Goal: Information Seeking & Learning: Compare options

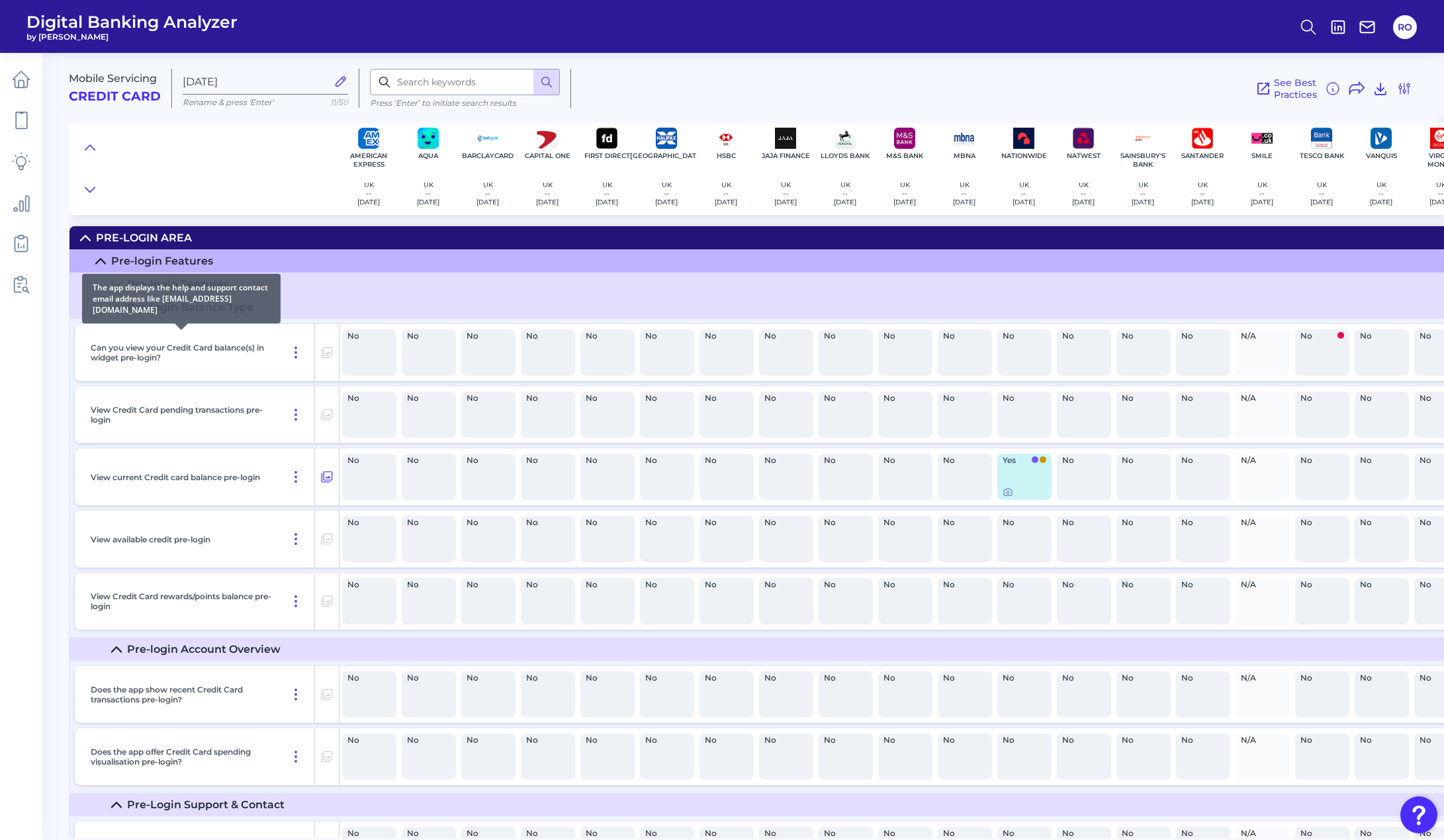
scroll to position [861, 0]
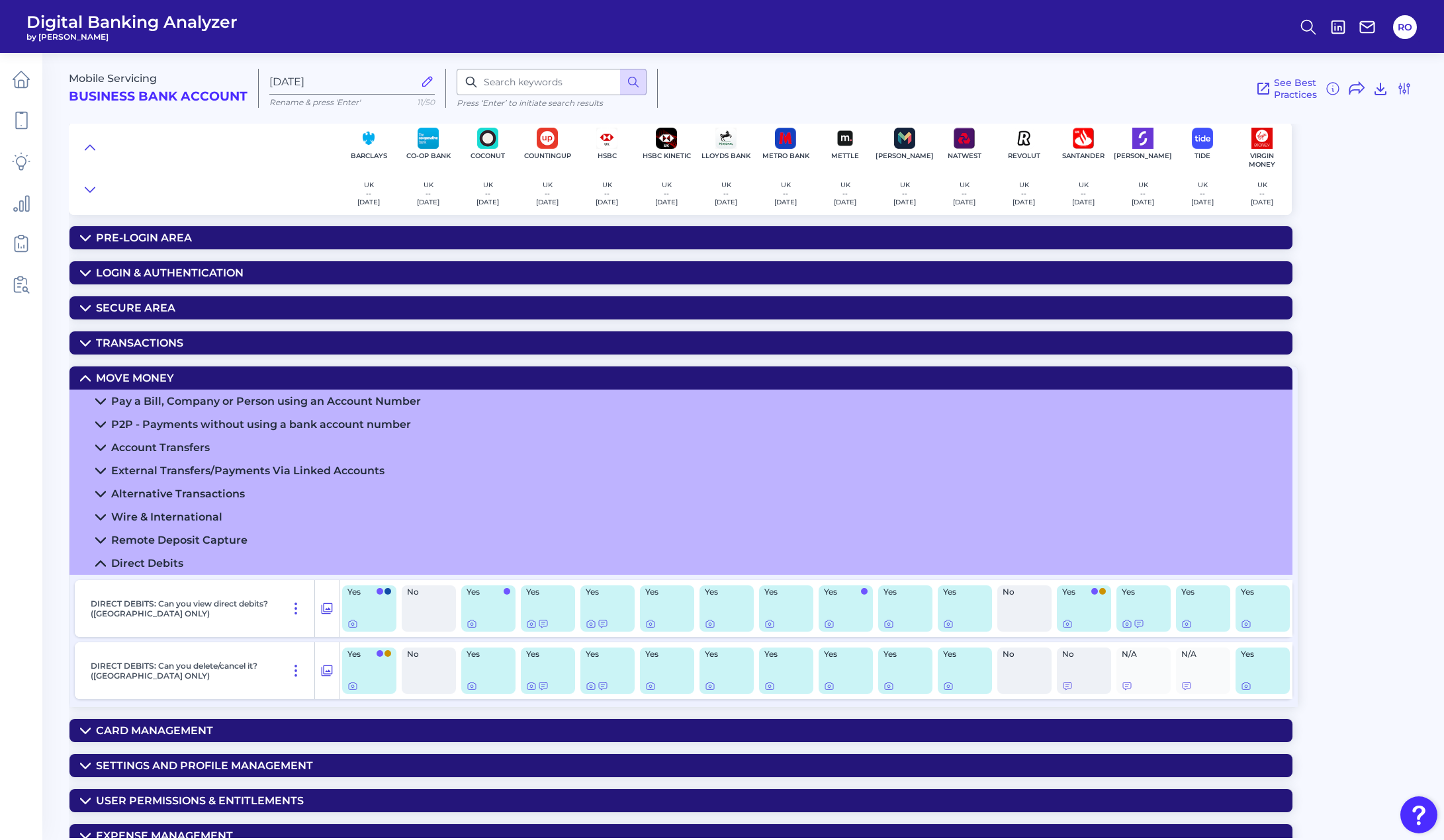
scroll to position [150, 0]
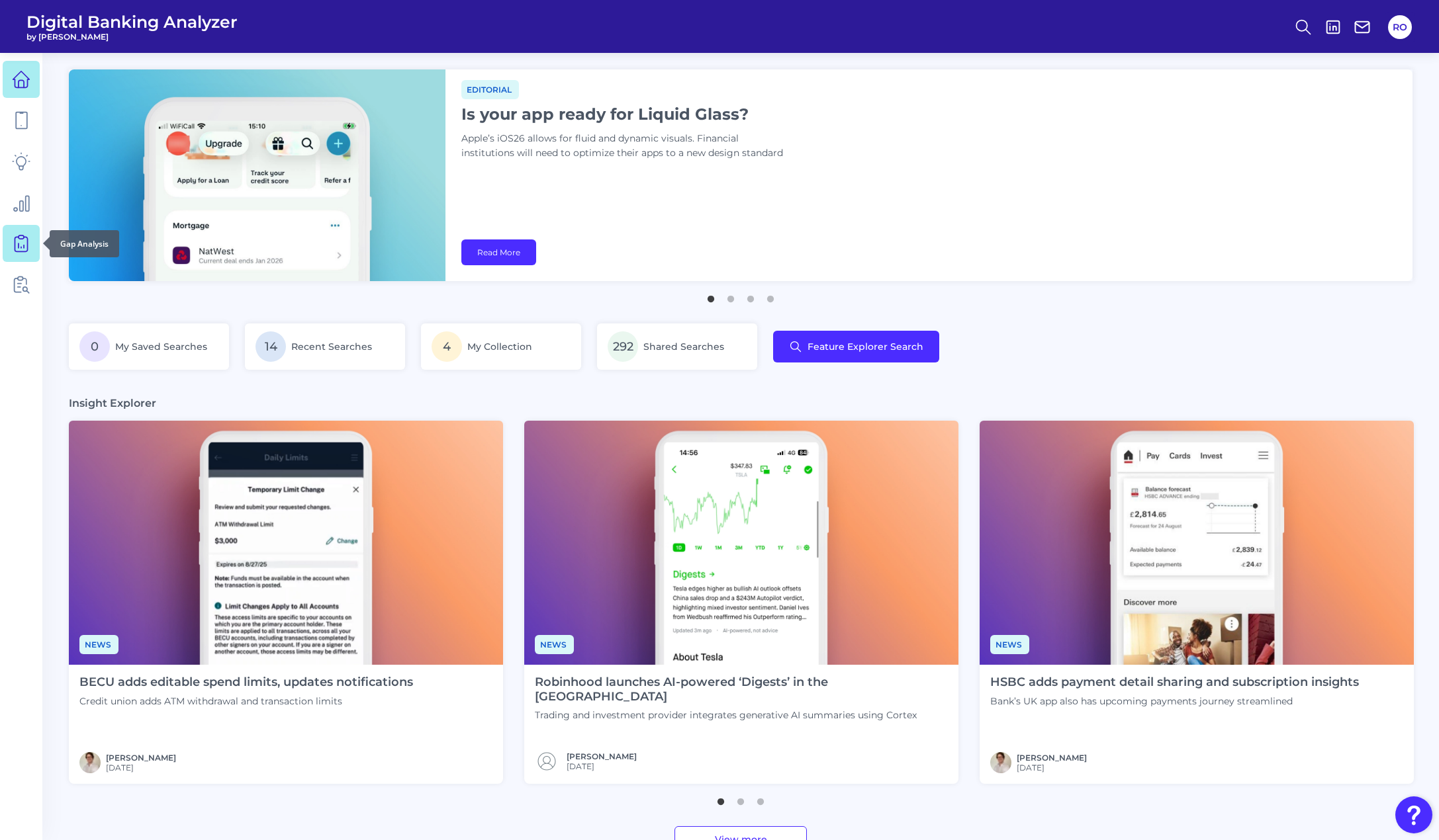
click at [16, 249] on icon at bounding box center [21, 244] width 19 height 19
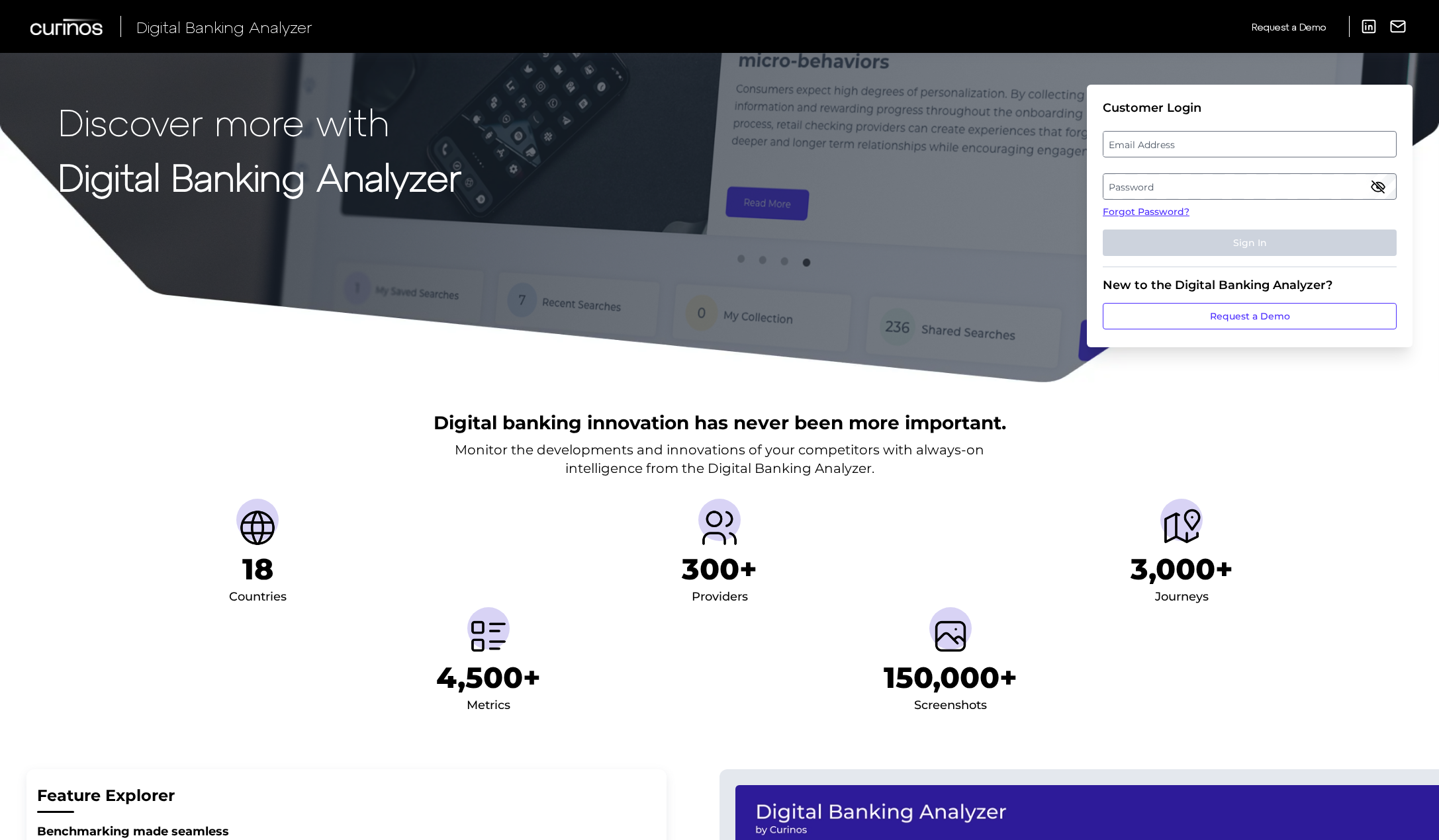
click at [1115, 150] on label "Email Address" at bounding box center [1249, 145] width 292 height 24
click at [1115, 150] on input "email" at bounding box center [1250, 144] width 294 height 27
type input "roxanne.oloman@curinos.com"
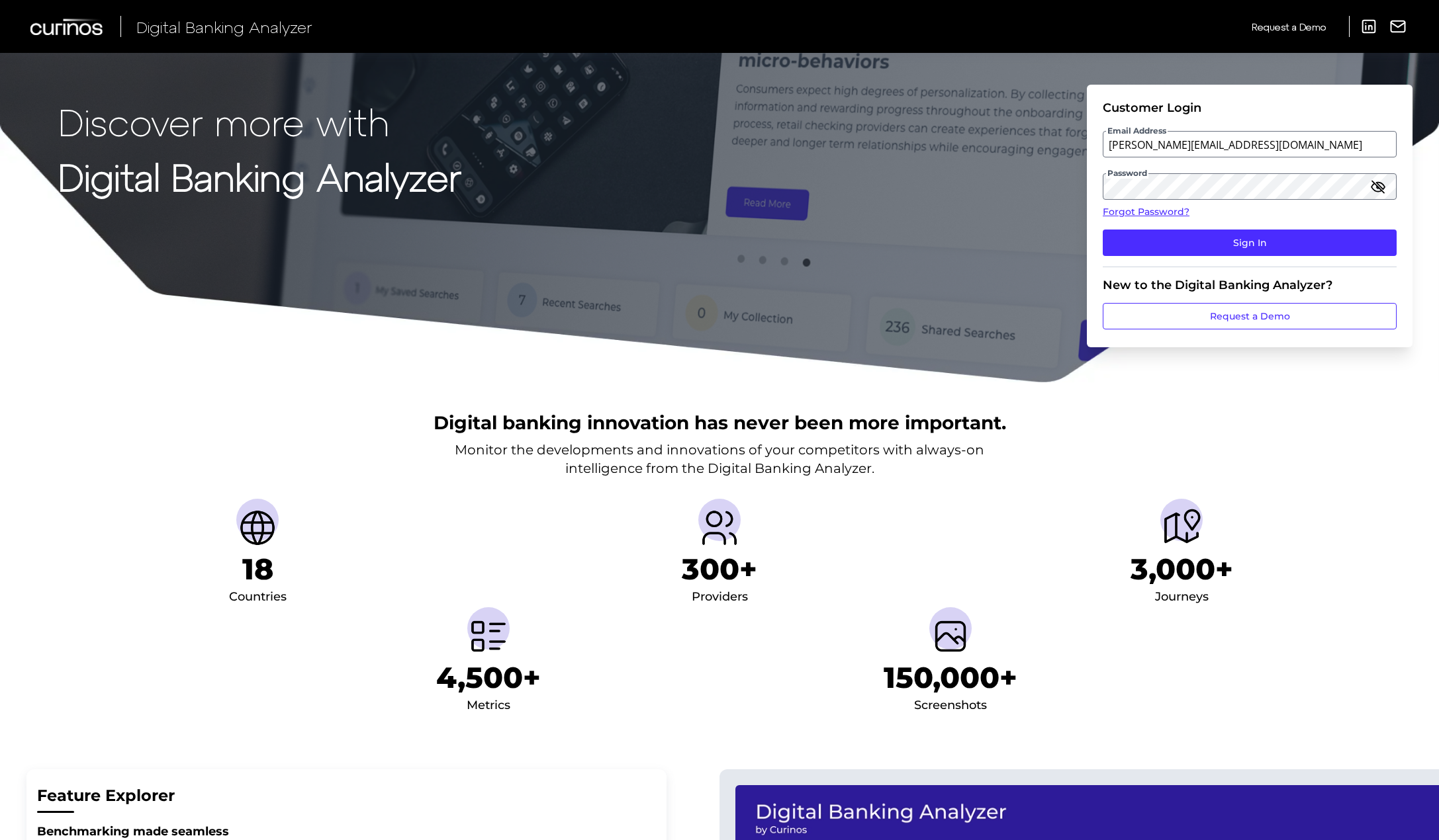
click at [1103, 229] on button "Sign In" at bounding box center [1250, 242] width 294 height 27
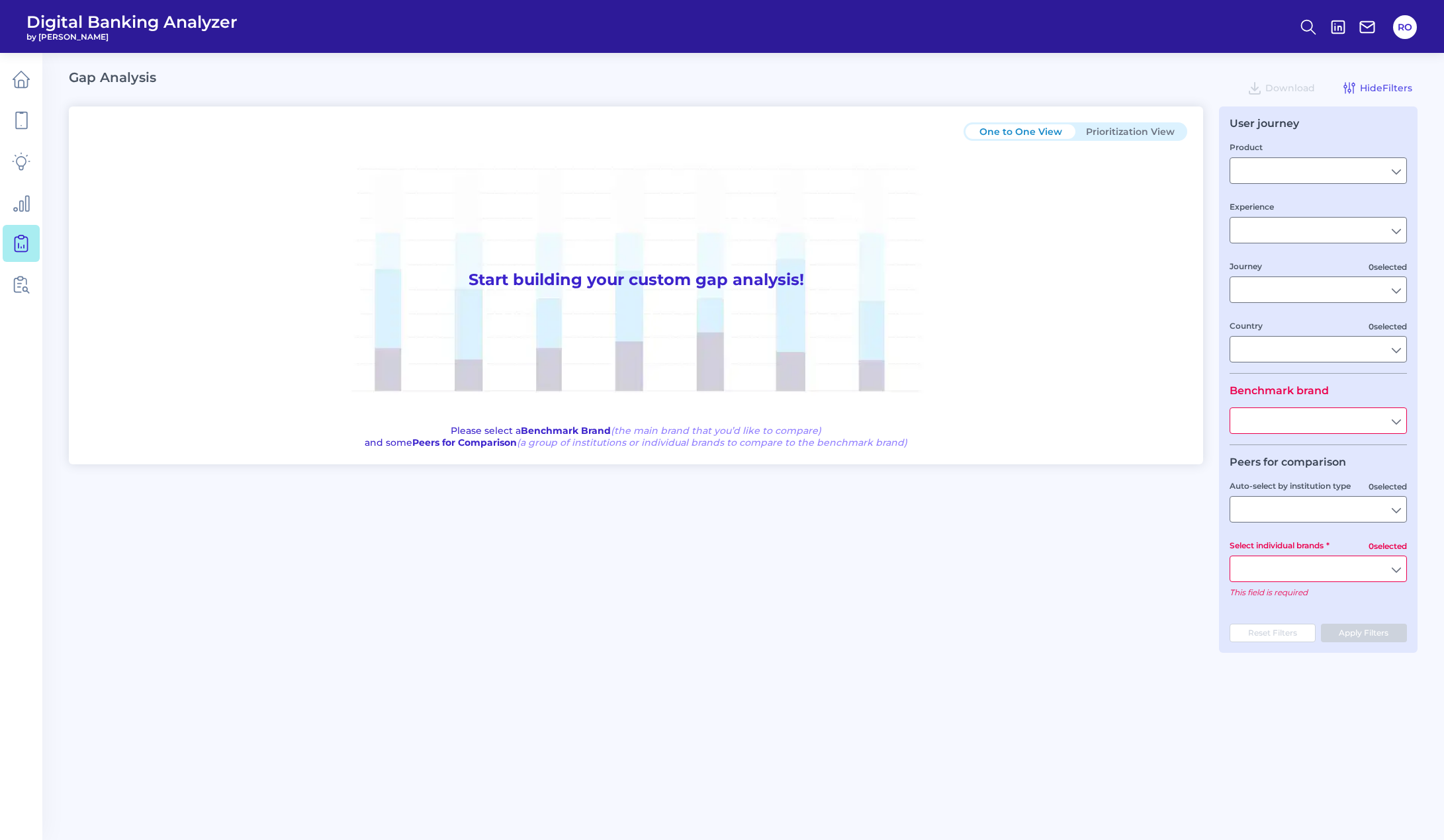
type input "Checking / Current Account"
type input "Mobile Servicing"
type input "Pre-Login Area, New Customer Onboarding, Login & Authentication, Accounts and t…"
type input "[GEOGRAPHIC_DATA]"
type input "All Select individual brands"
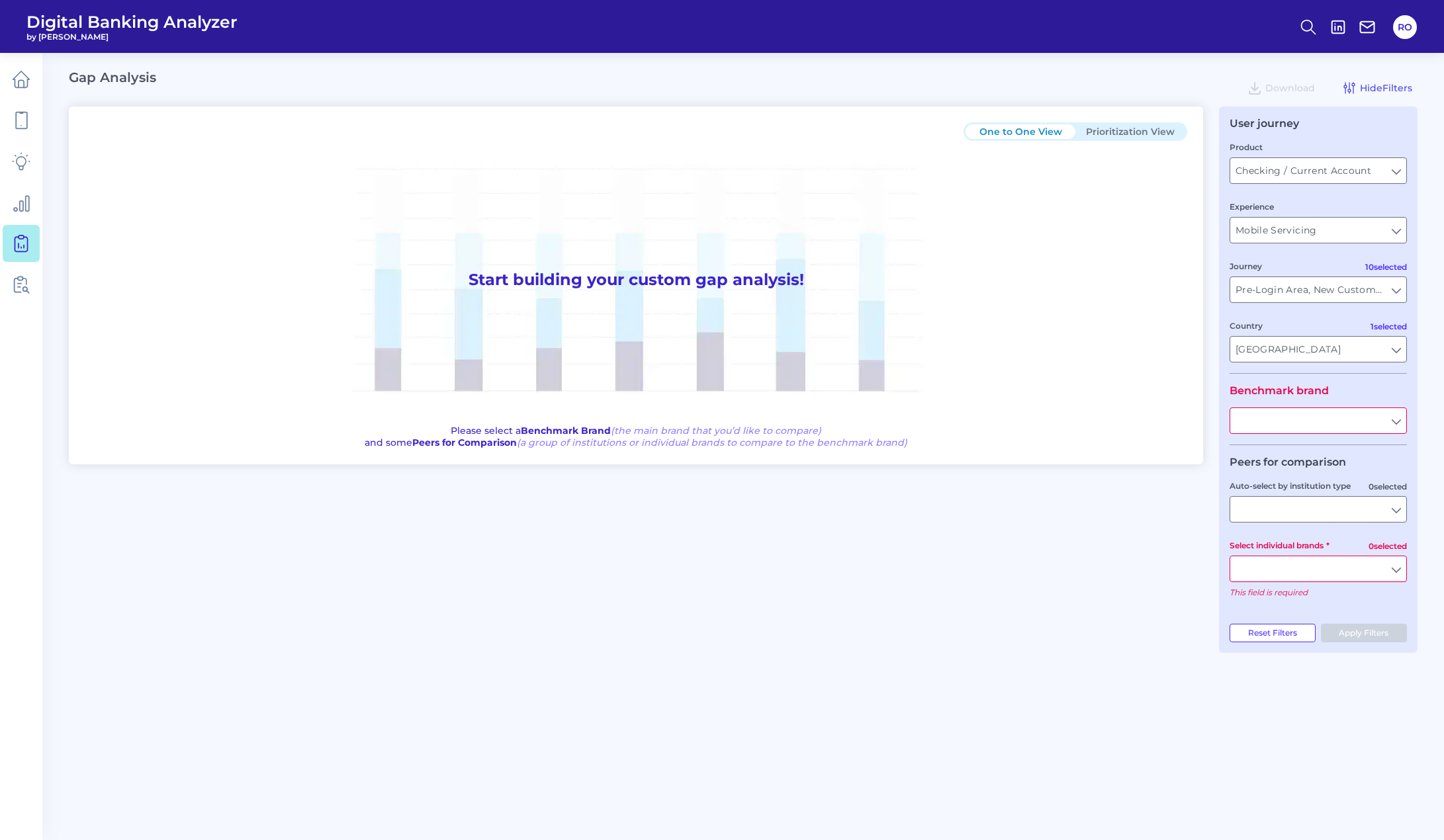
type input "All Journeys"
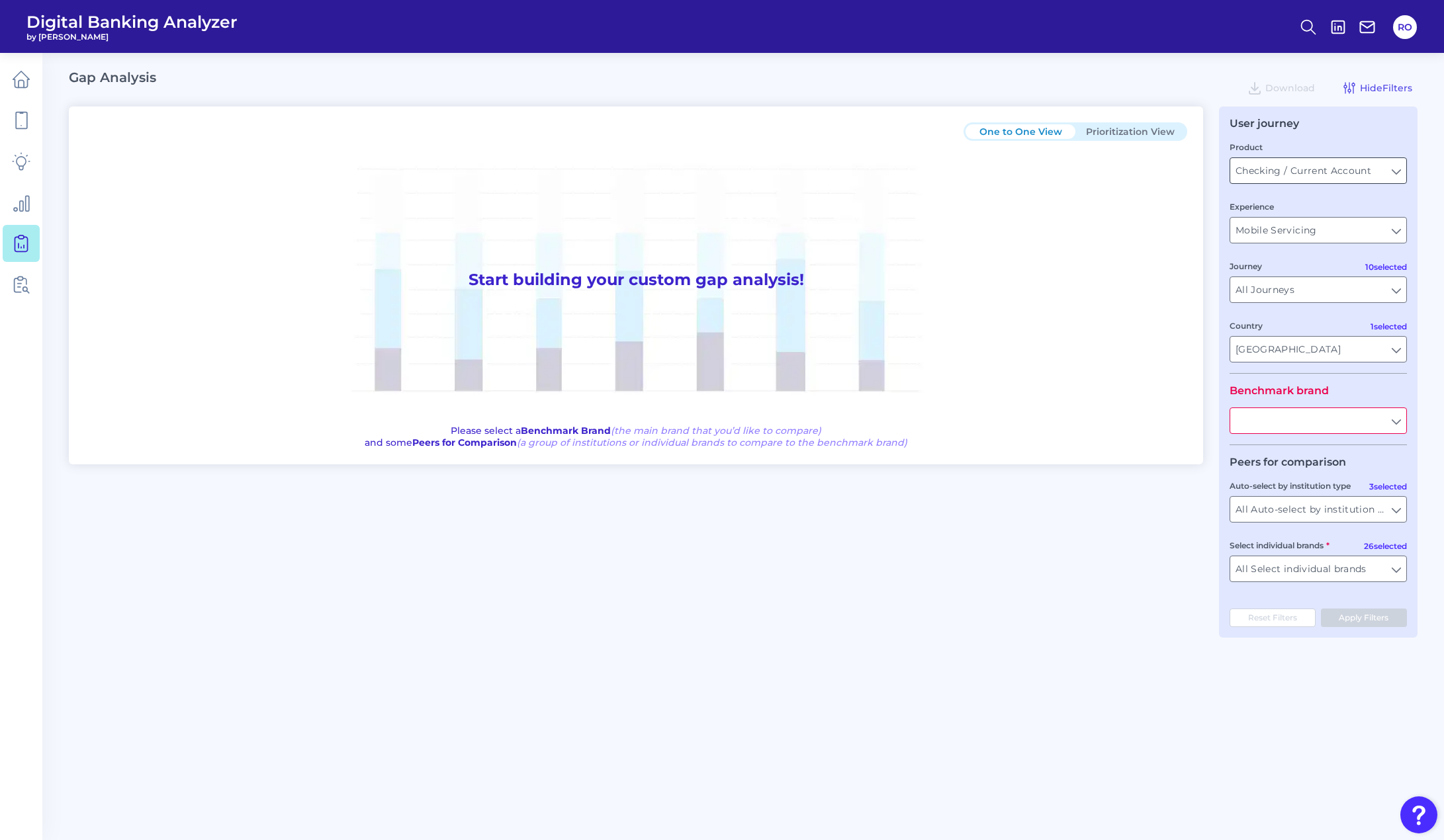
click at [1385, 170] on input "Checking / Current Account" at bounding box center [1319, 170] width 176 height 25
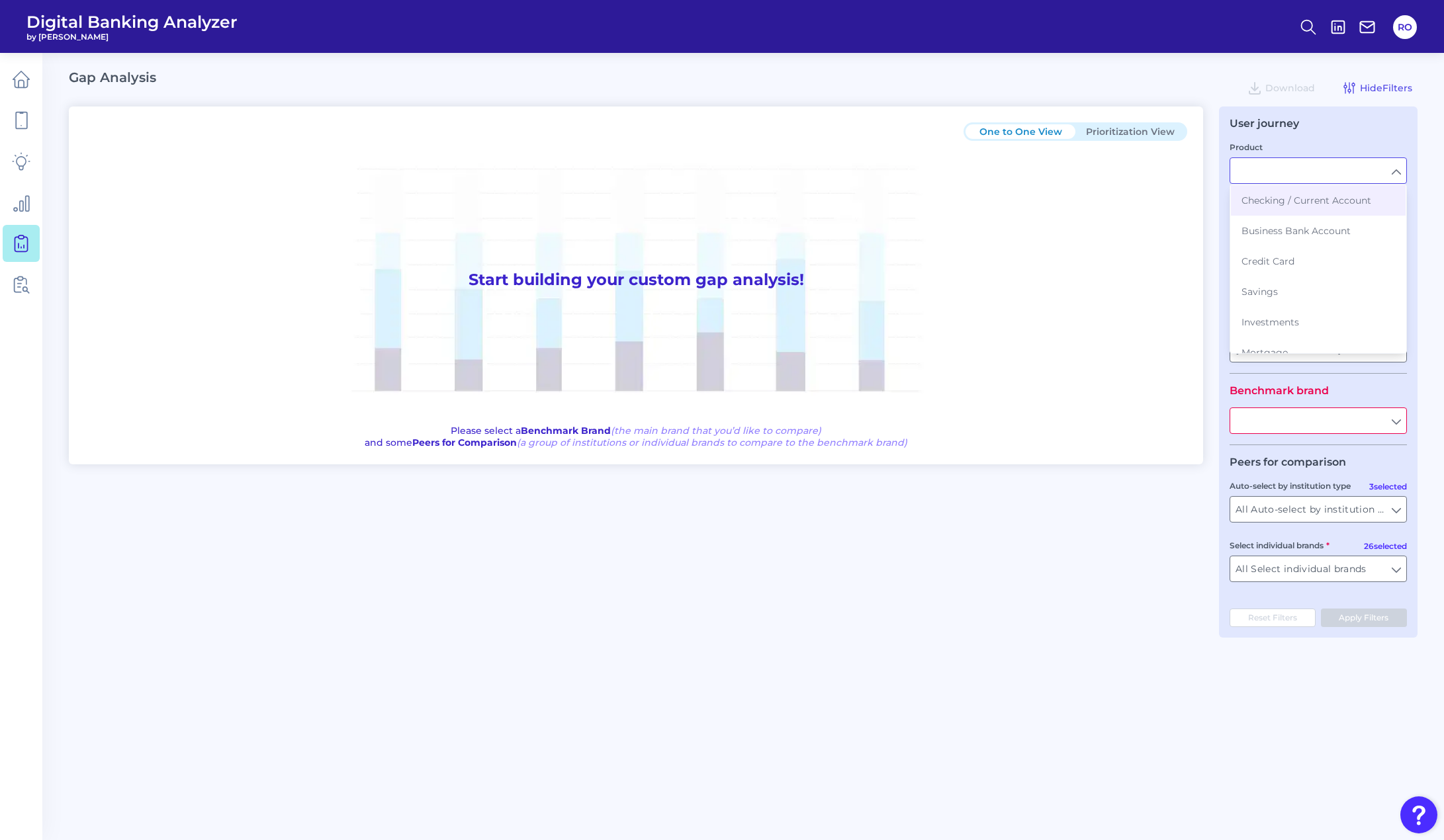
click at [1385, 170] on input "Product" at bounding box center [1319, 170] width 176 height 25
type input "Checking / Current Account"
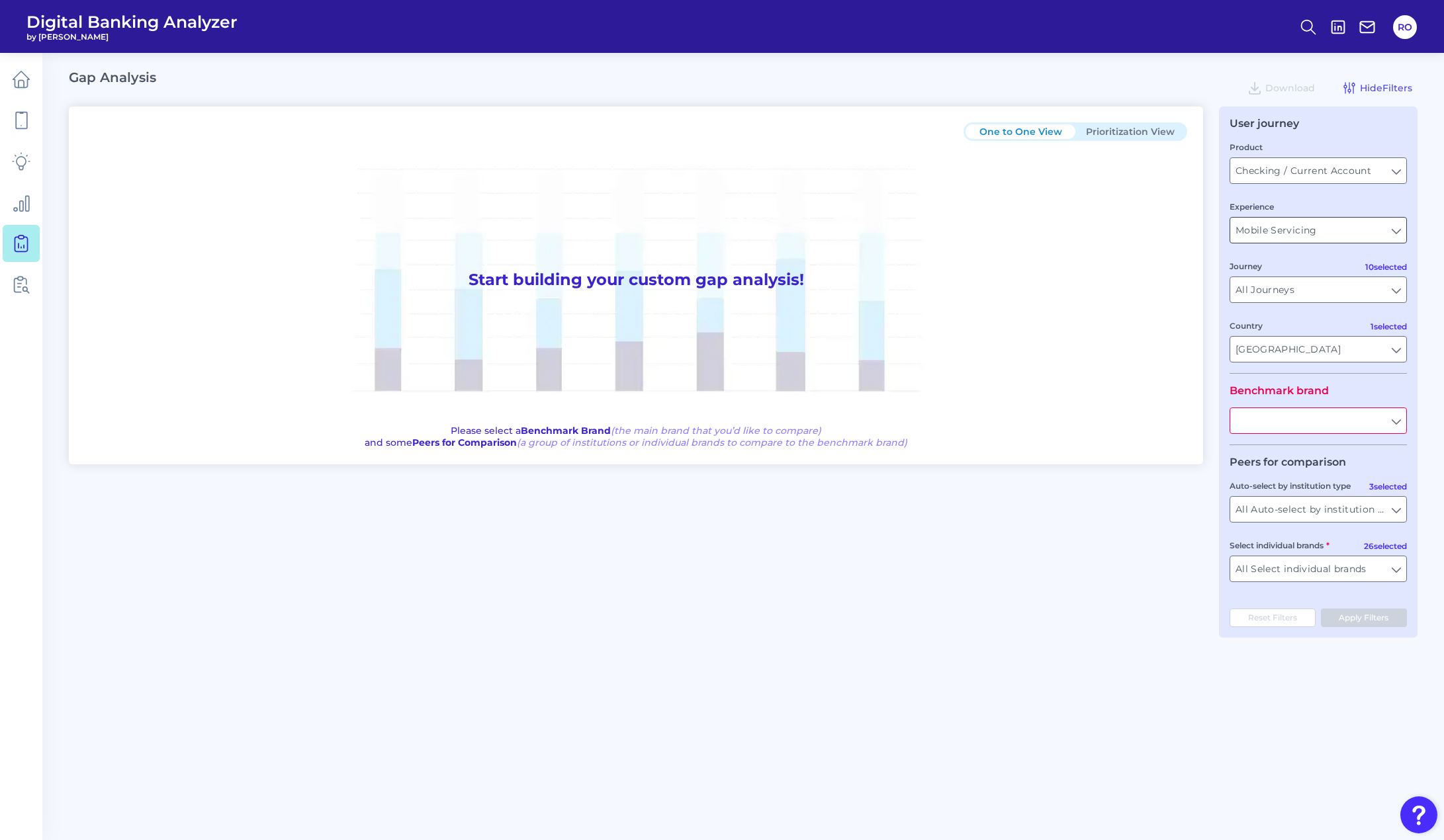
click at [1370, 240] on input "Mobile Servicing" at bounding box center [1319, 229] width 176 height 25
click at [1370, 240] on input "Experience" at bounding box center [1319, 229] width 176 height 25
type input "Mobile Servicing"
click at [1367, 286] on input "All Journeys" at bounding box center [1319, 289] width 176 height 25
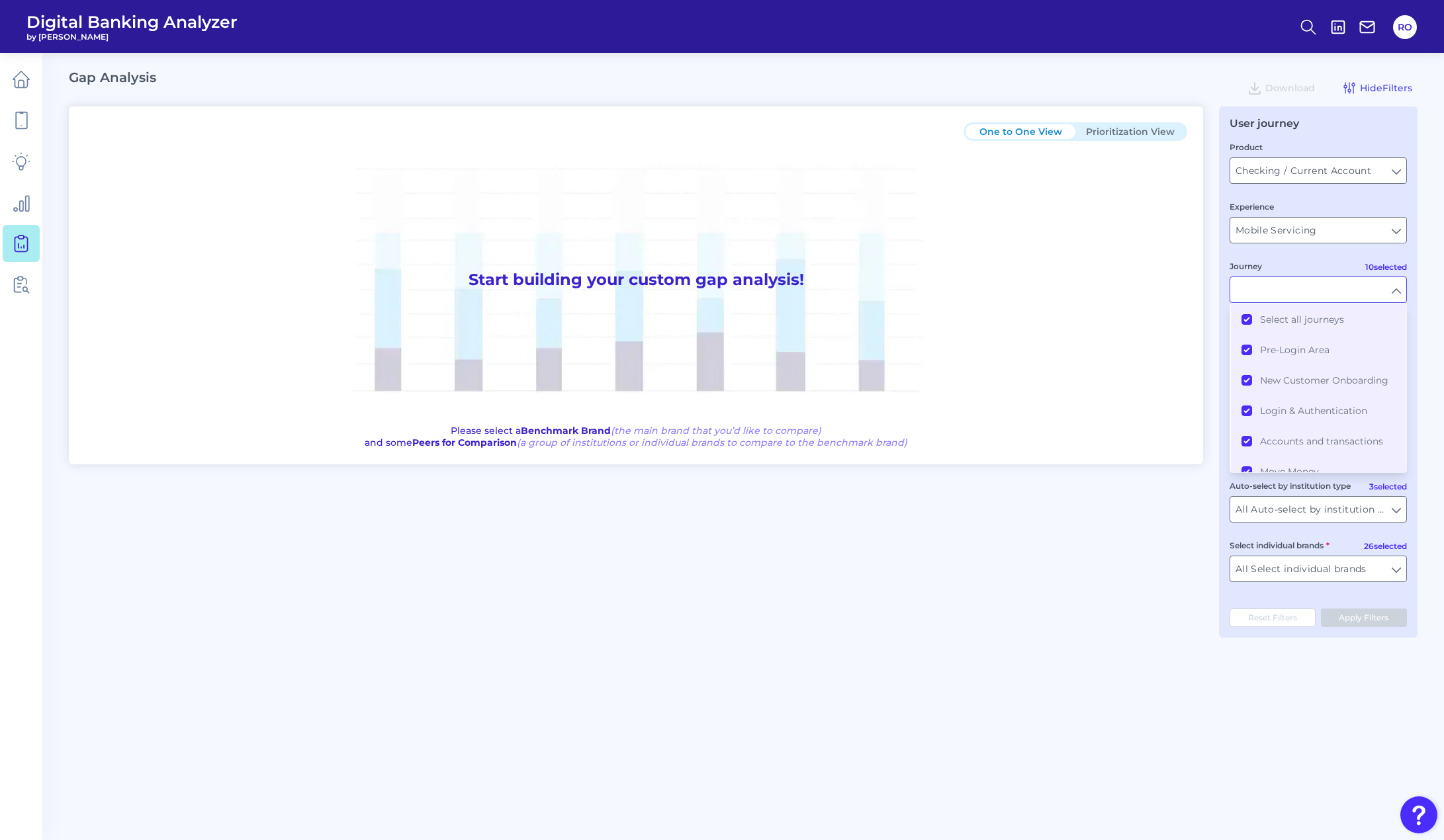
click at [1368, 284] on input "Journey" at bounding box center [1319, 289] width 176 height 25
type input "All Journeys"
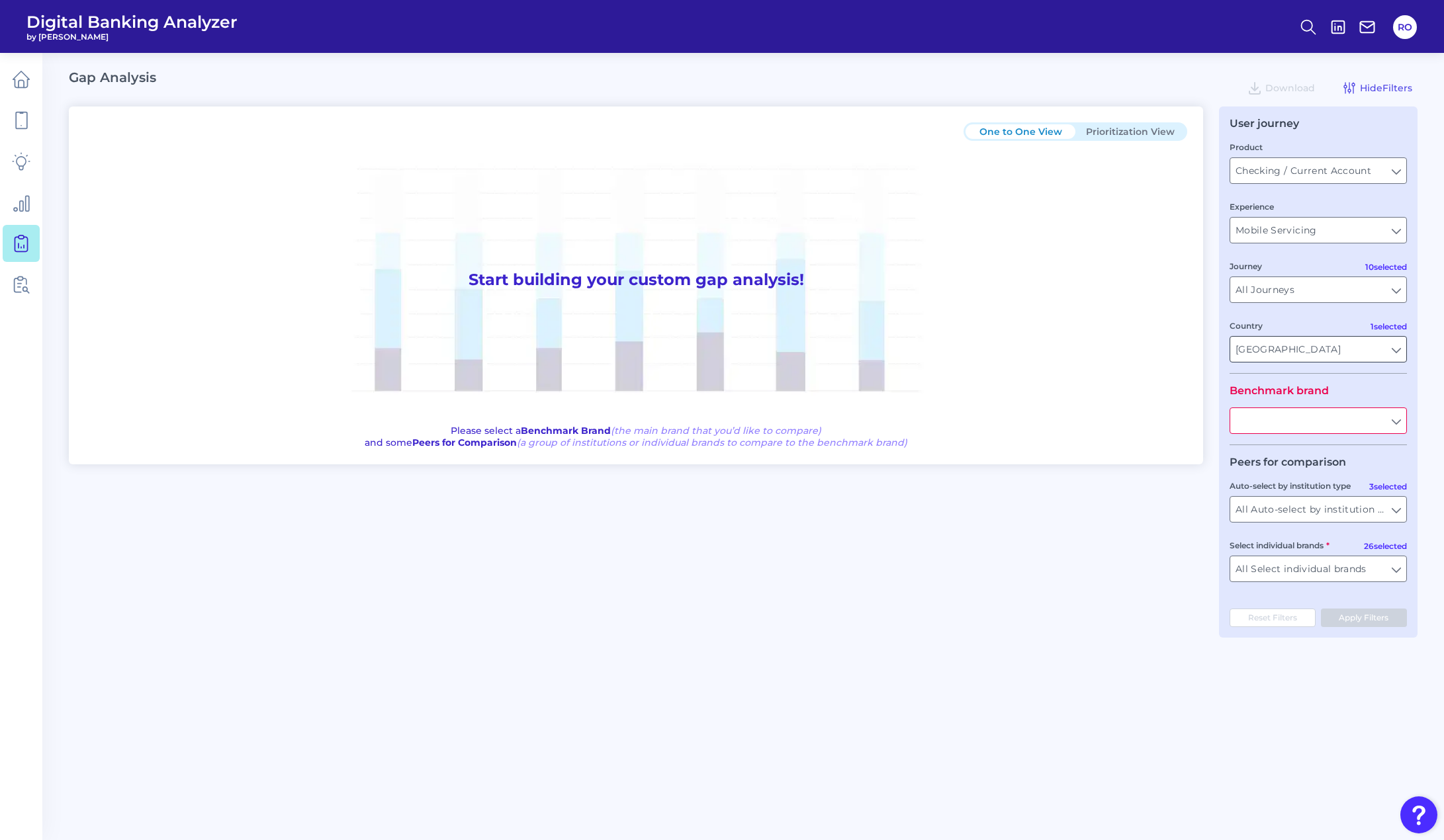
click at [1358, 343] on input "[GEOGRAPHIC_DATA]" at bounding box center [1319, 349] width 176 height 25
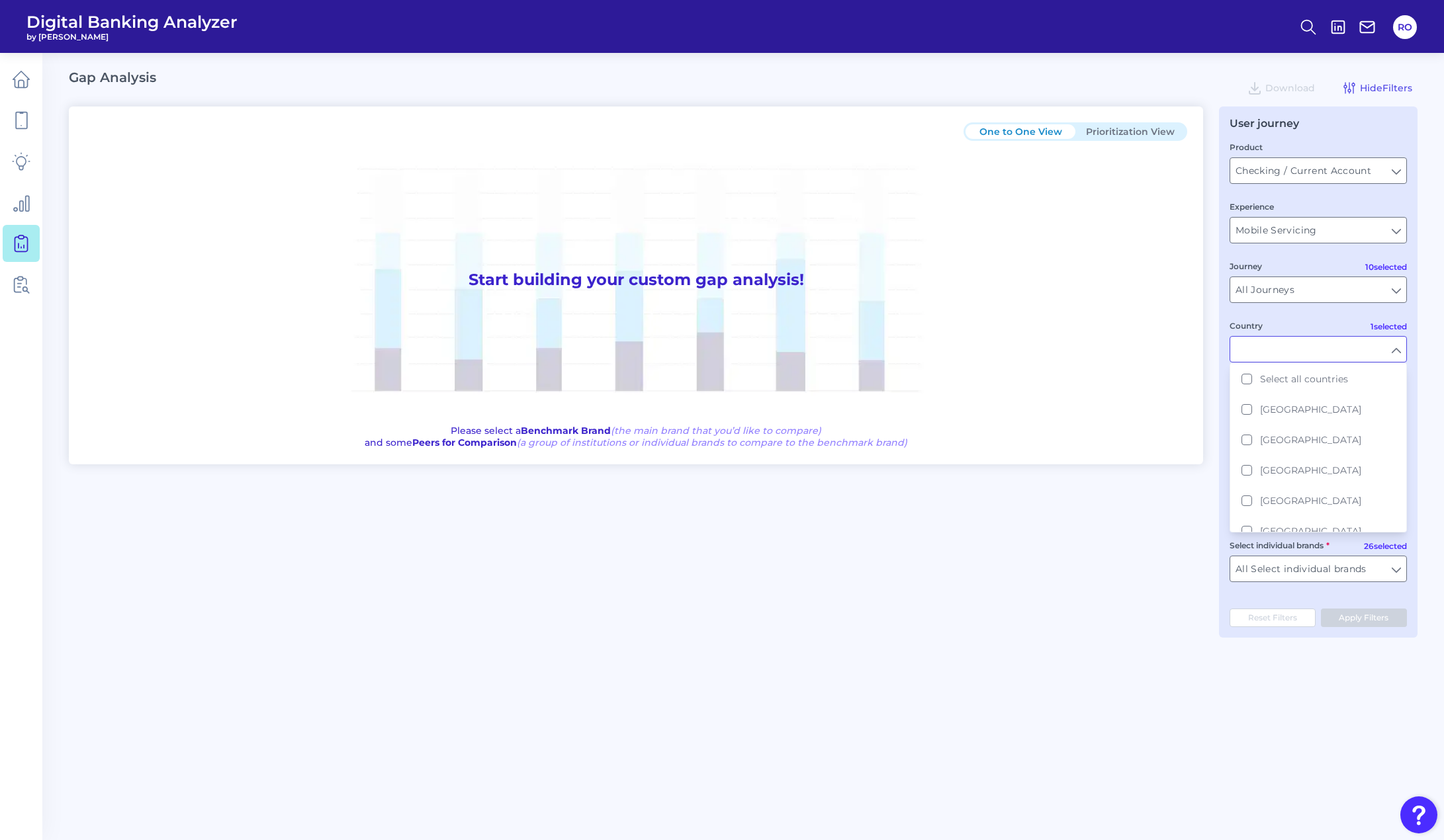
click at [1358, 343] on input "Country" at bounding box center [1319, 349] width 176 height 25
type input "[GEOGRAPHIC_DATA]"
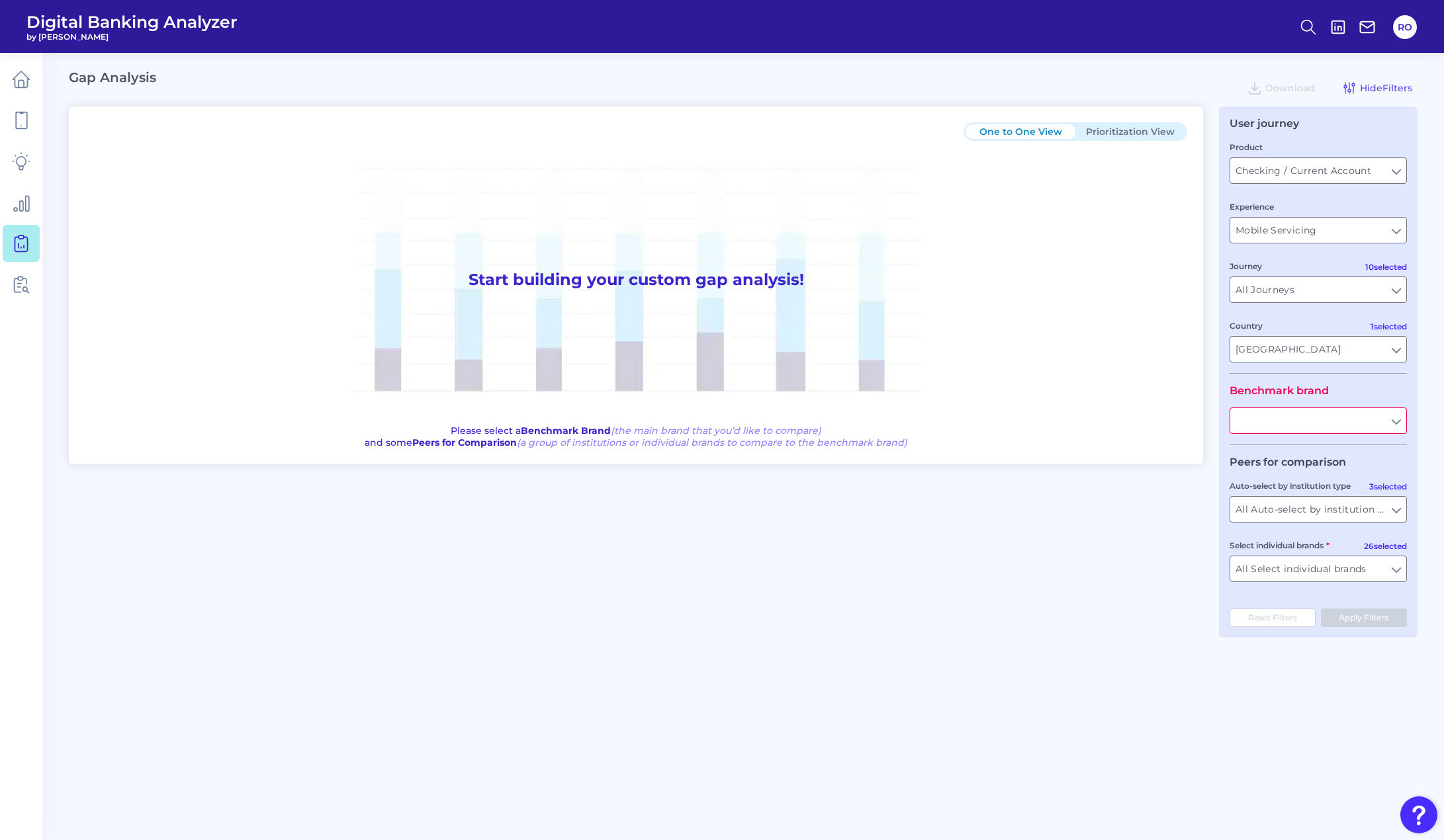
click at [1339, 416] on input "text" at bounding box center [1319, 420] width 176 height 25
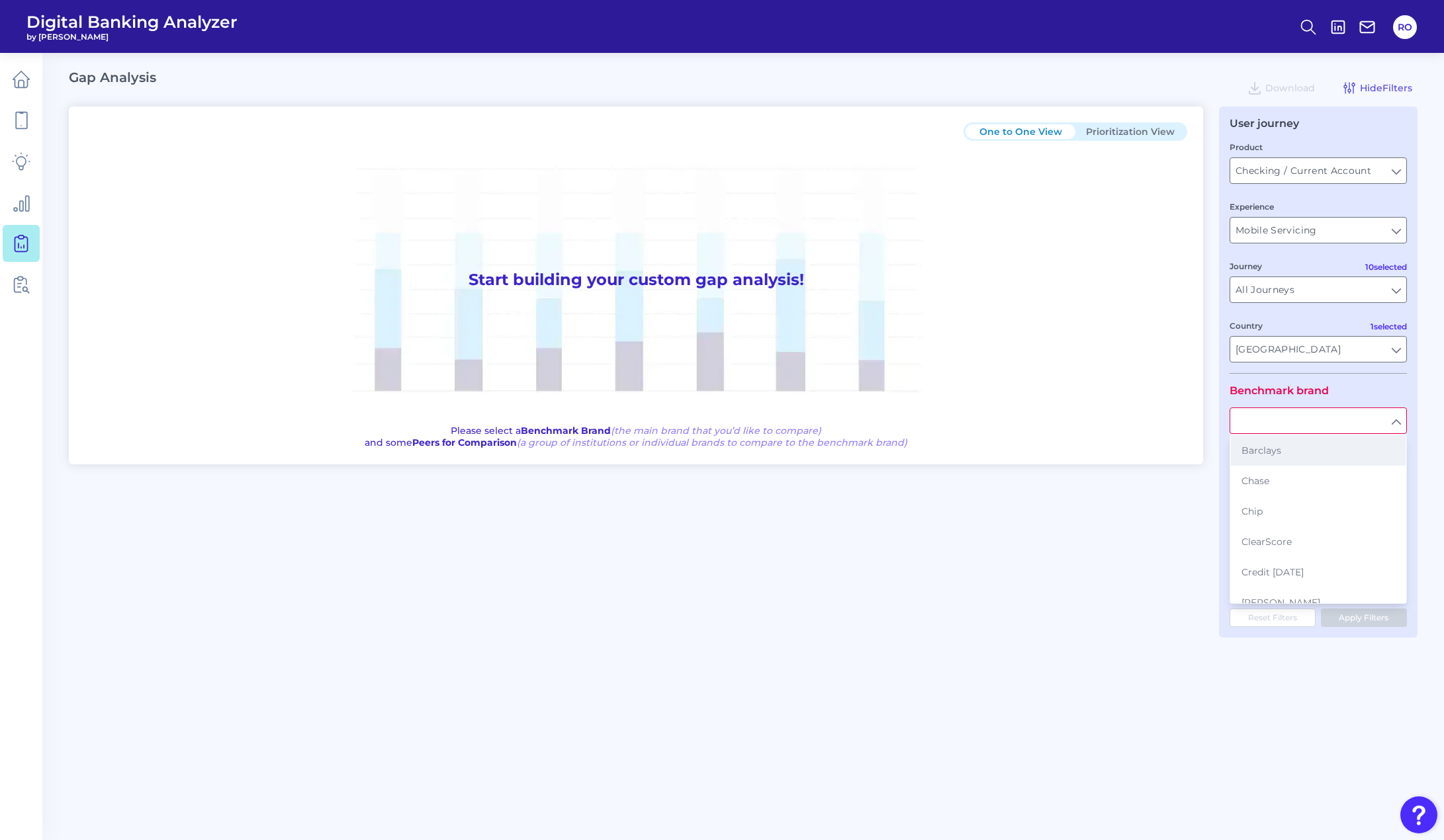
click at [1275, 456] on span "Barclays" at bounding box center [1262, 450] width 39 height 12
type input "Barclays"
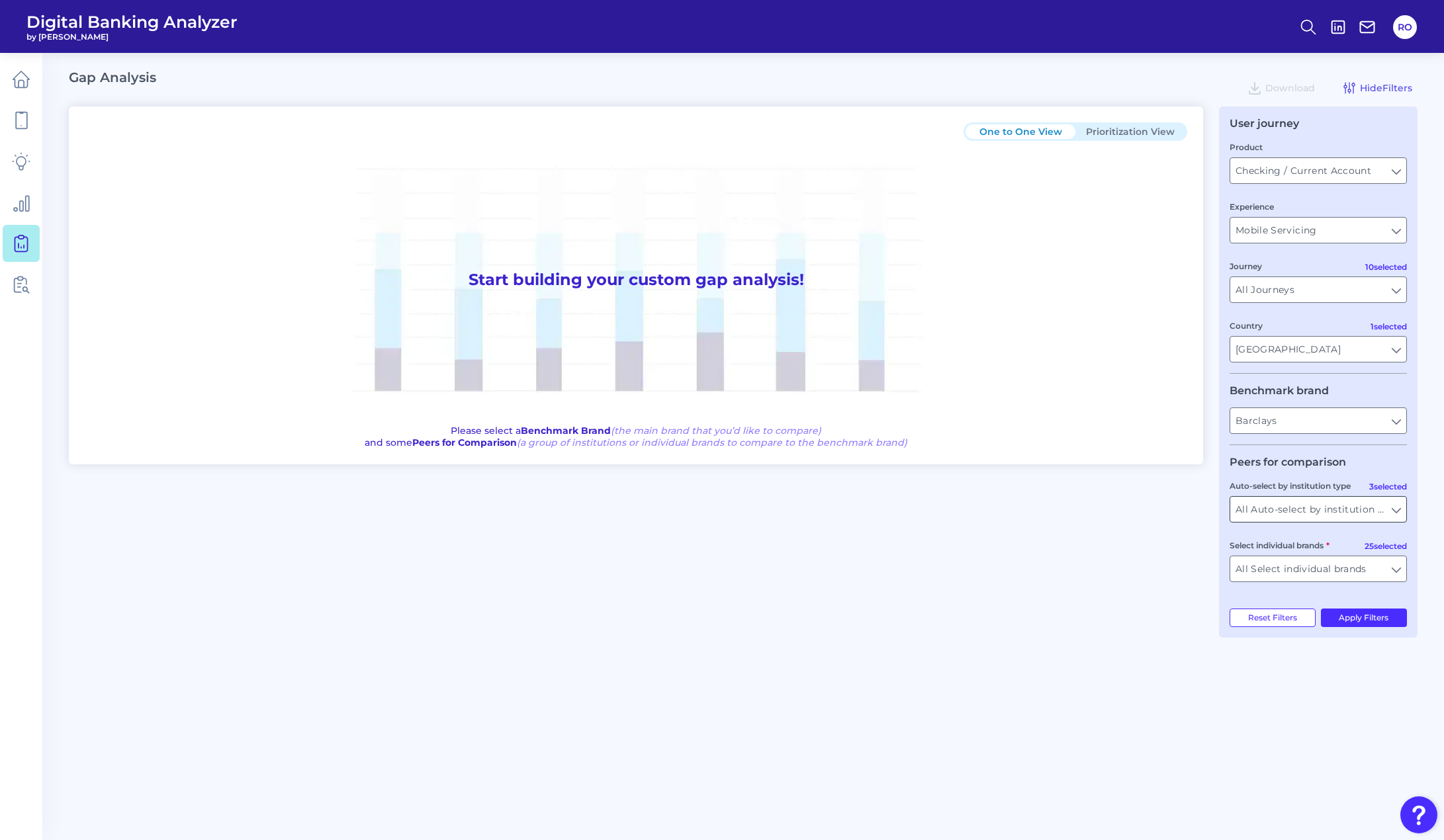
click at [1400, 515] on input "All Auto-select by institution types" at bounding box center [1319, 509] width 176 height 25
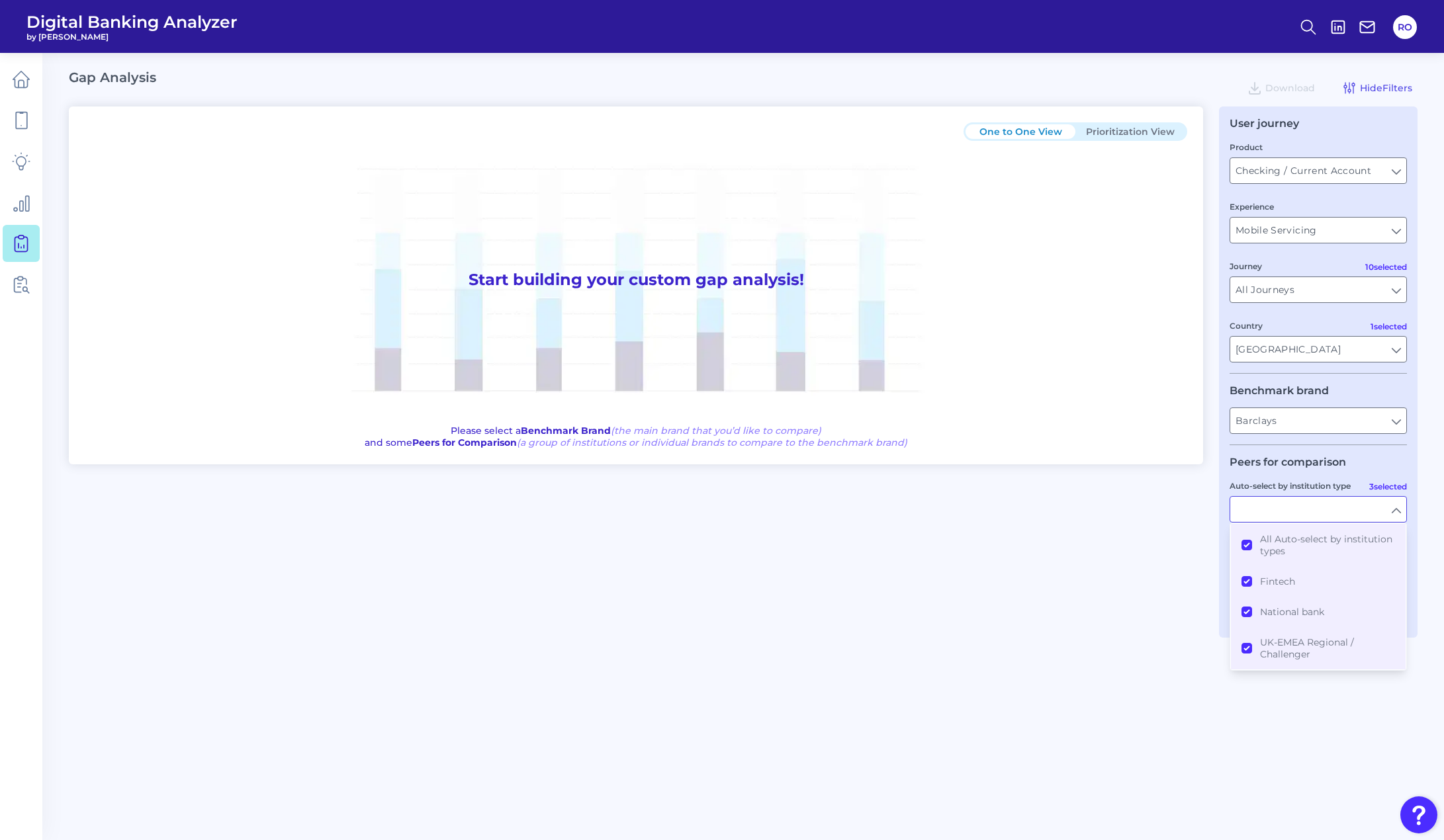
click at [1400, 515] on input "Auto-select by institution type" at bounding box center [1319, 509] width 176 height 25
type input "All Auto-select by institution types"
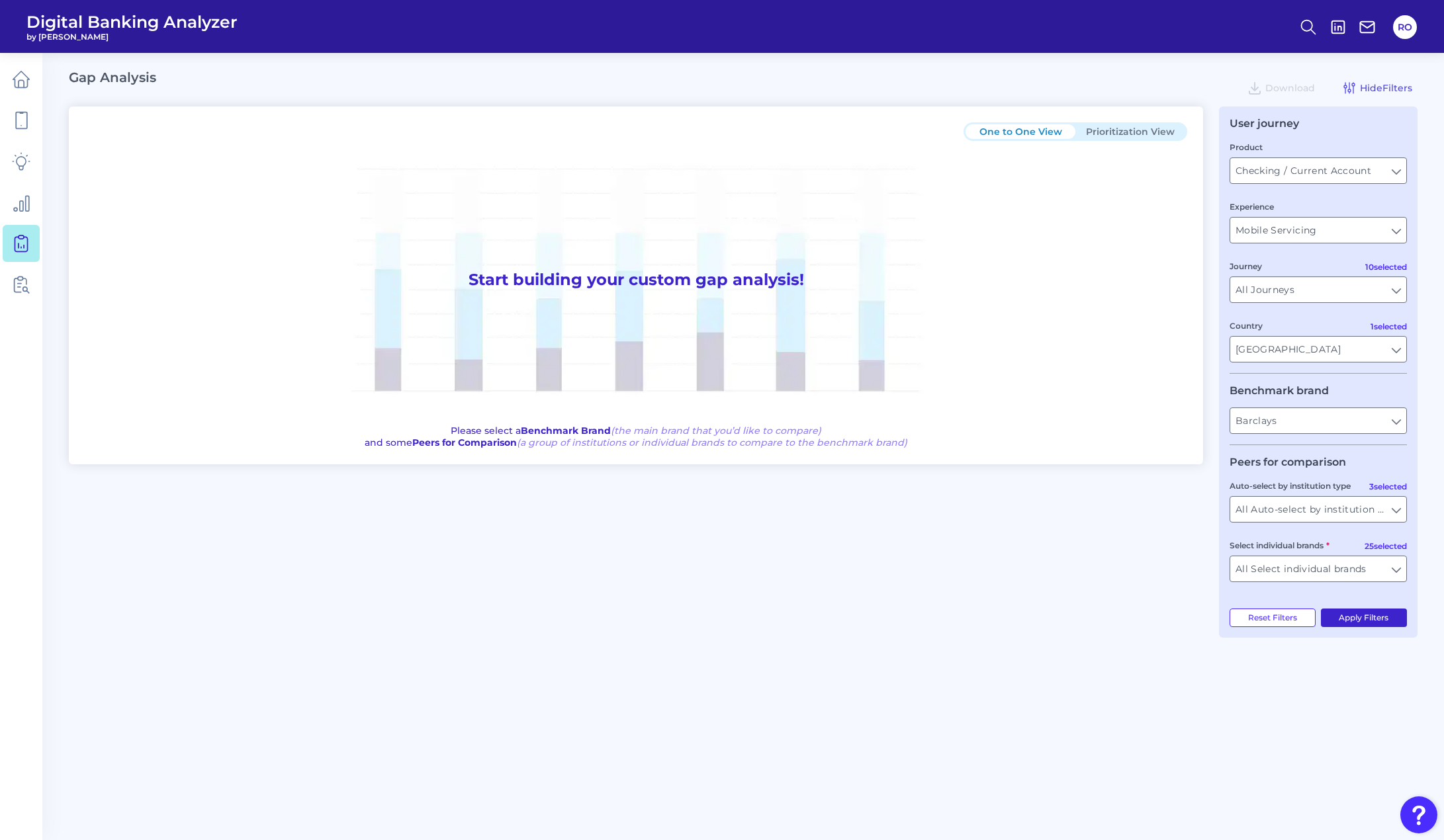
click at [1369, 620] on button "Apply Filters" at bounding box center [1364, 618] width 87 height 19
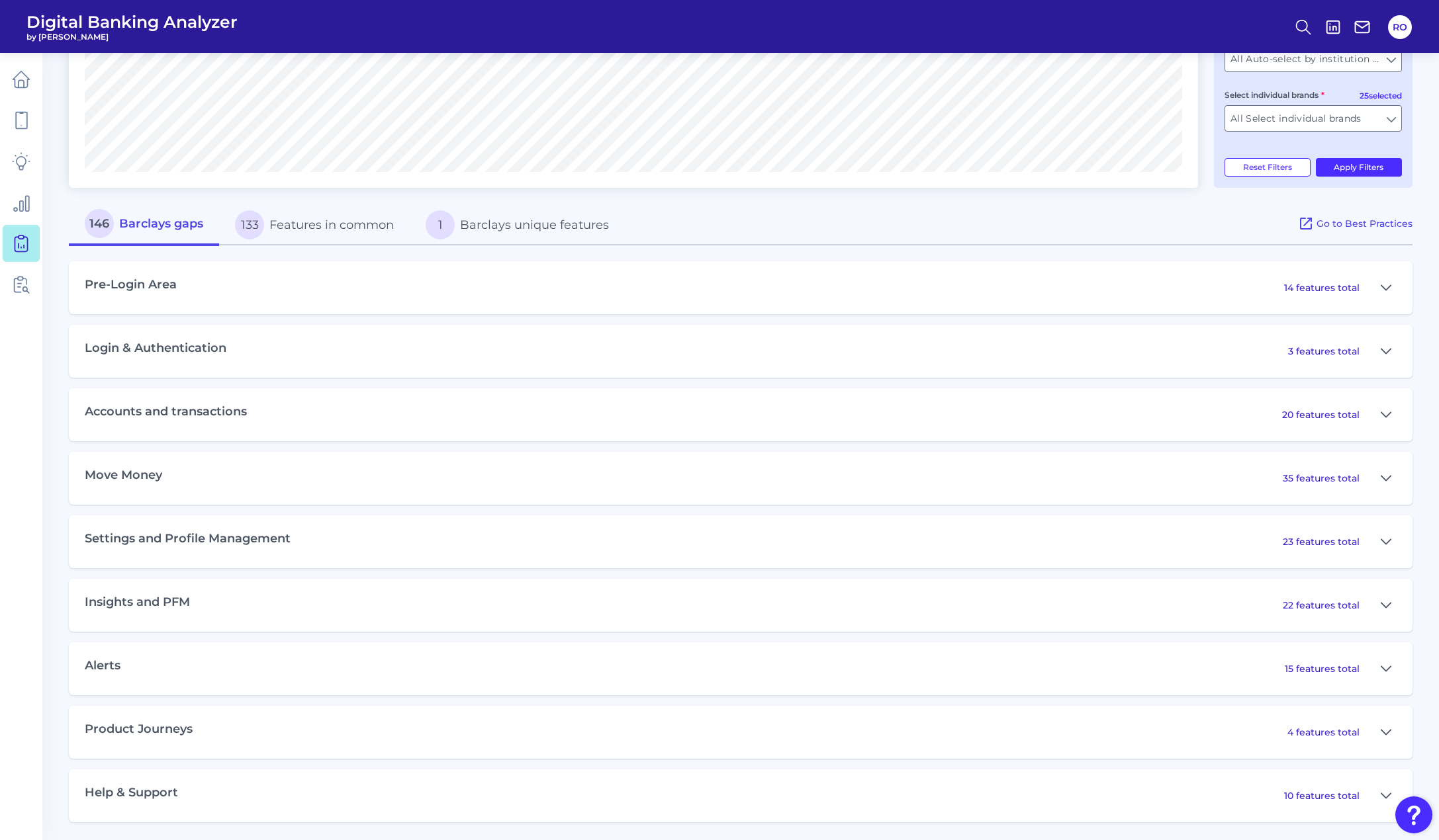
scroll to position [453, 0]
click at [1388, 278] on icon at bounding box center [1386, 286] width 10 height 16
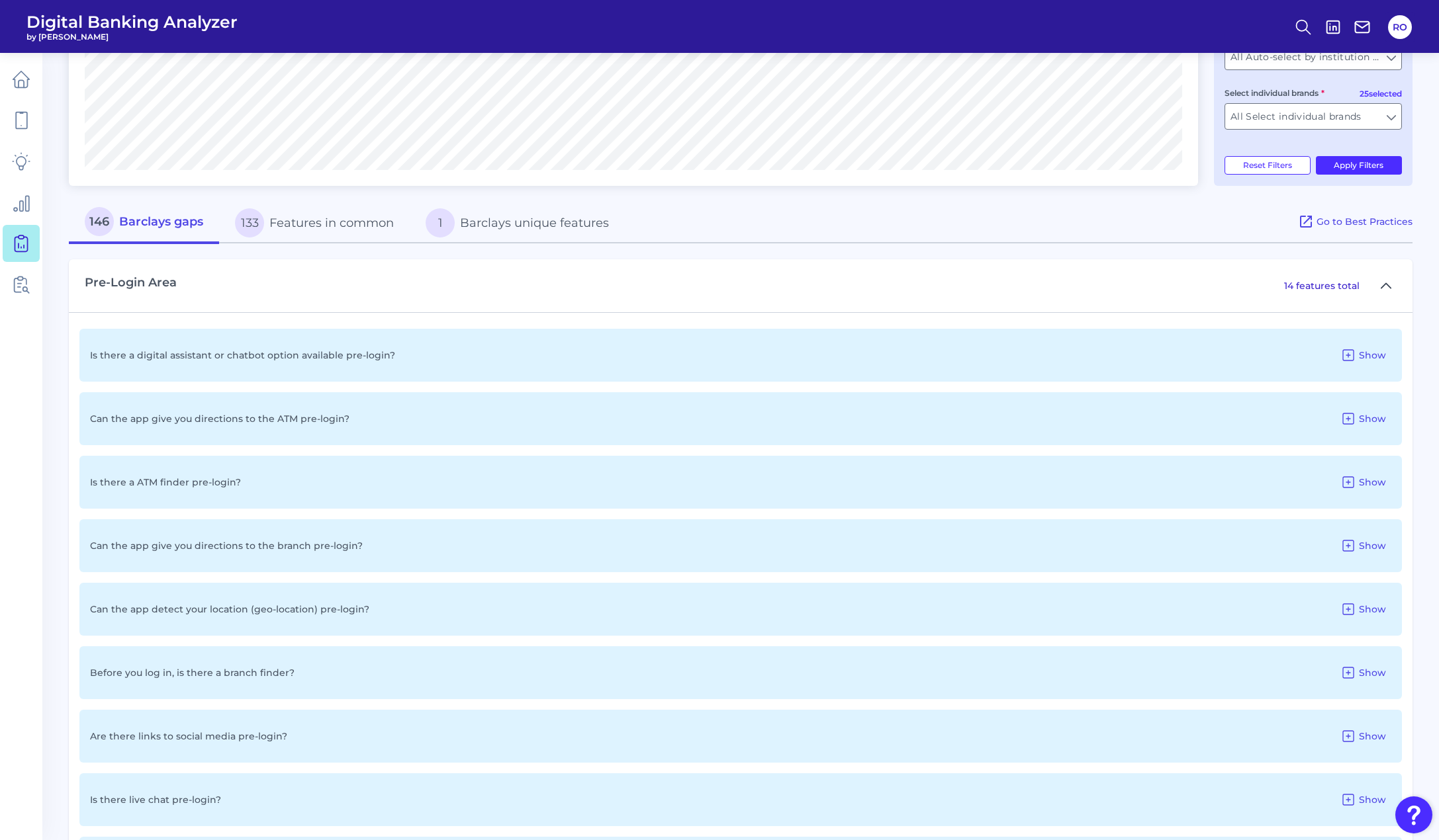
click at [1391, 288] on button at bounding box center [1386, 285] width 21 height 21
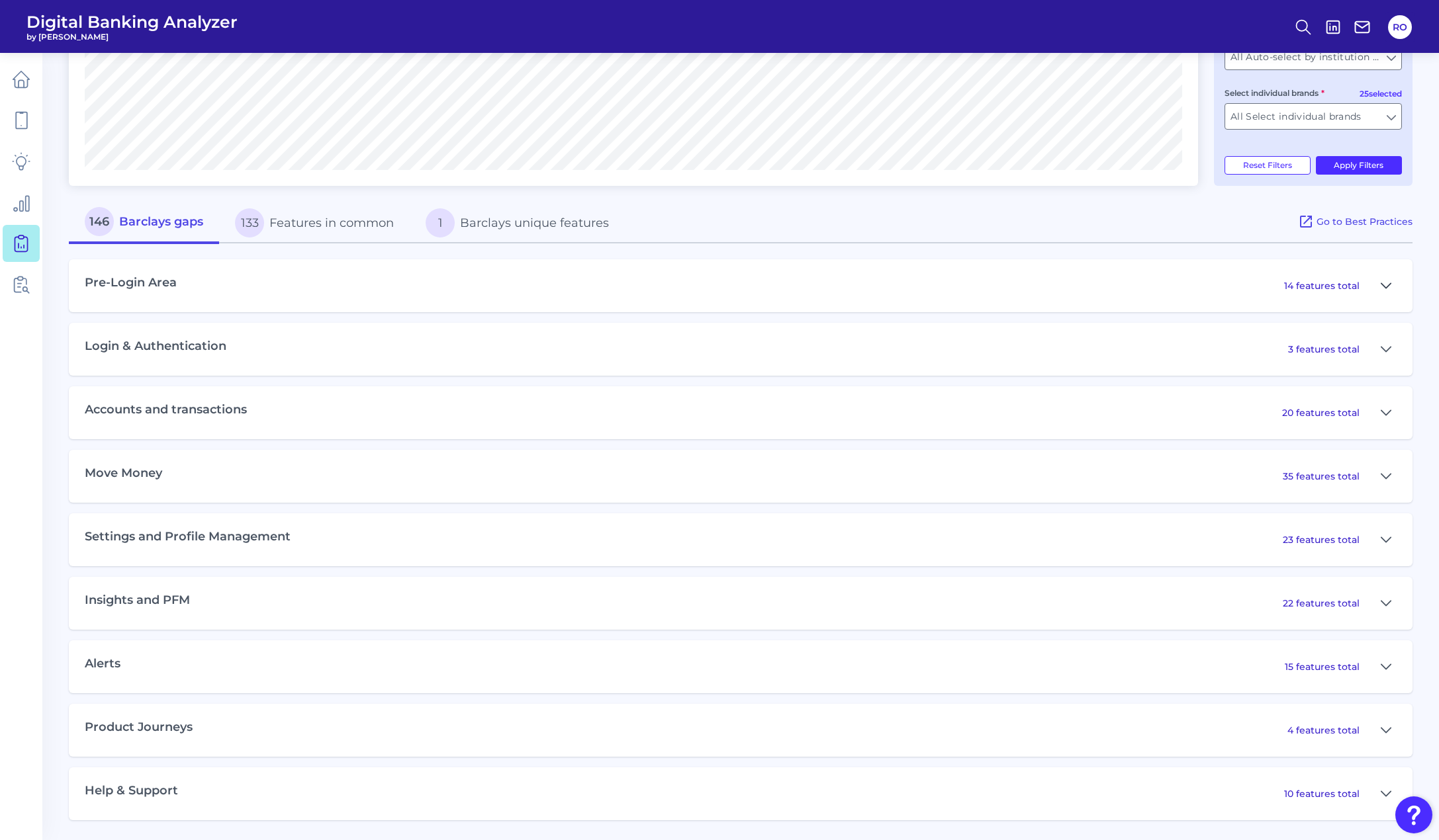
click at [1391, 288] on button at bounding box center [1386, 285] width 21 height 21
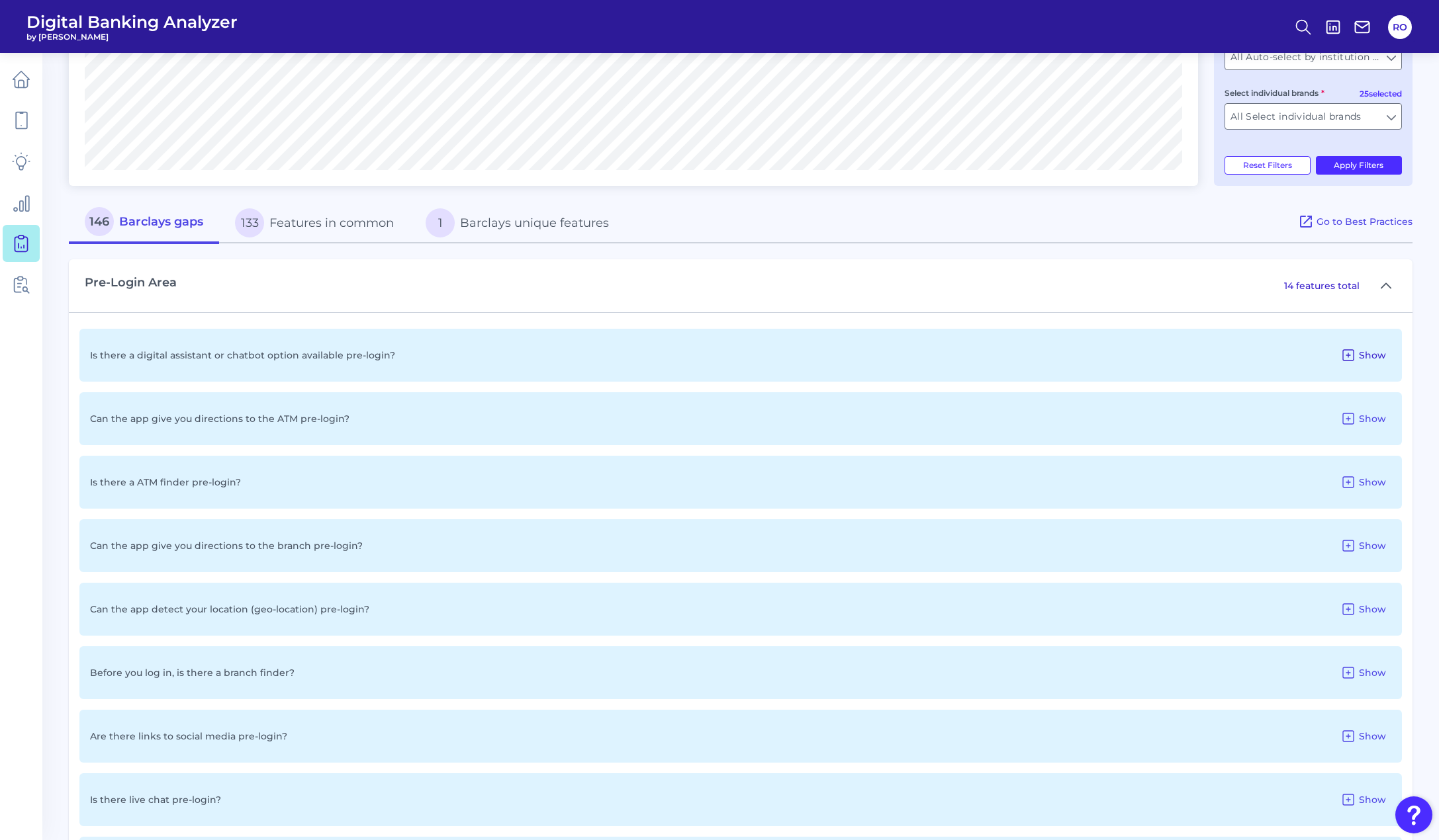
click at [1374, 363] on button "Show" at bounding box center [1364, 355] width 57 height 21
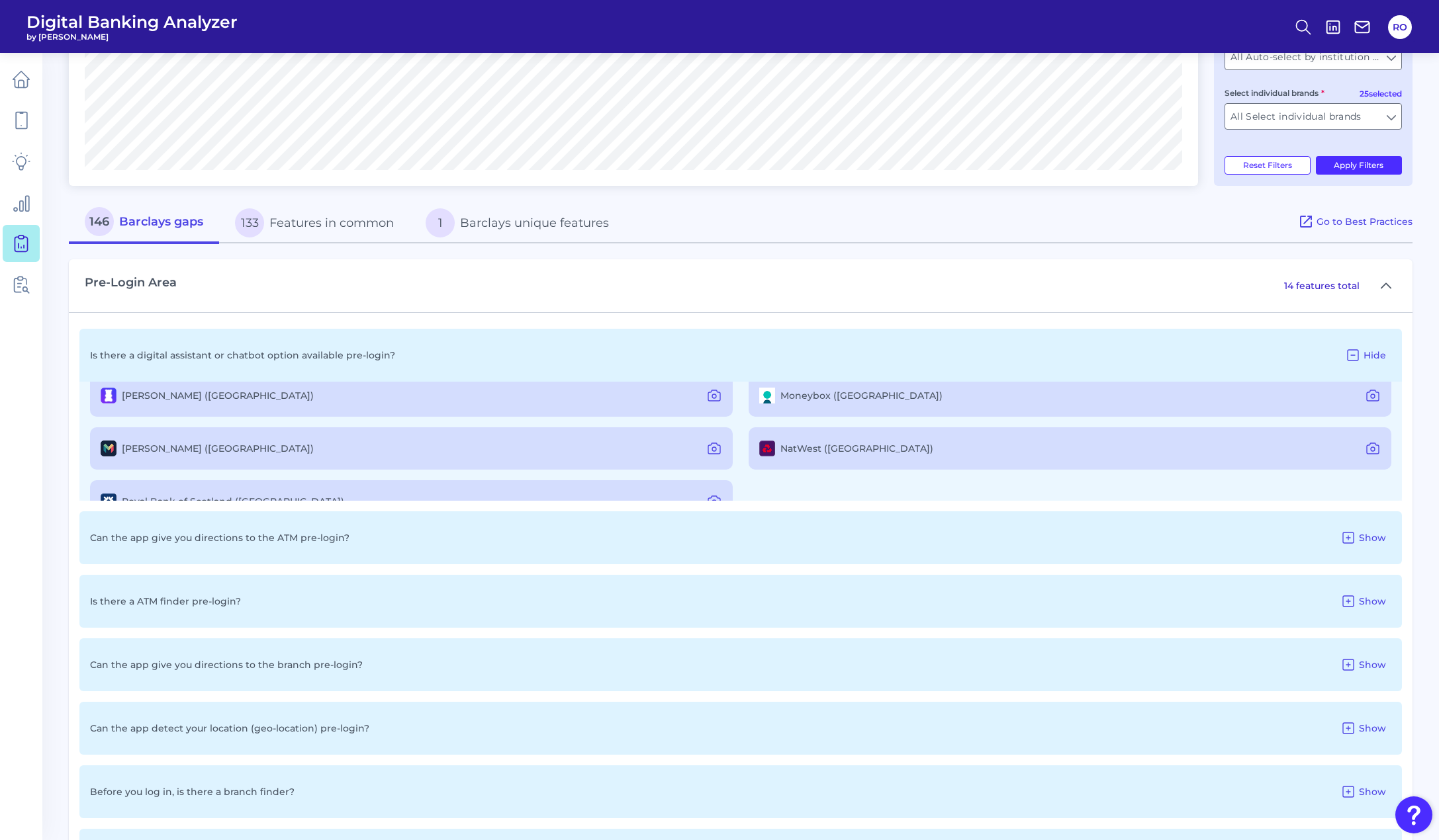
scroll to position [0, 0]
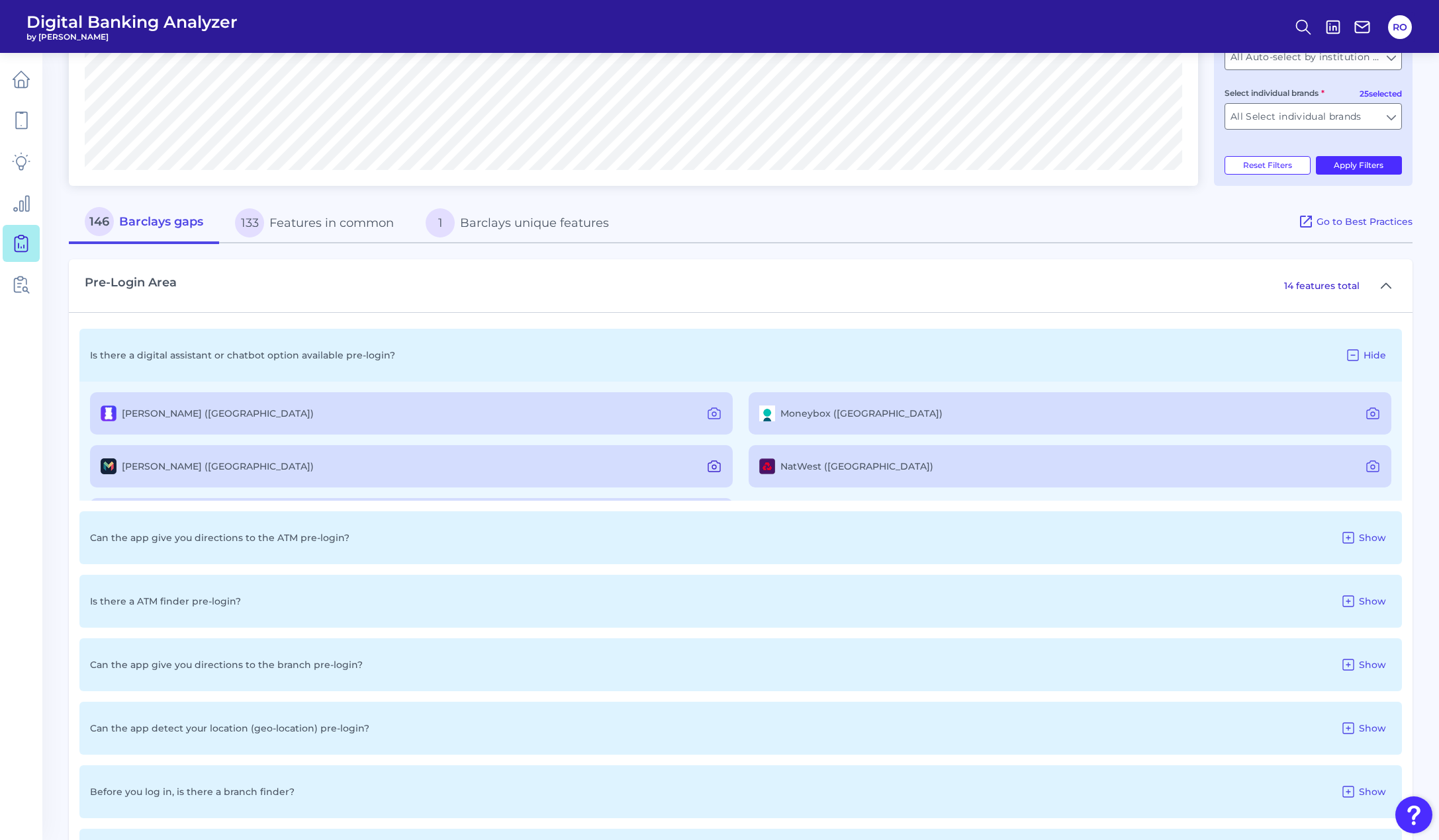
click at [708, 468] on icon at bounding box center [714, 467] width 16 height 16
click at [1368, 476] on button at bounding box center [1372, 466] width 27 height 21
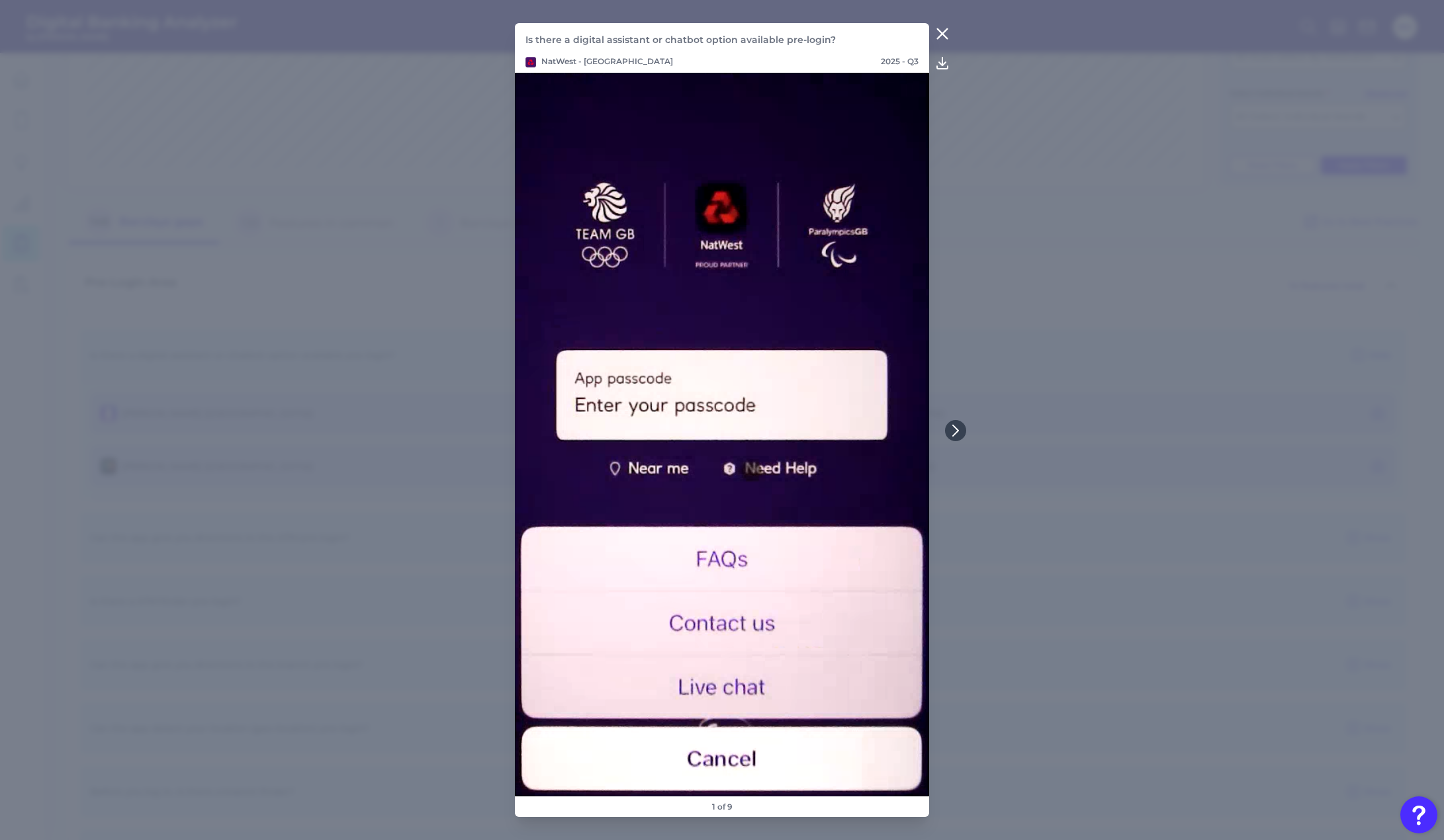
drag, startPoint x: 1074, startPoint y: 201, endPoint x: 1072, endPoint y: 220, distance: 19.1
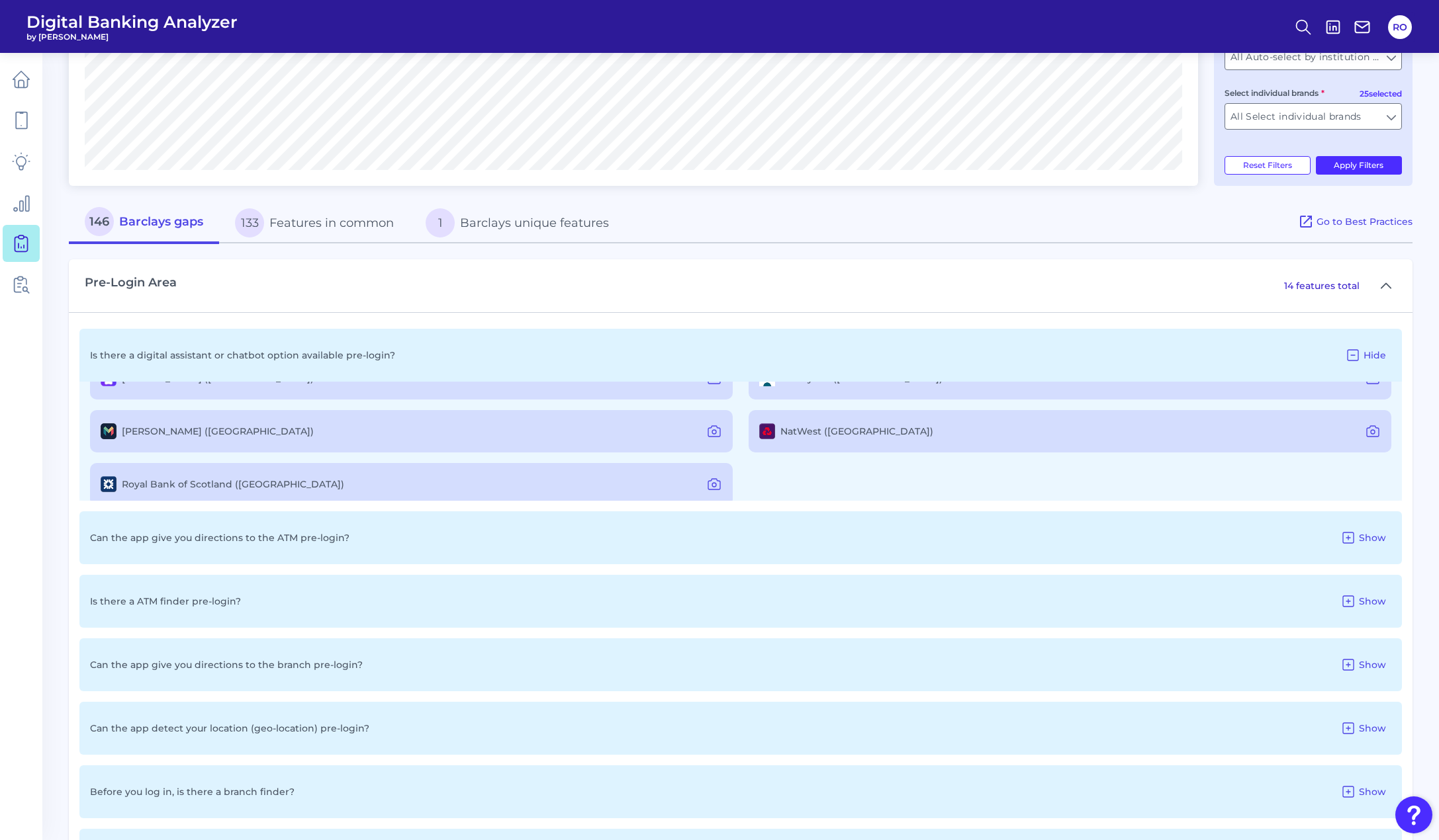
scroll to position [51, 0]
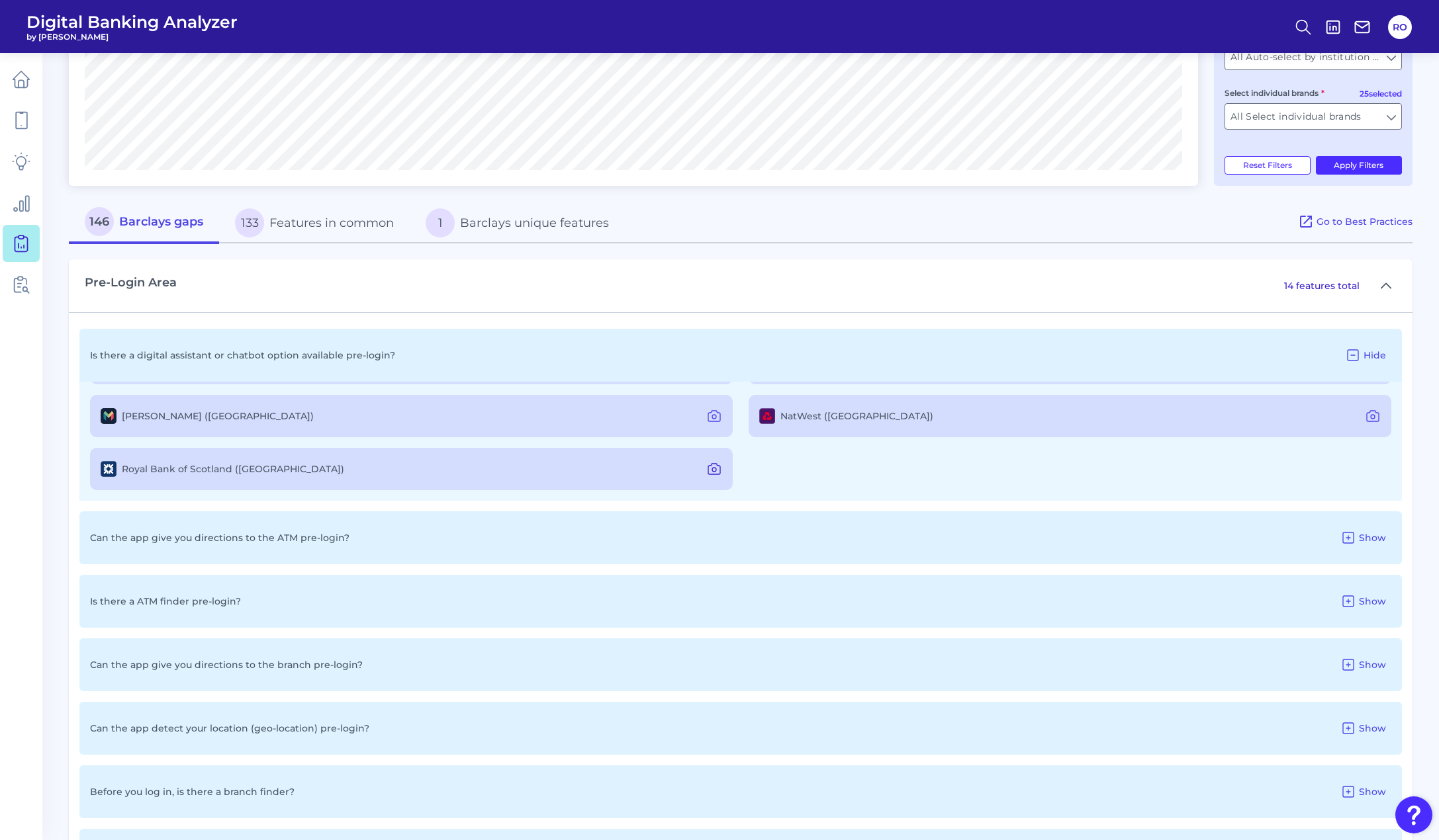
click at [718, 467] on icon at bounding box center [714, 469] width 12 height 10
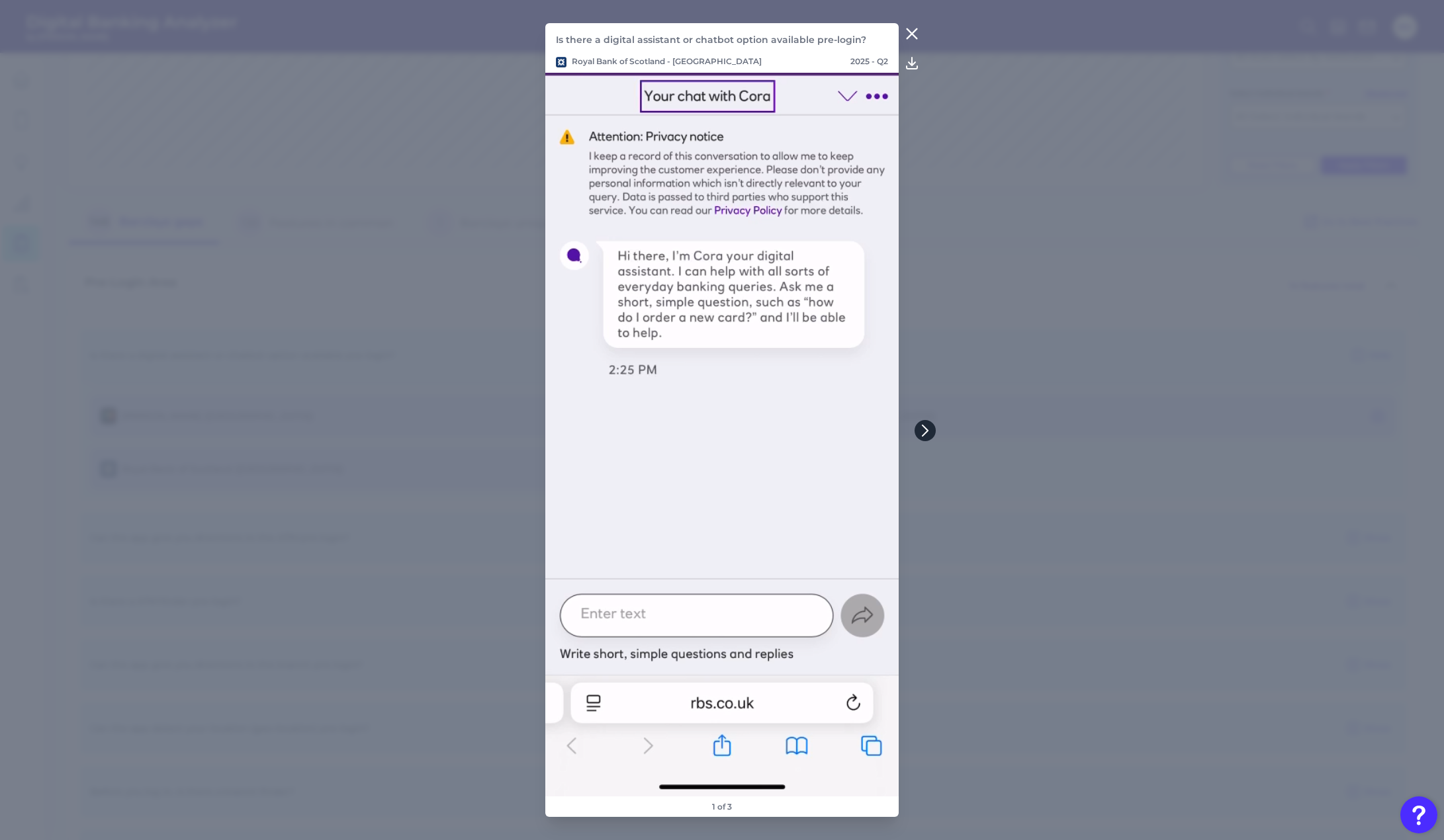
click at [926, 421] on button at bounding box center [925, 431] width 21 height 21
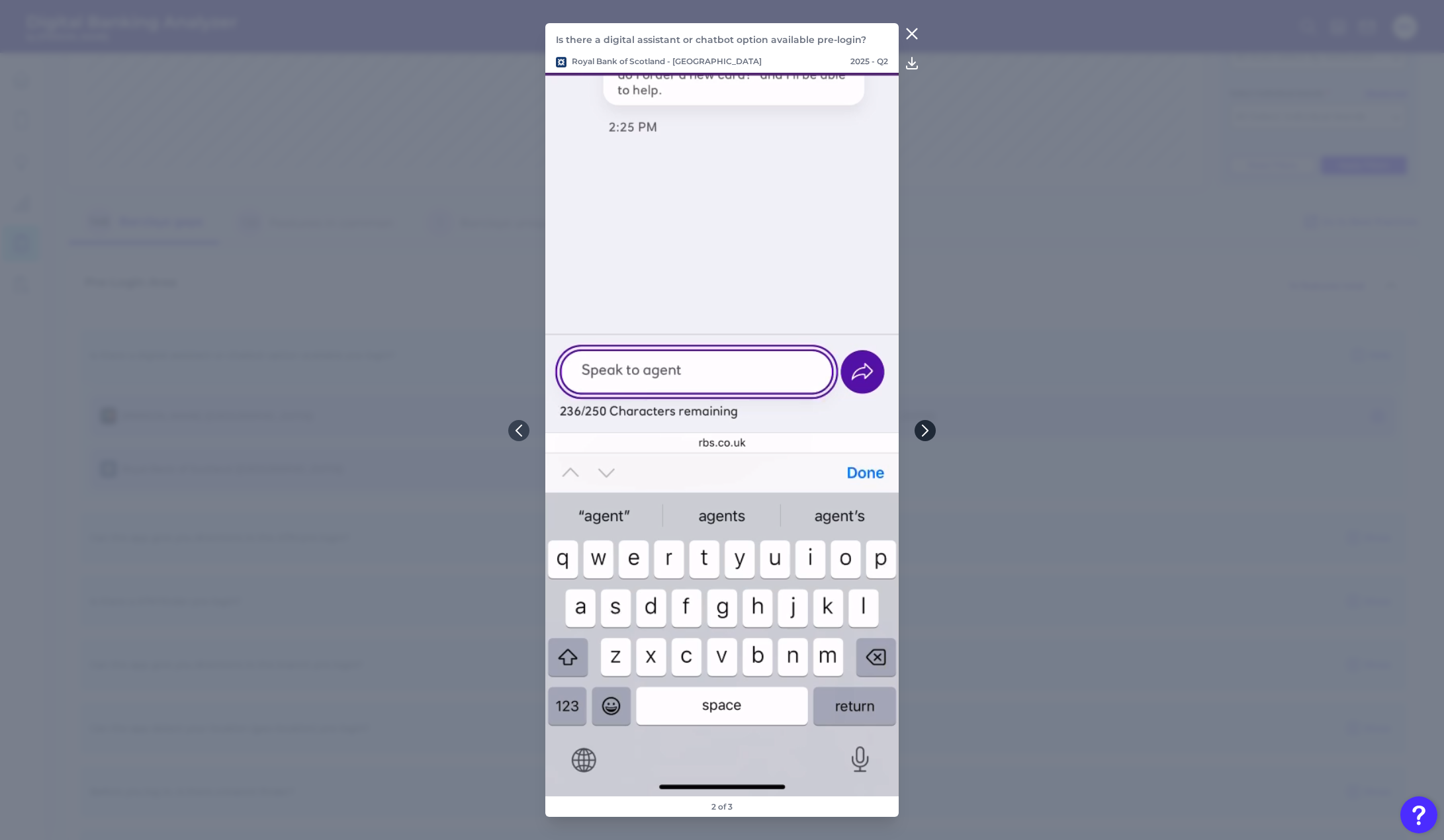
click at [926, 421] on button at bounding box center [925, 431] width 21 height 21
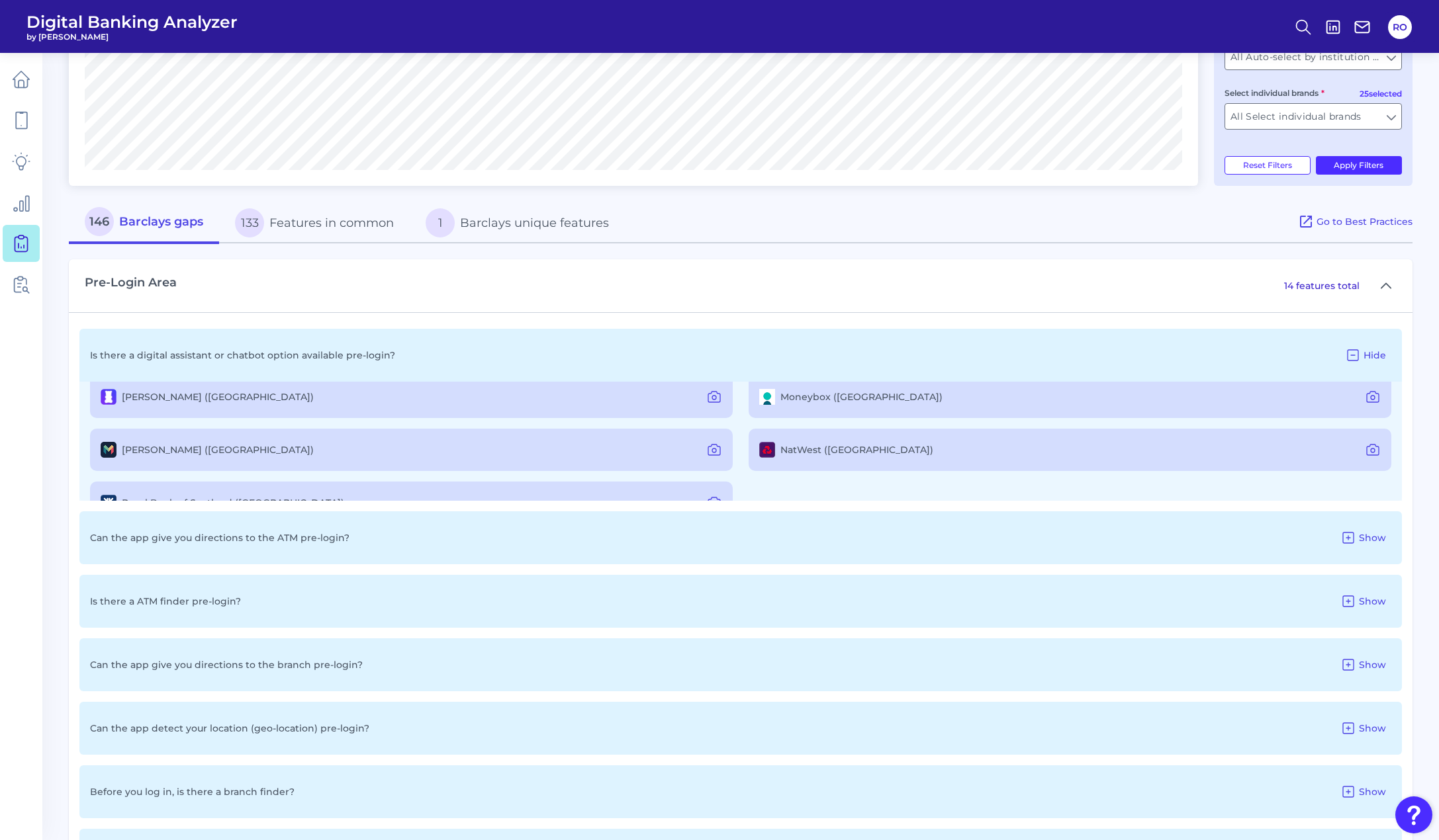
scroll to position [0, 0]
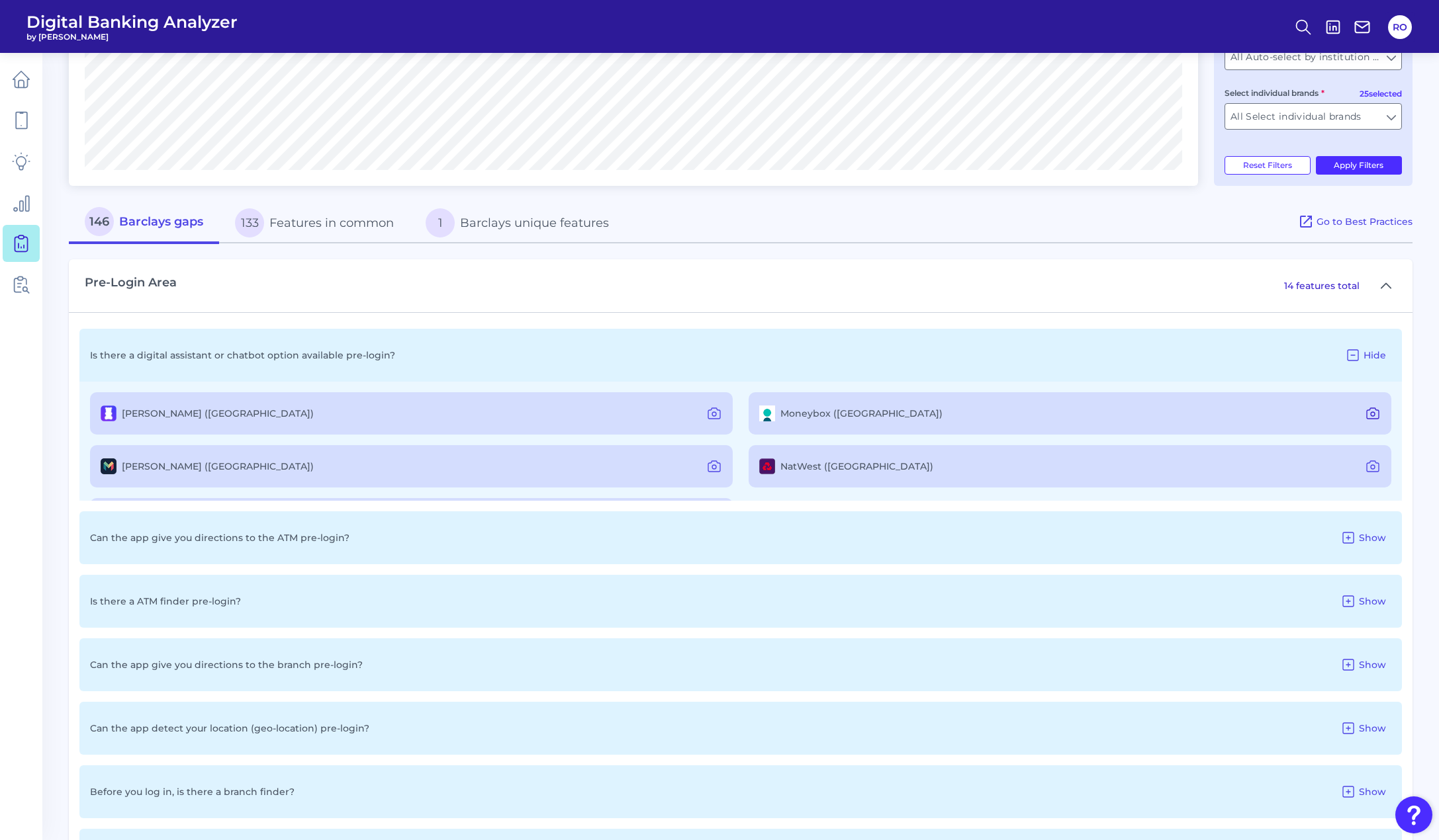
click at [1365, 416] on icon at bounding box center [1373, 414] width 16 height 16
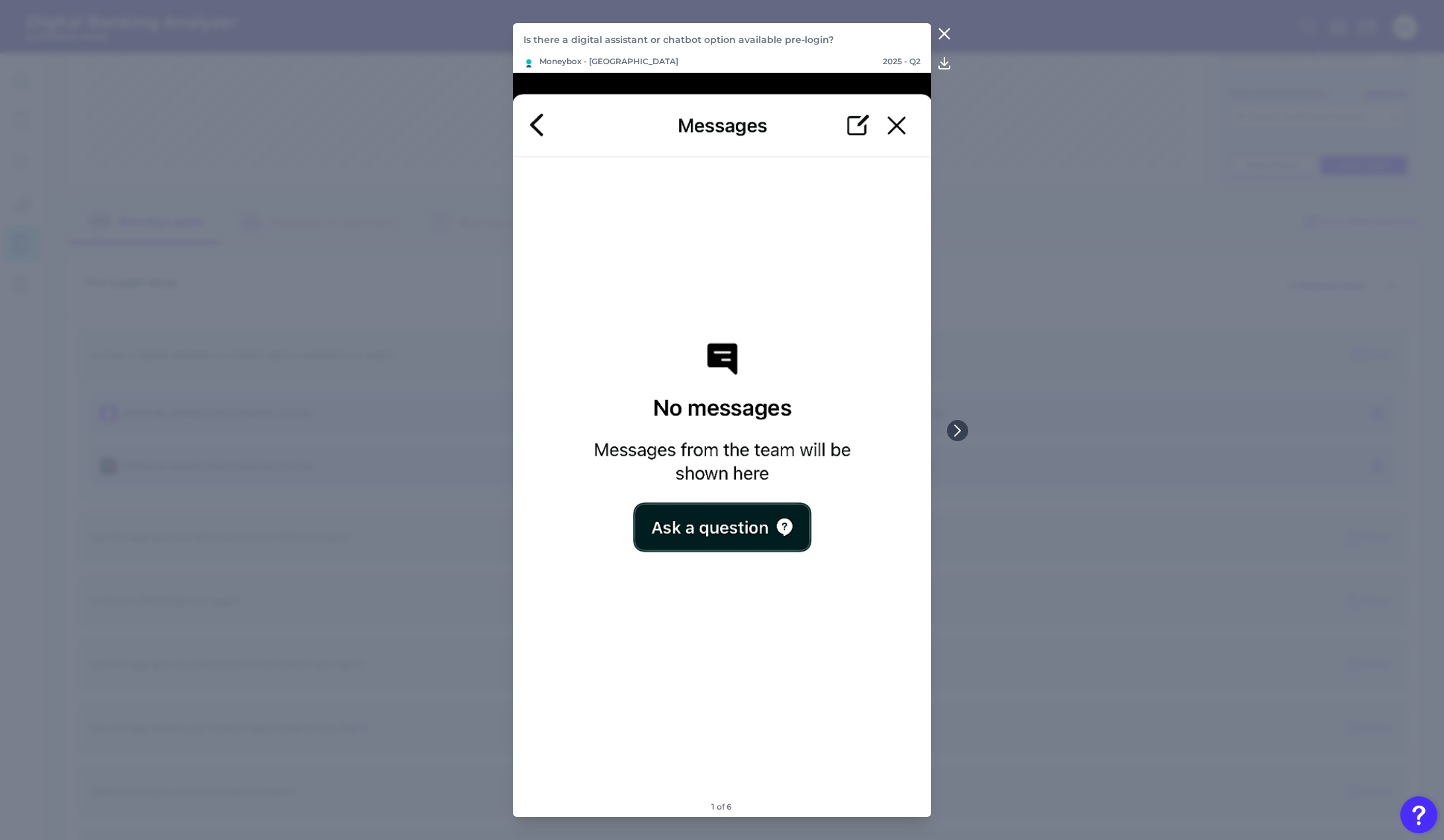
click at [943, 28] on icon at bounding box center [945, 33] width 16 height 16
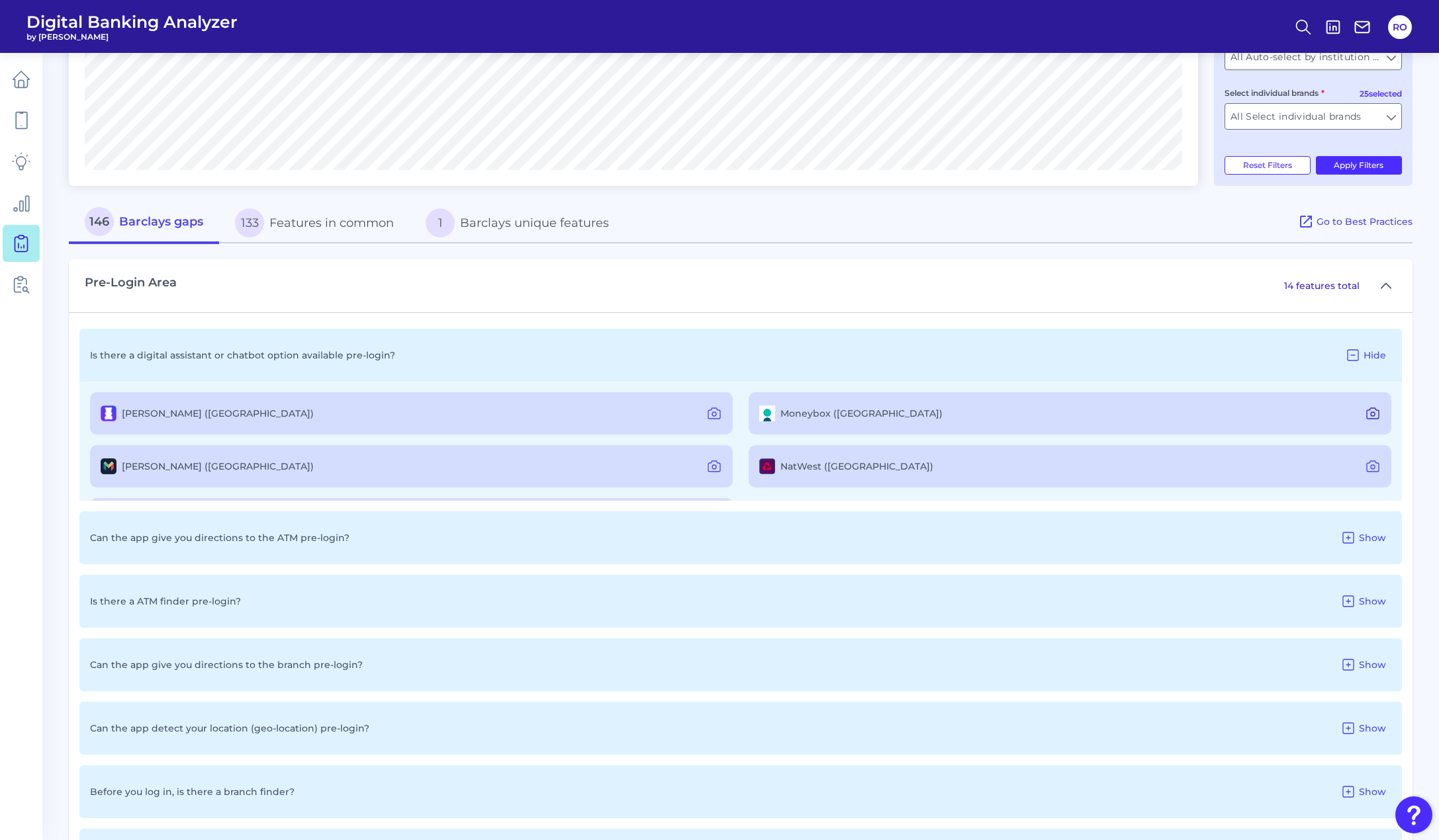
click at [1366, 412] on icon at bounding box center [1373, 414] width 16 height 16
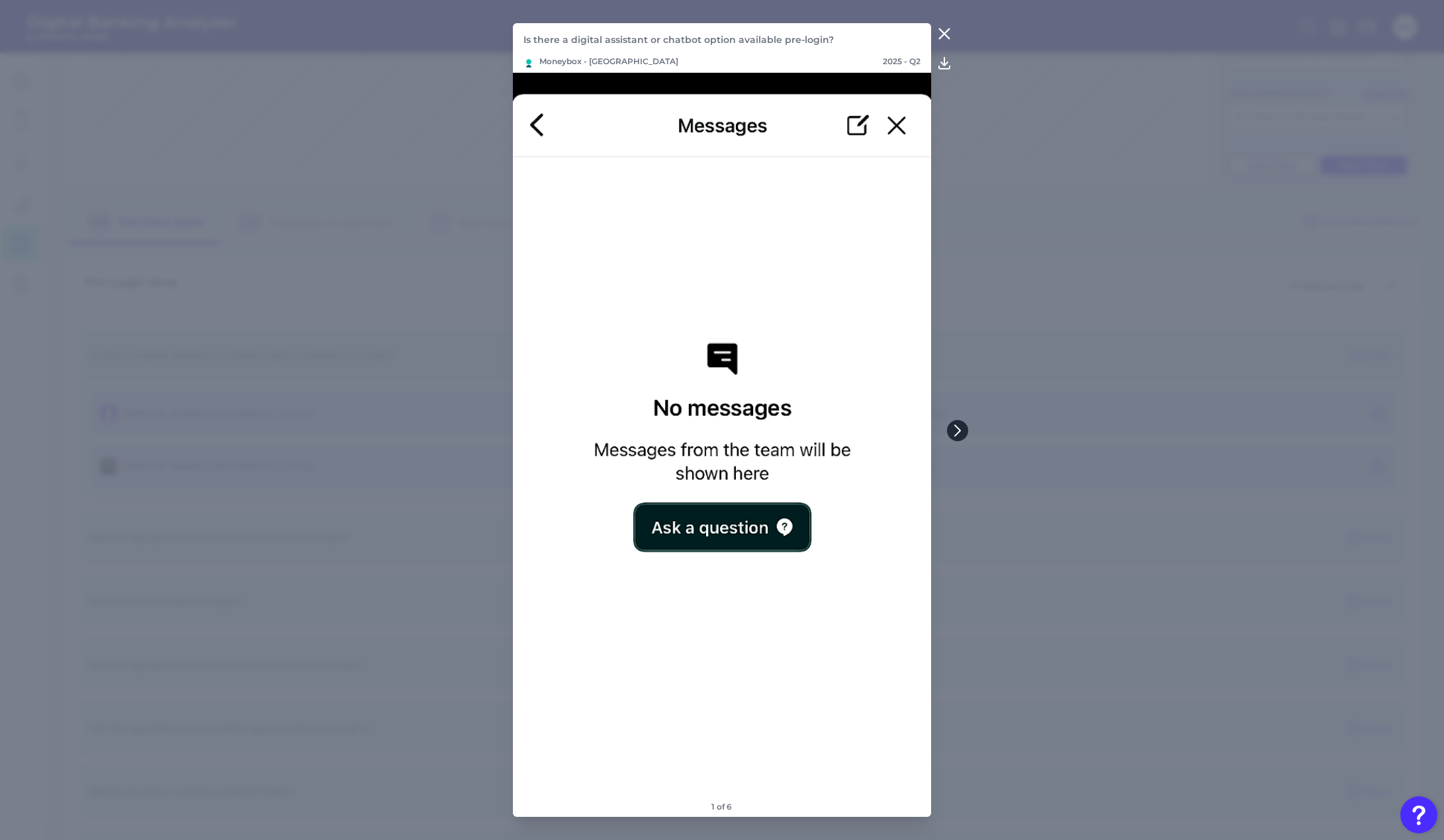
click at [960, 431] on icon at bounding box center [958, 431] width 5 height 10
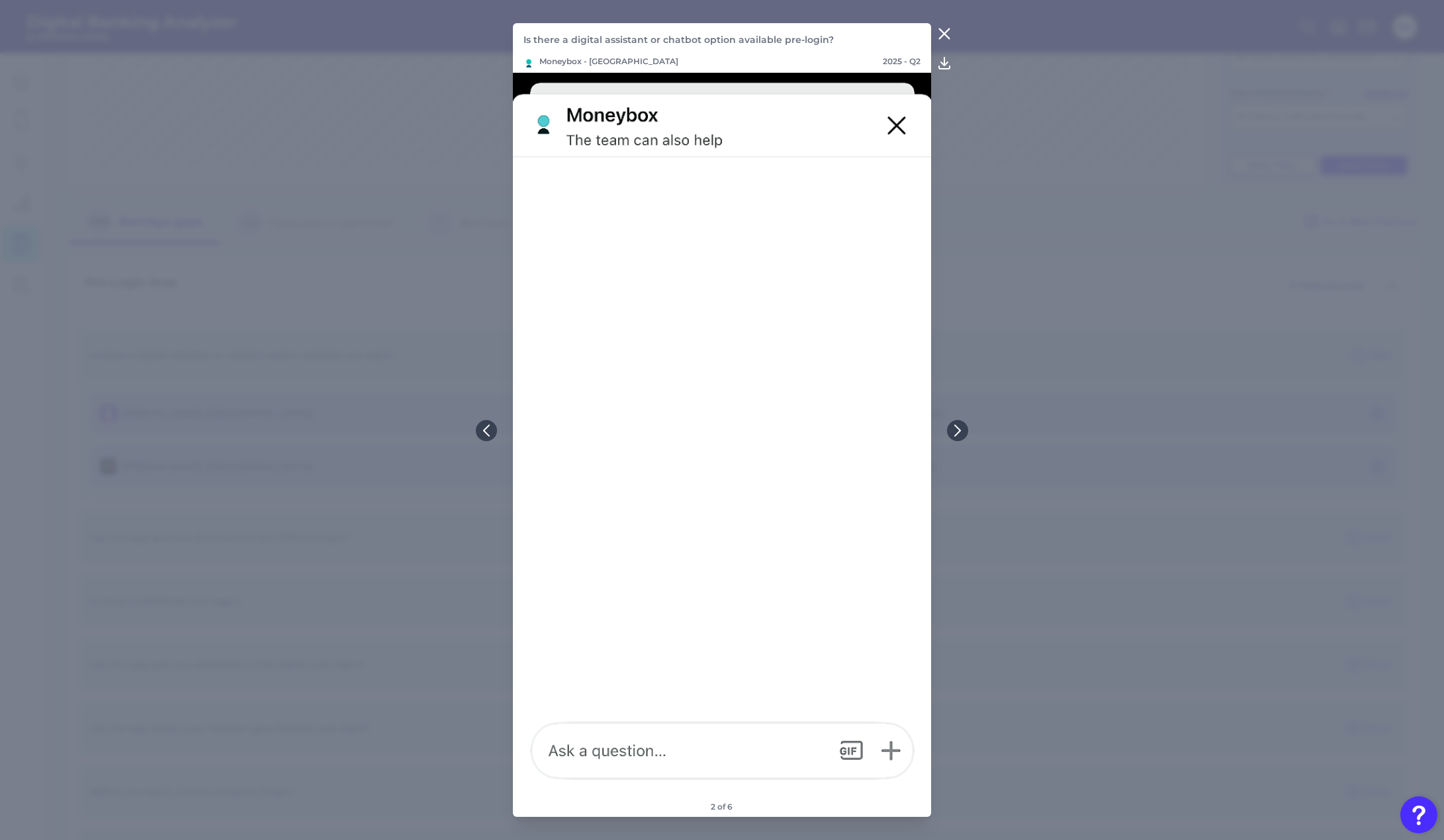
drag, startPoint x: 961, startPoint y: 431, endPoint x: 954, endPoint y: 98, distance: 333.1
click at [962, 424] on button at bounding box center [958, 431] width 21 height 21
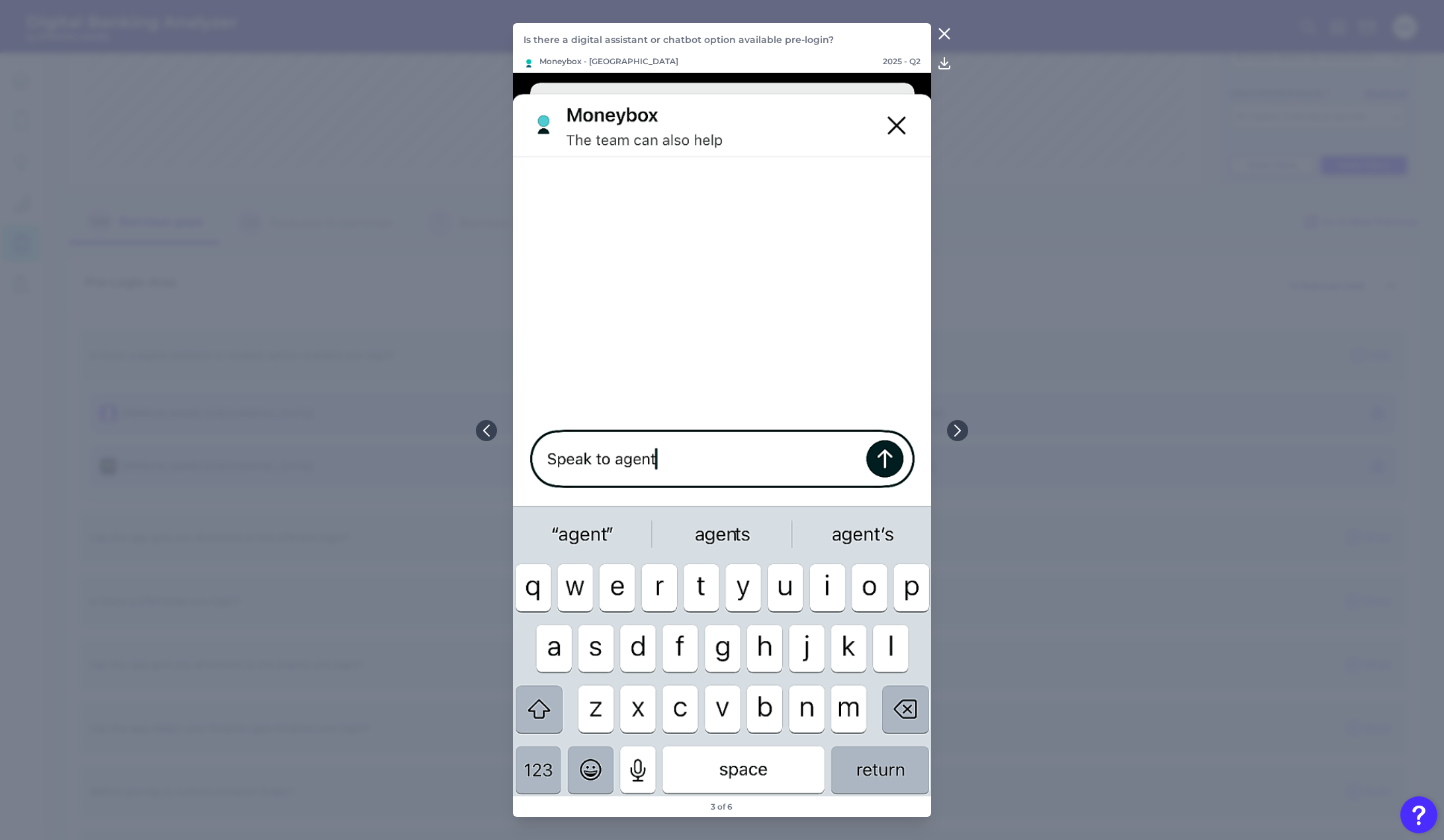
click at [940, 34] on icon at bounding box center [945, 33] width 16 height 16
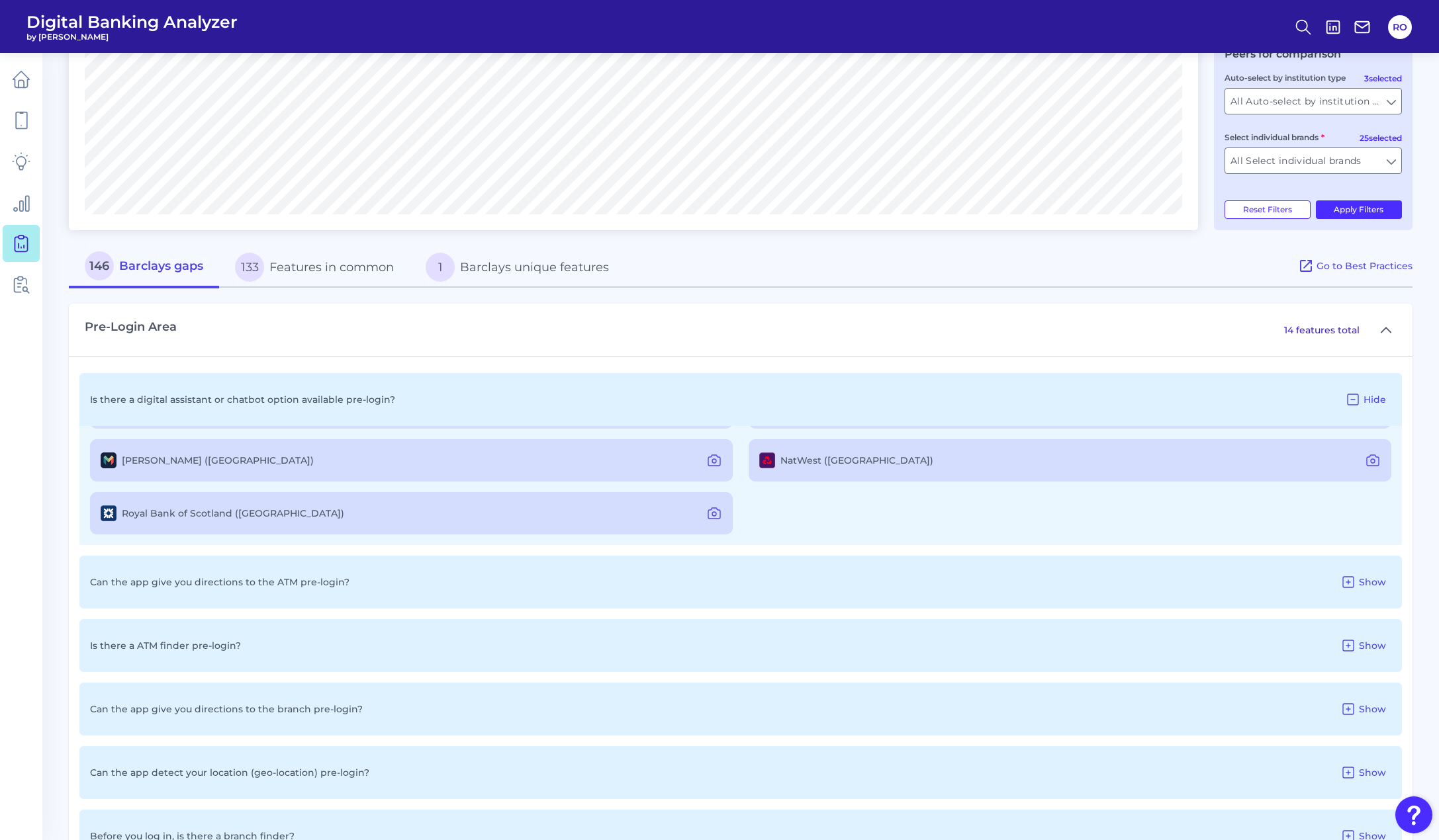
scroll to position [386, 0]
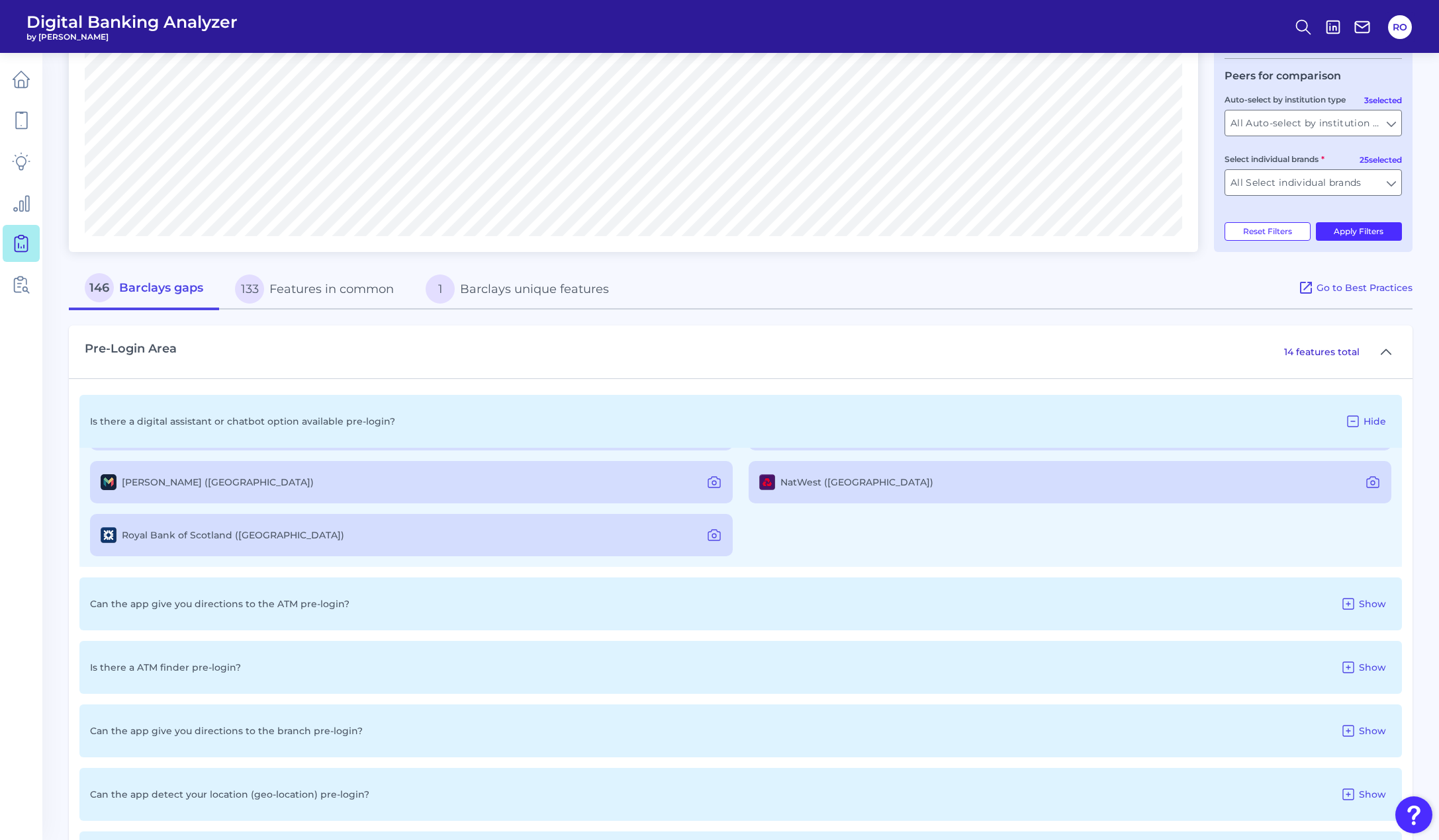
click at [304, 288] on button "133 Features in common" at bounding box center [314, 289] width 191 height 42
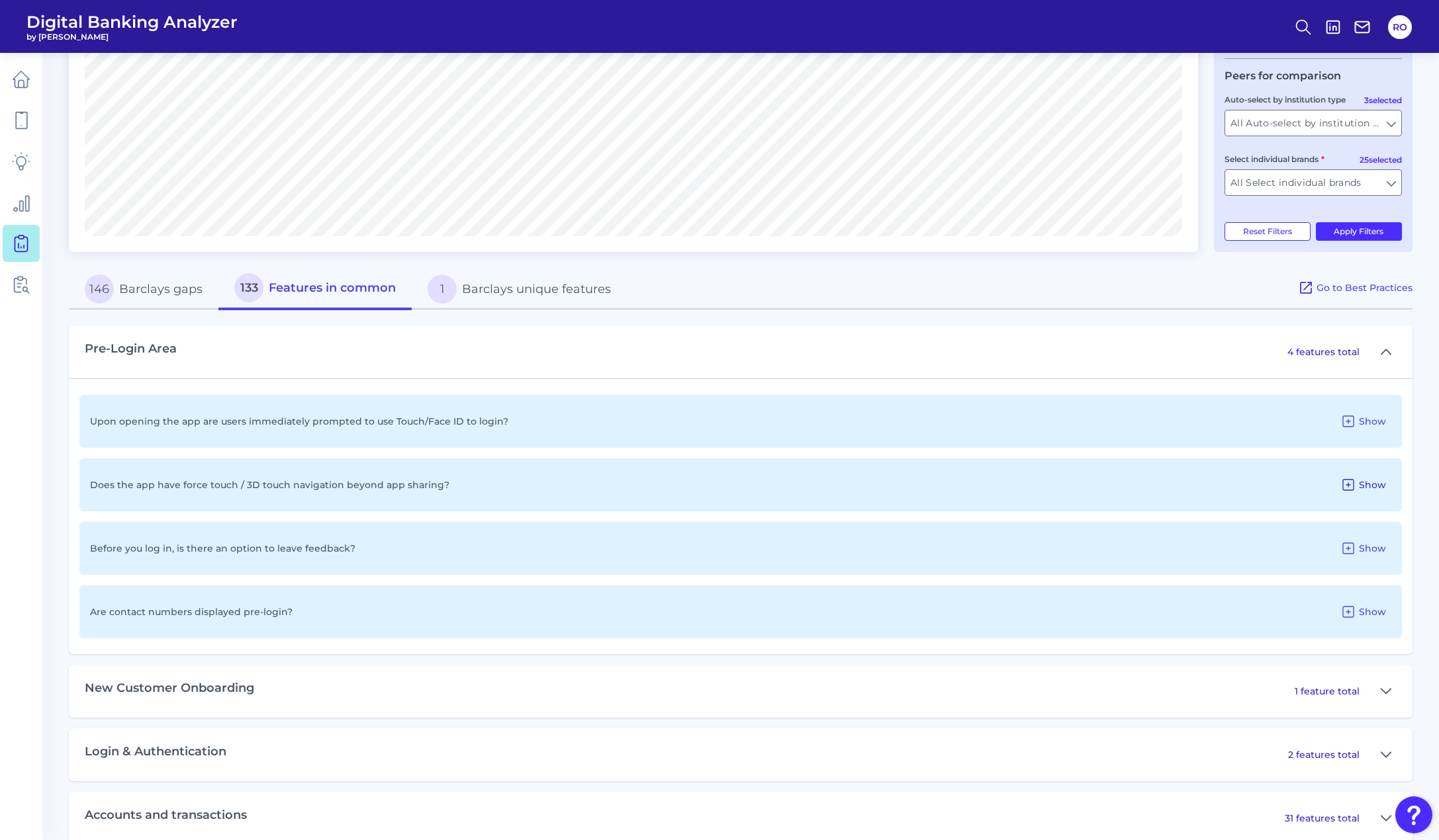
click at [1358, 493] on button "Show" at bounding box center [1364, 485] width 57 height 21
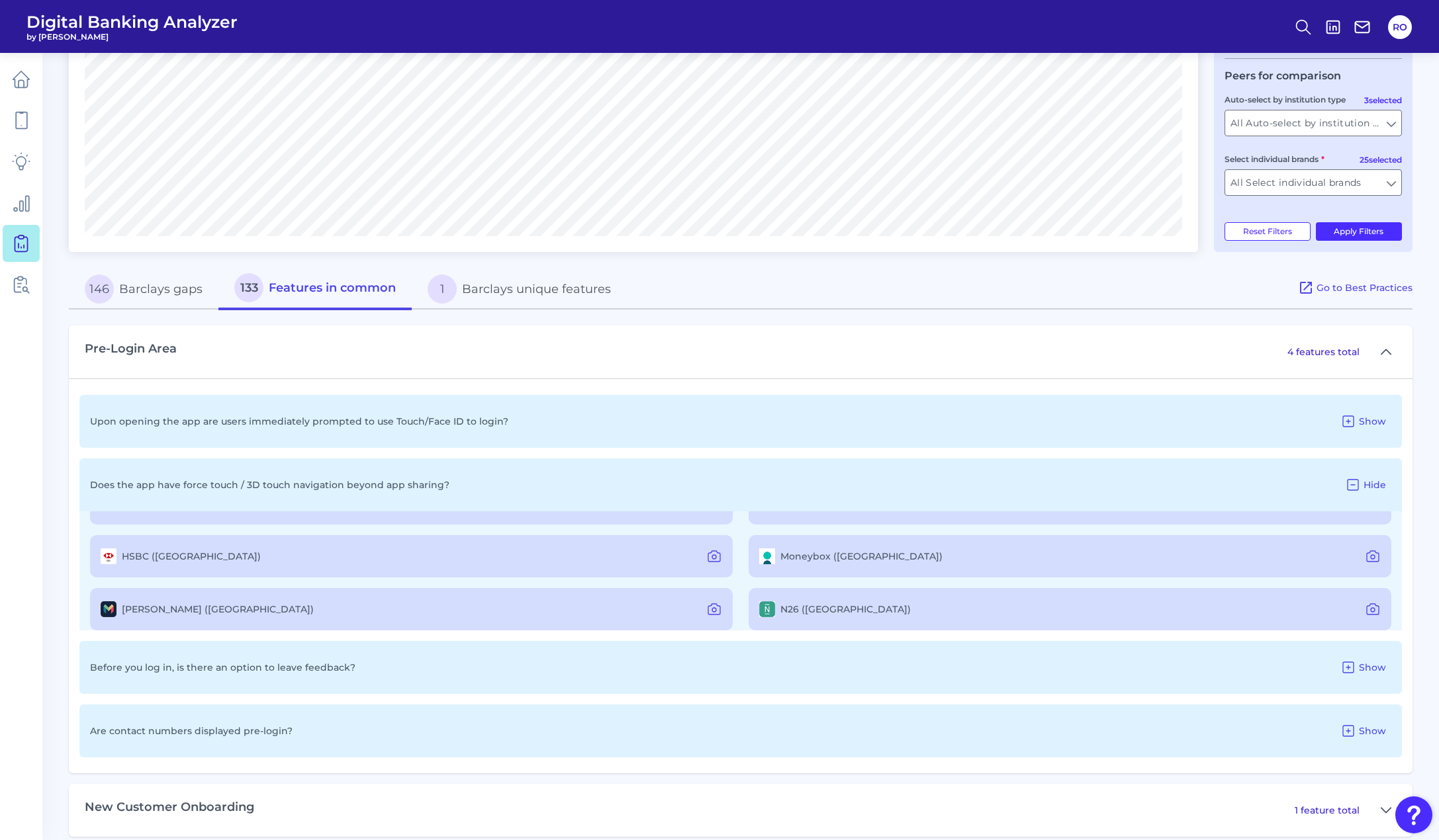
scroll to position [133, 0]
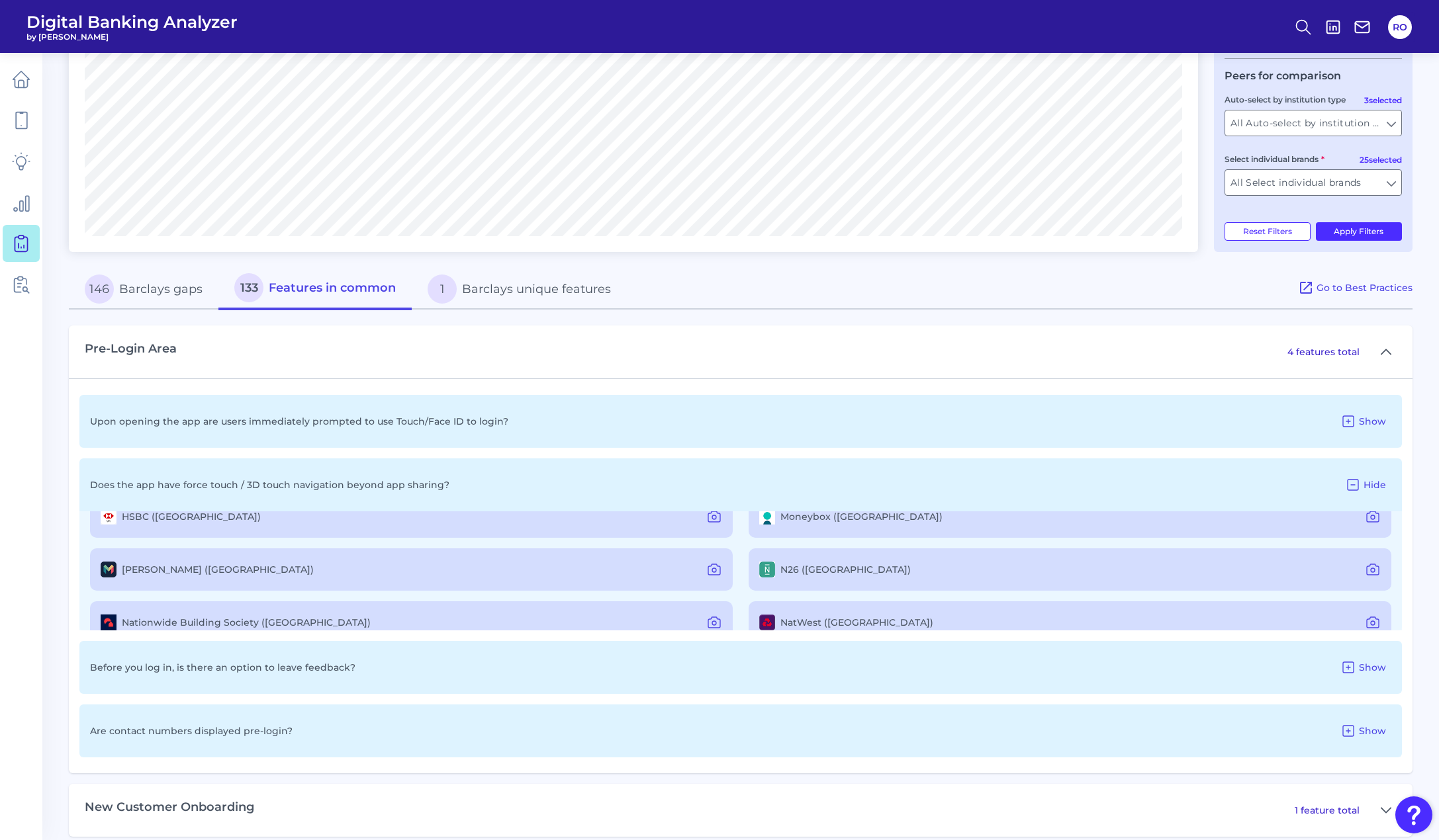
click at [552, 289] on button "1 Barclays unique features" at bounding box center [519, 289] width 215 height 42
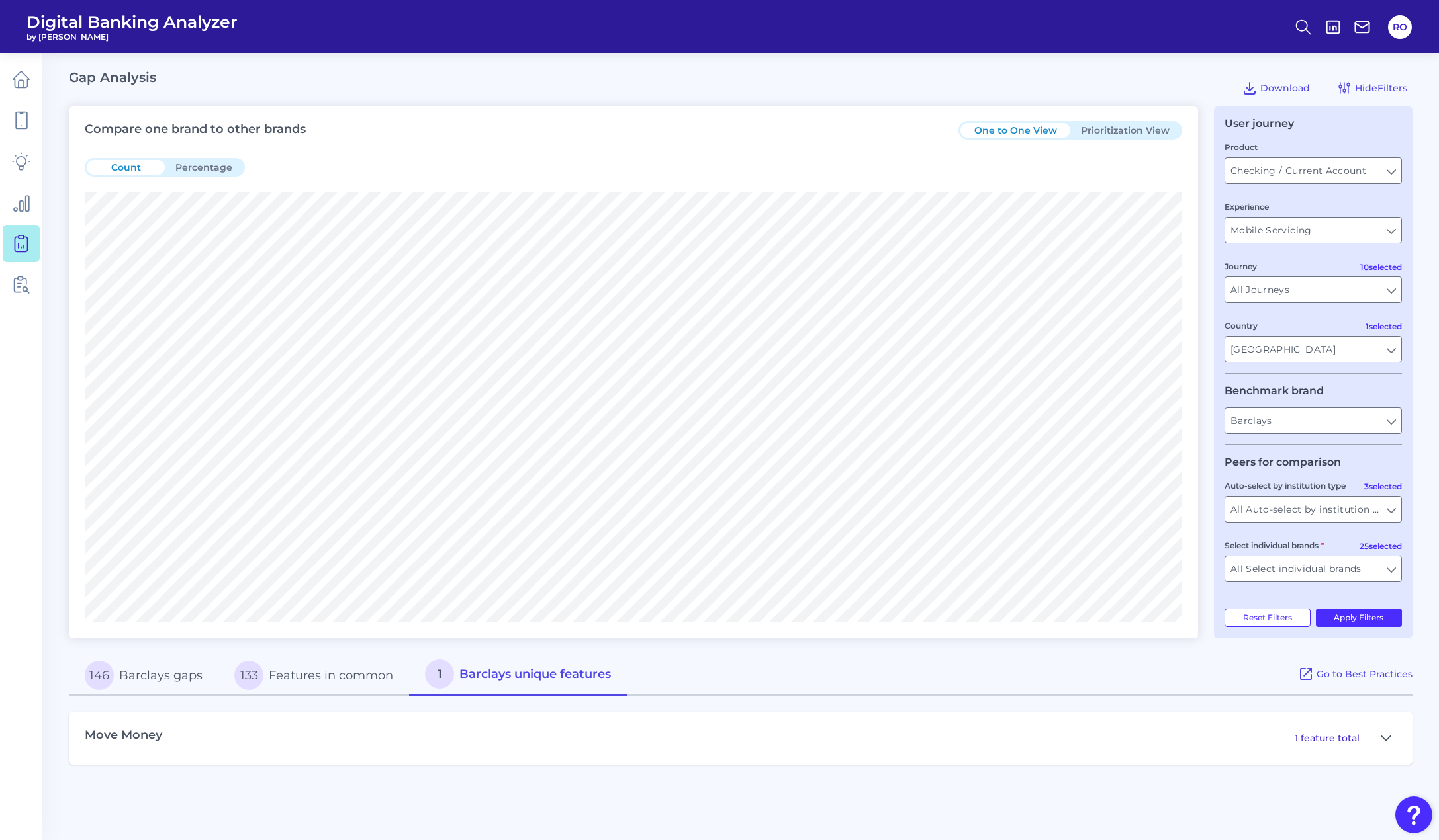
scroll to position [0, 0]
click at [1397, 733] on button at bounding box center [1391, 738] width 21 height 21
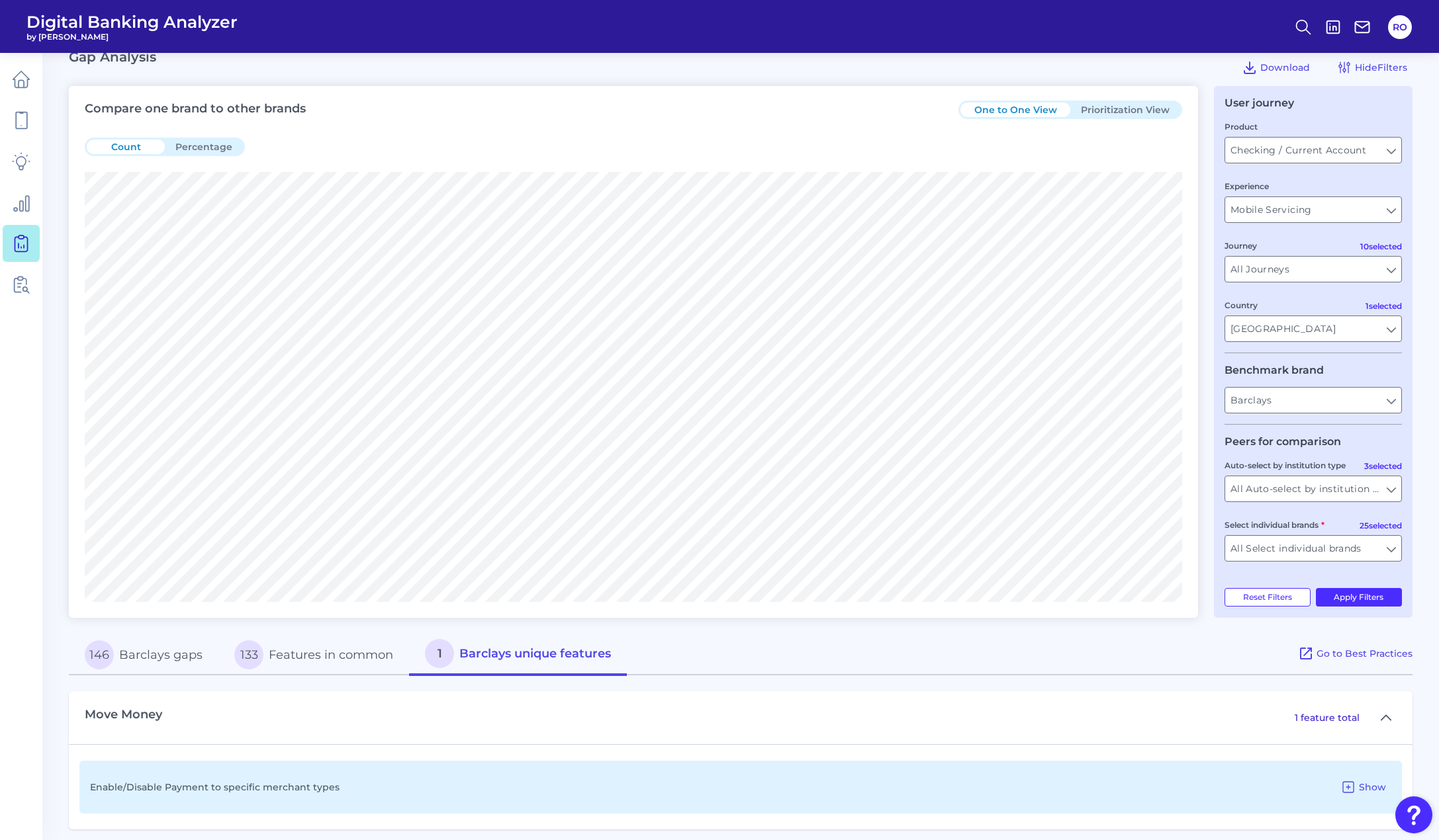
scroll to position [30, 0]
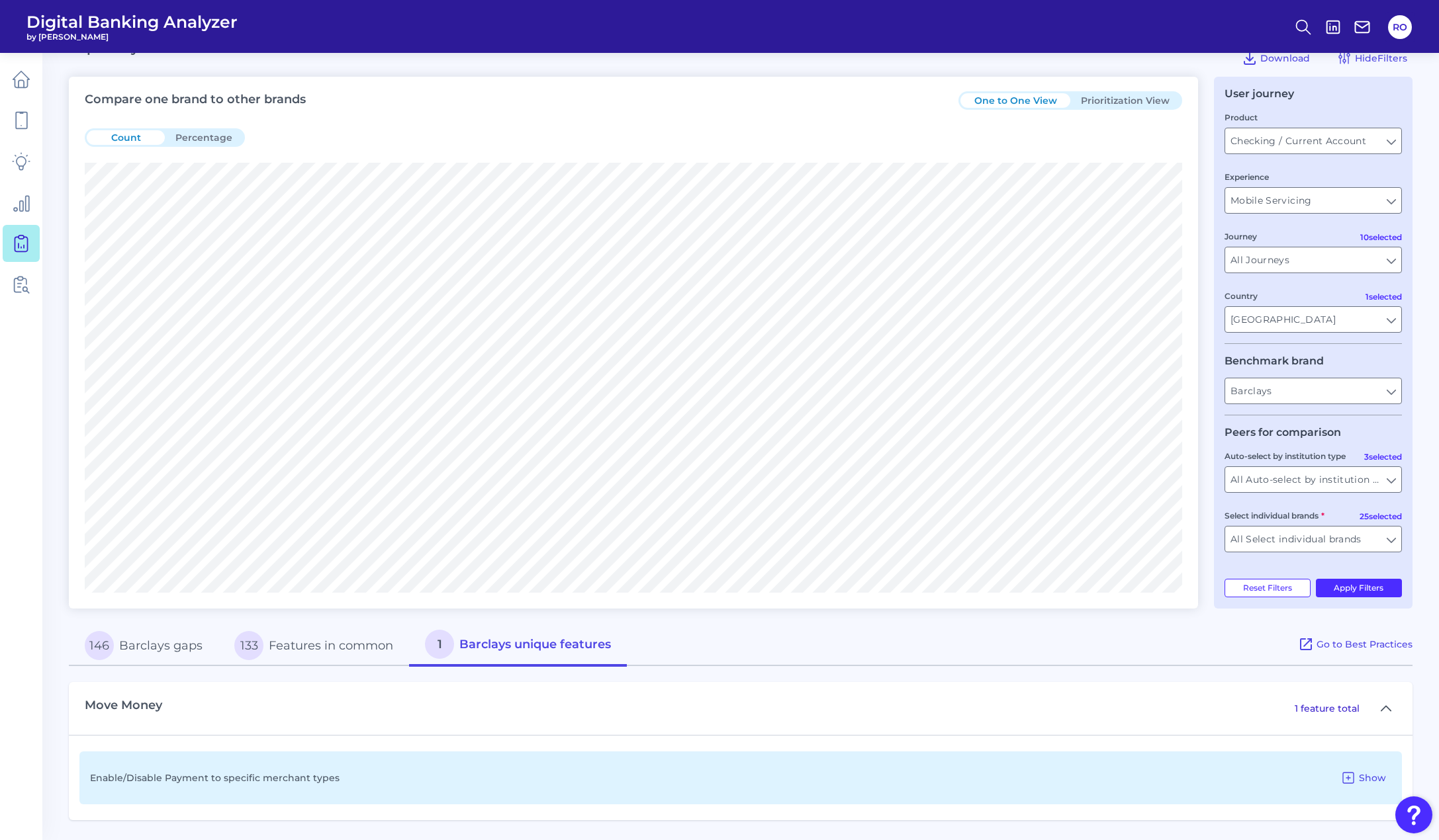
click at [1112, 108] on div "One to One View Prioritization View" at bounding box center [1070, 101] width 224 height 19
click at [1114, 96] on button "Prioritization View" at bounding box center [1126, 100] width 110 height 15
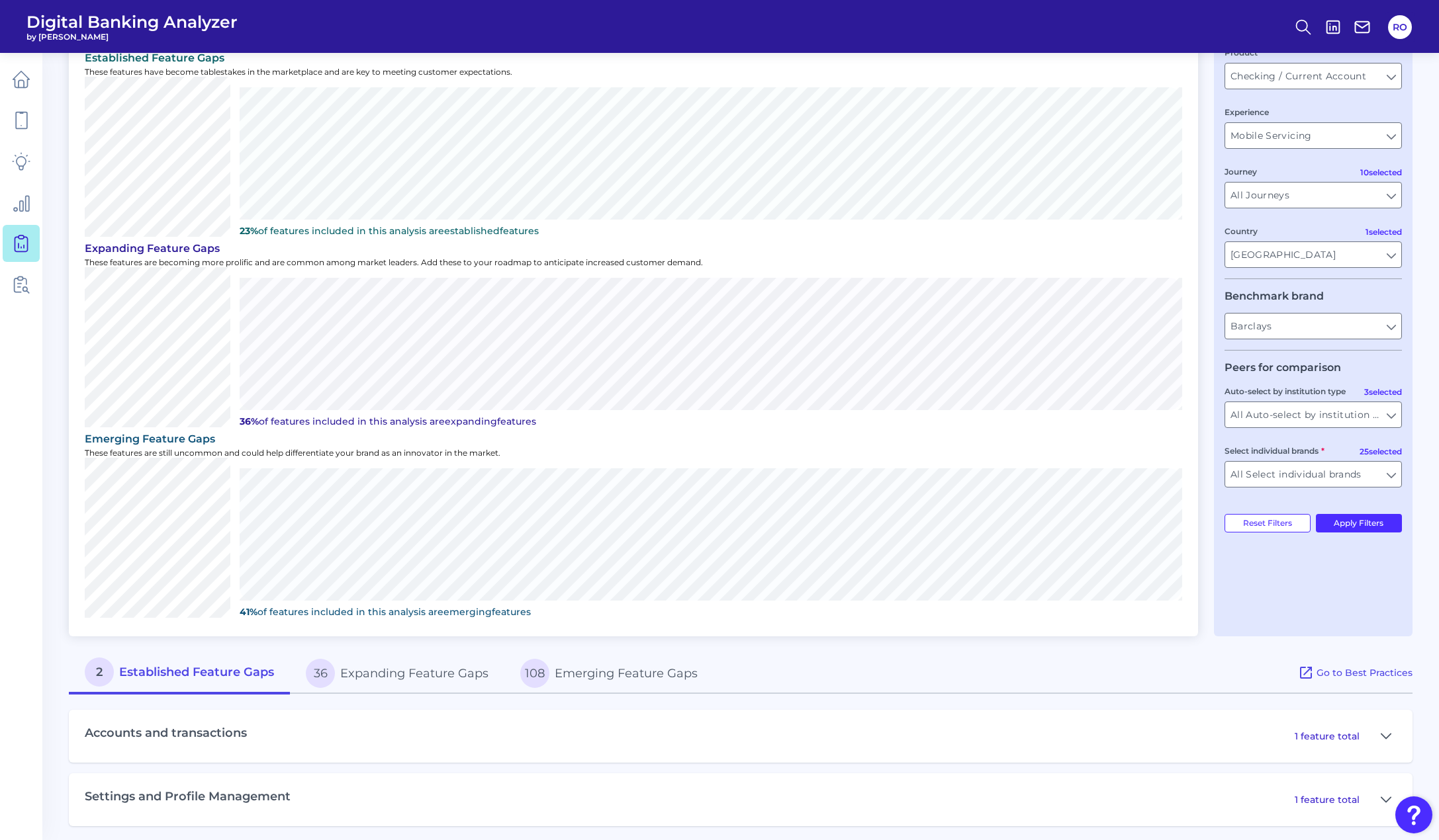
scroll to position [100, 0]
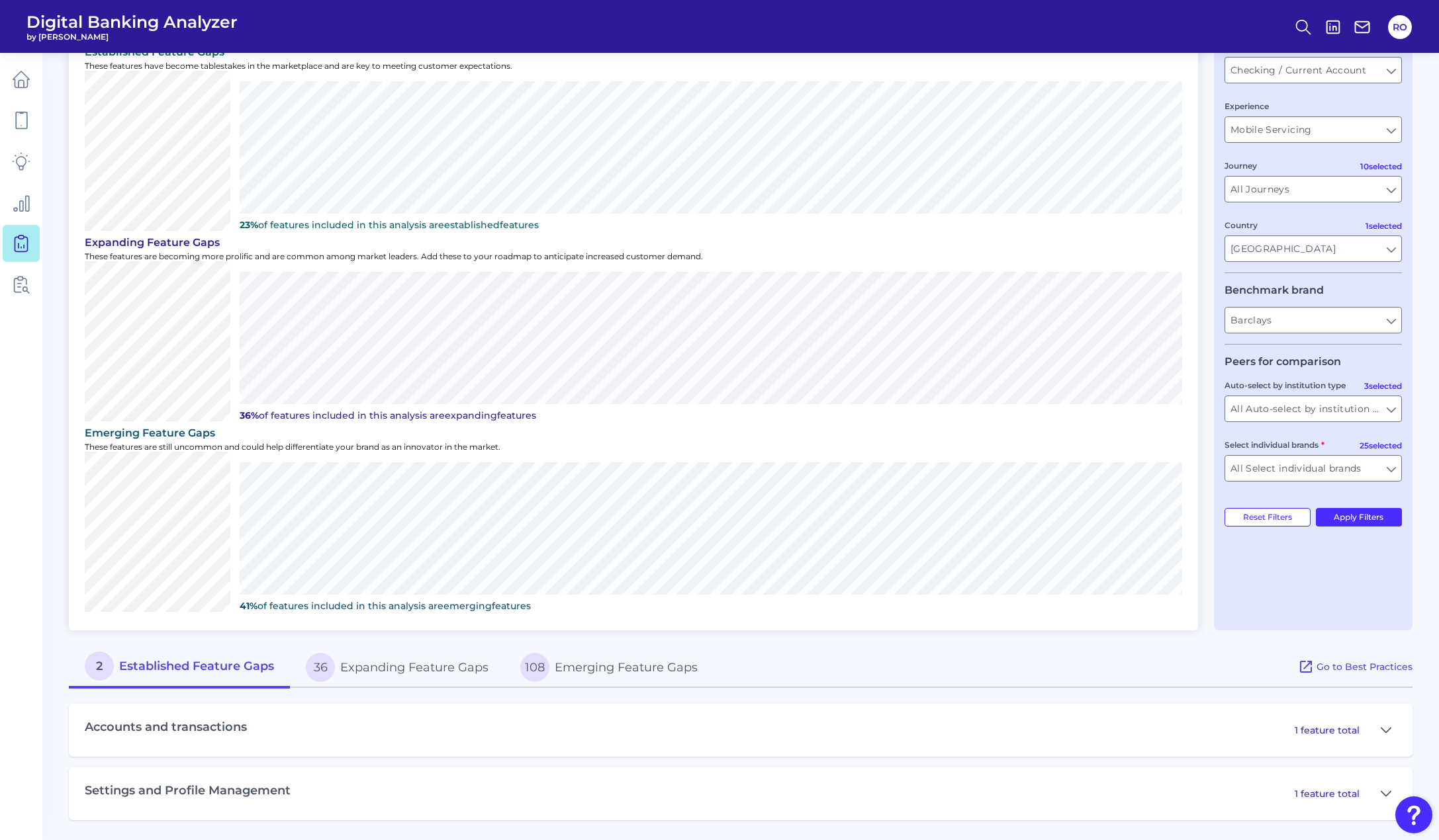
click at [638, 661] on button "108 Emerging Feature Gaps" at bounding box center [609, 667] width 209 height 42
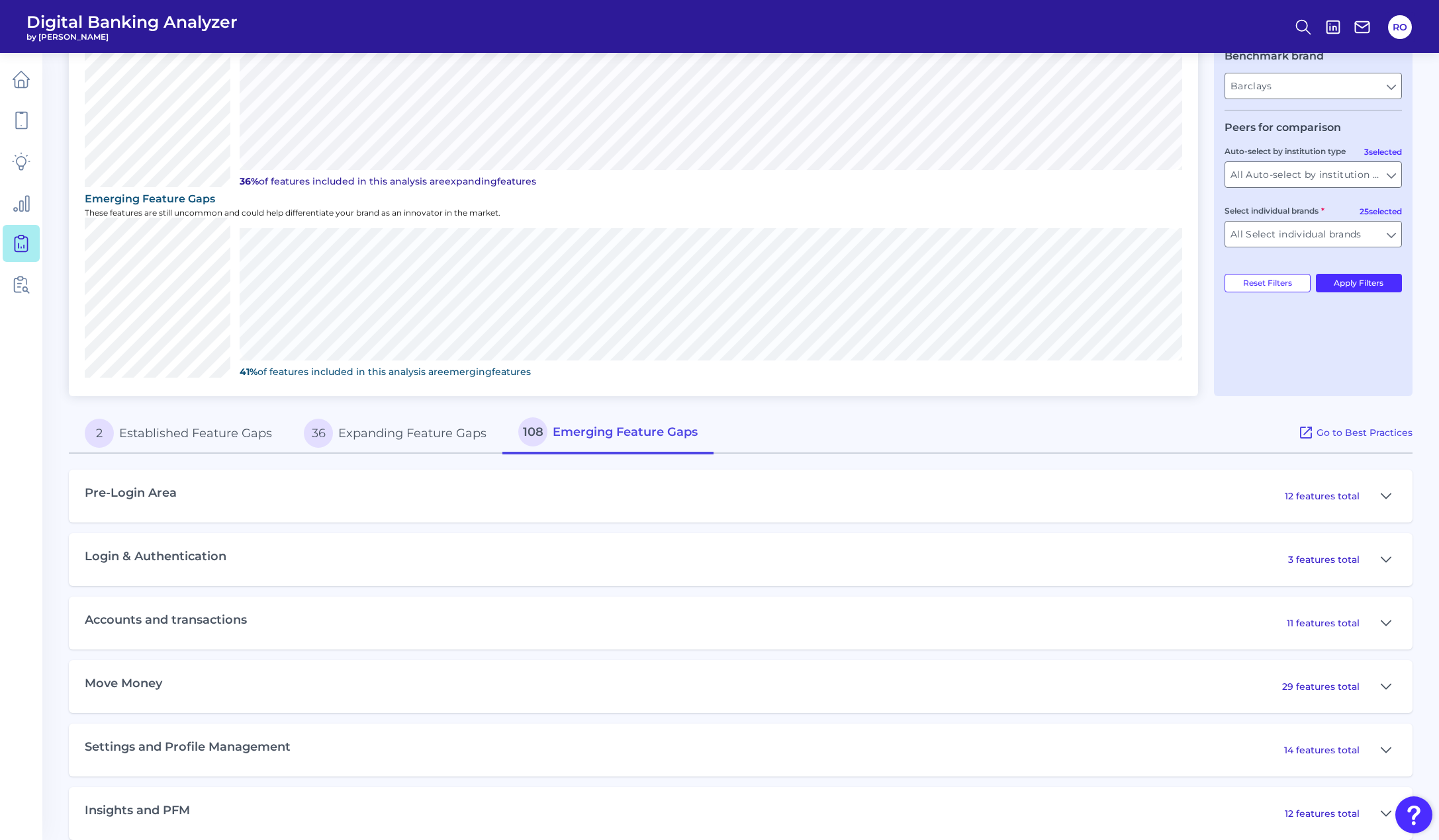
scroll to position [366, 0]
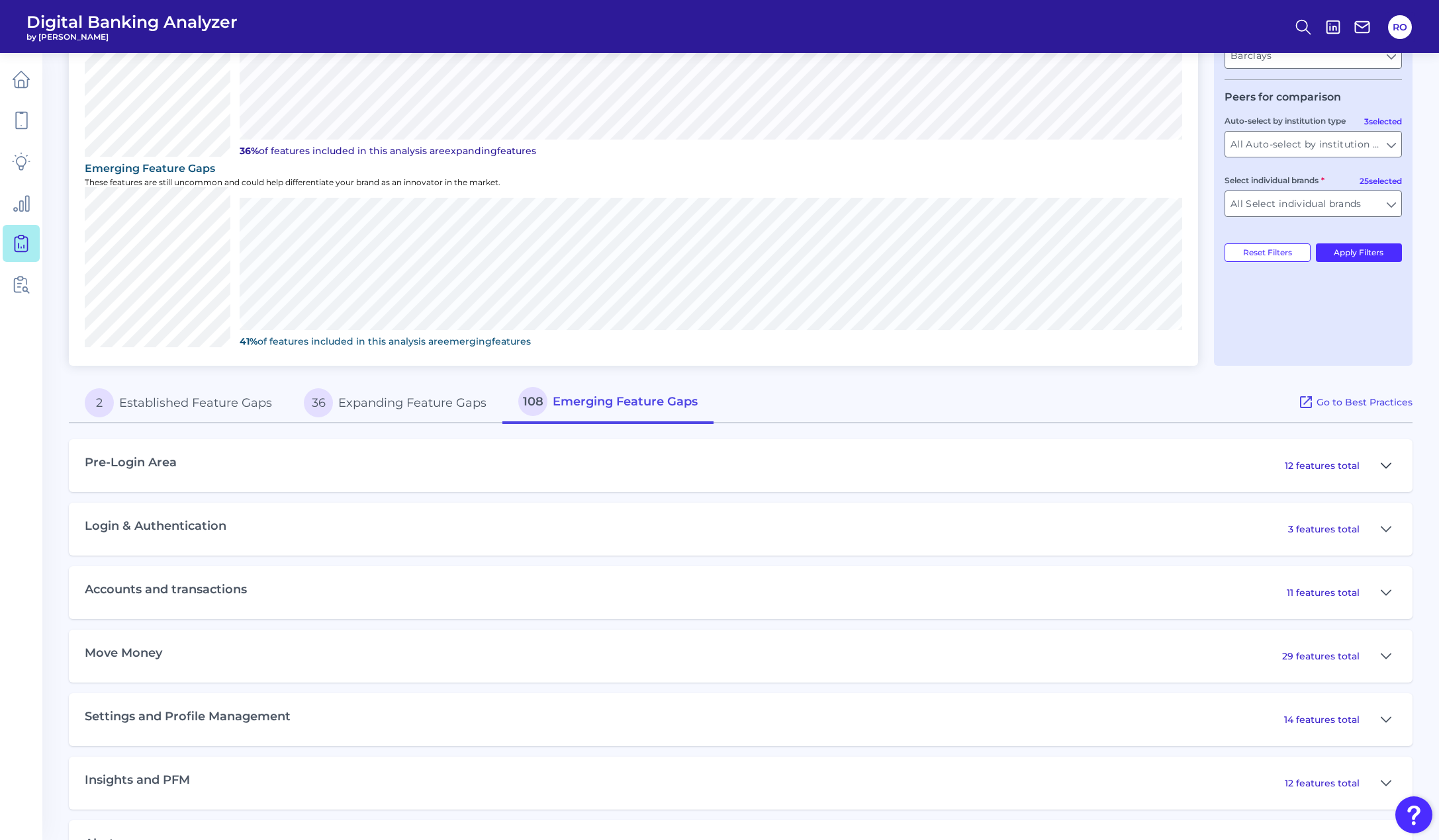
click at [1392, 468] on button at bounding box center [1386, 466] width 21 height 21
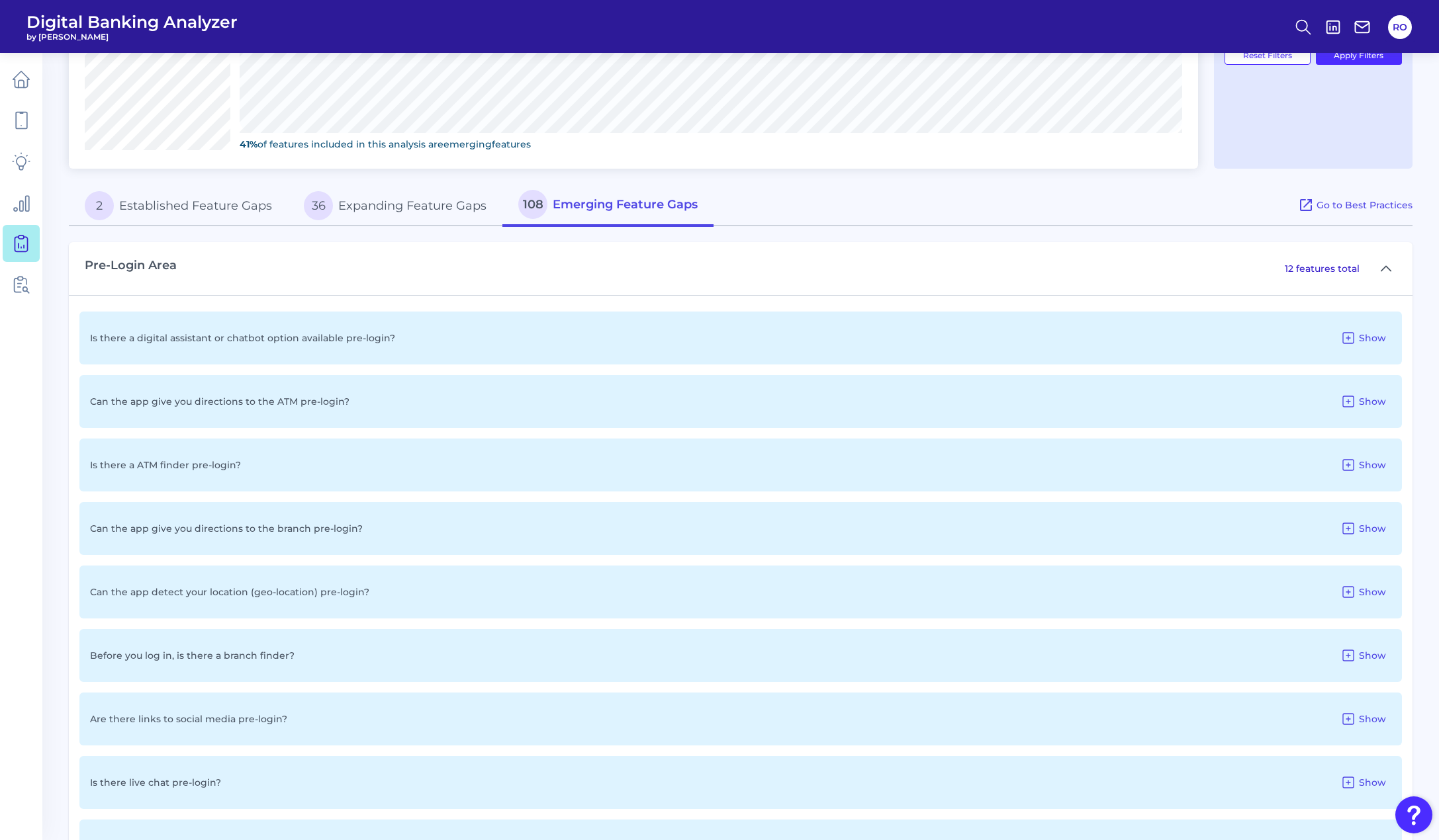
scroll to position [563, 0]
click at [1362, 712] on span "Show" at bounding box center [1373, 718] width 27 height 12
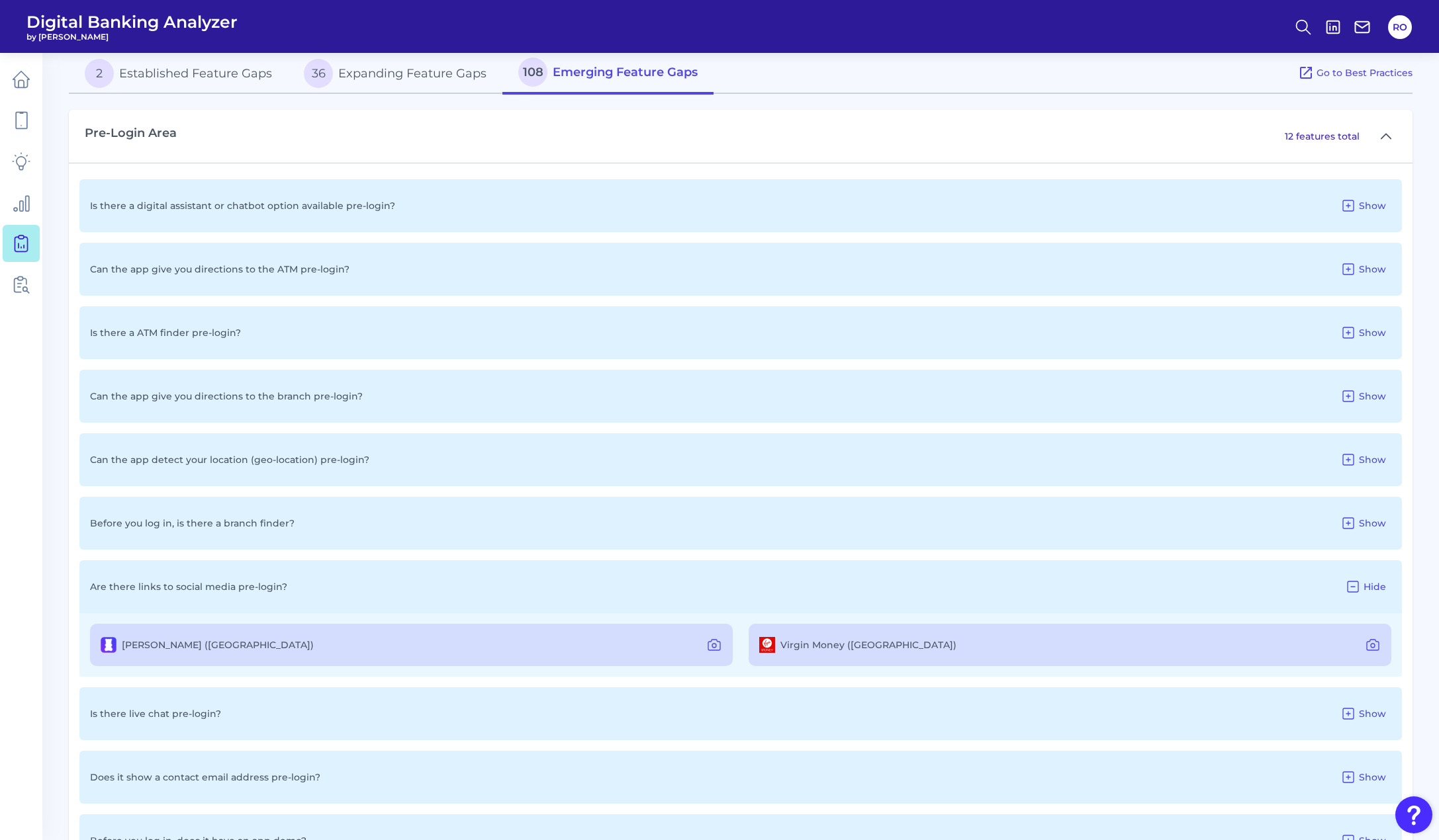
scroll to position [762, 0]
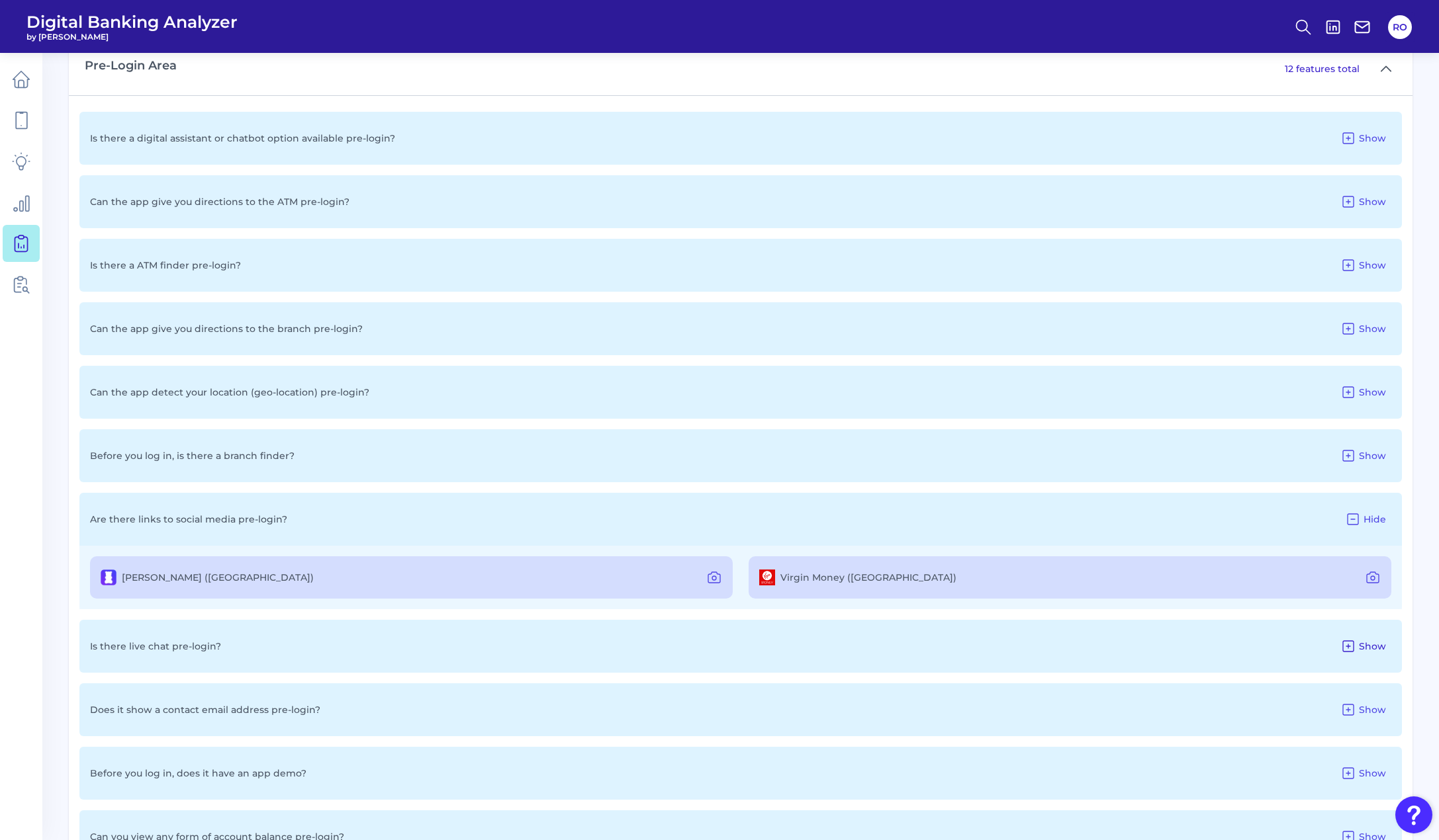
click at [1359, 644] on span "Show" at bounding box center [1373, 646] width 27 height 12
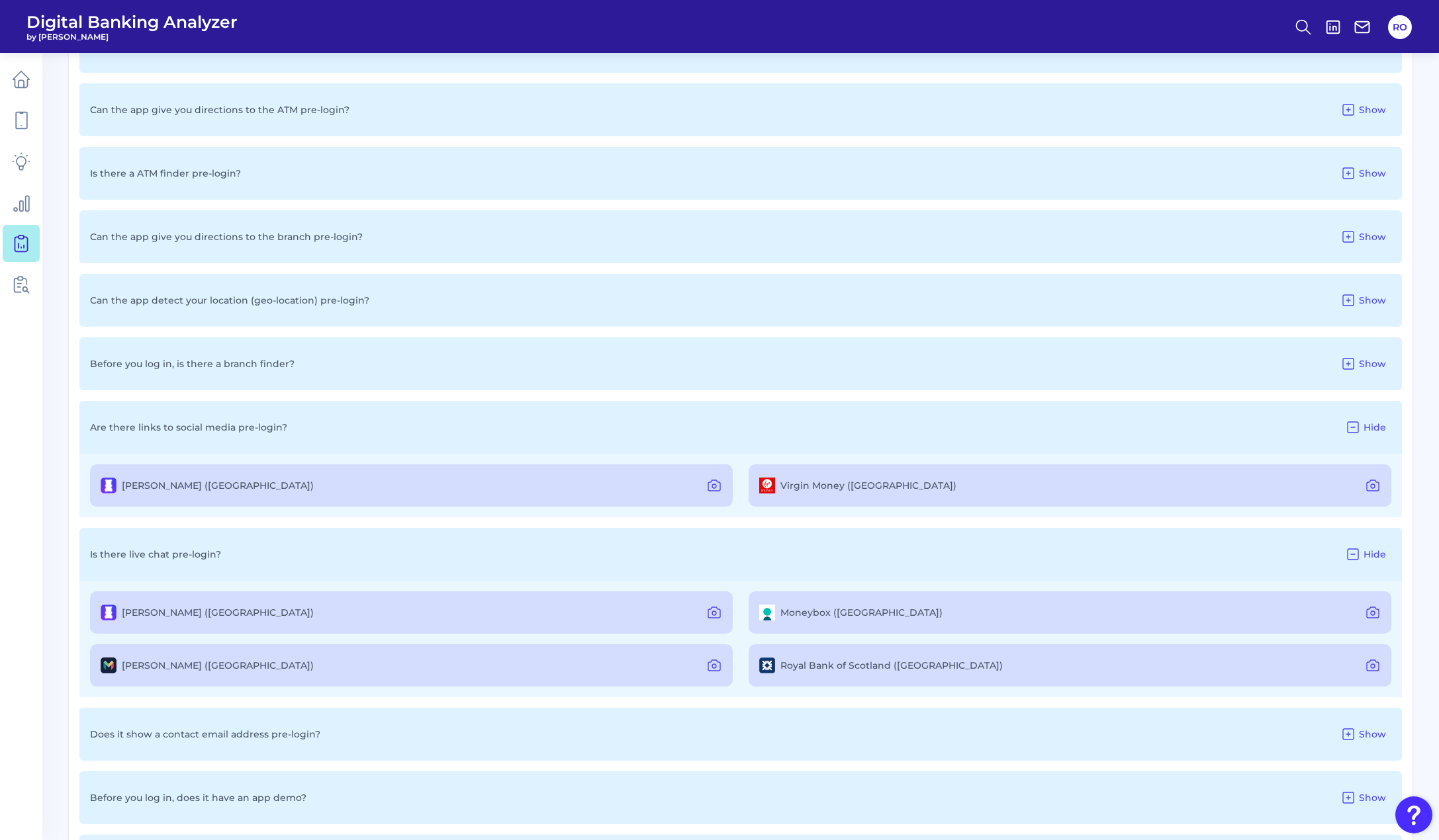
scroll to position [961, 0]
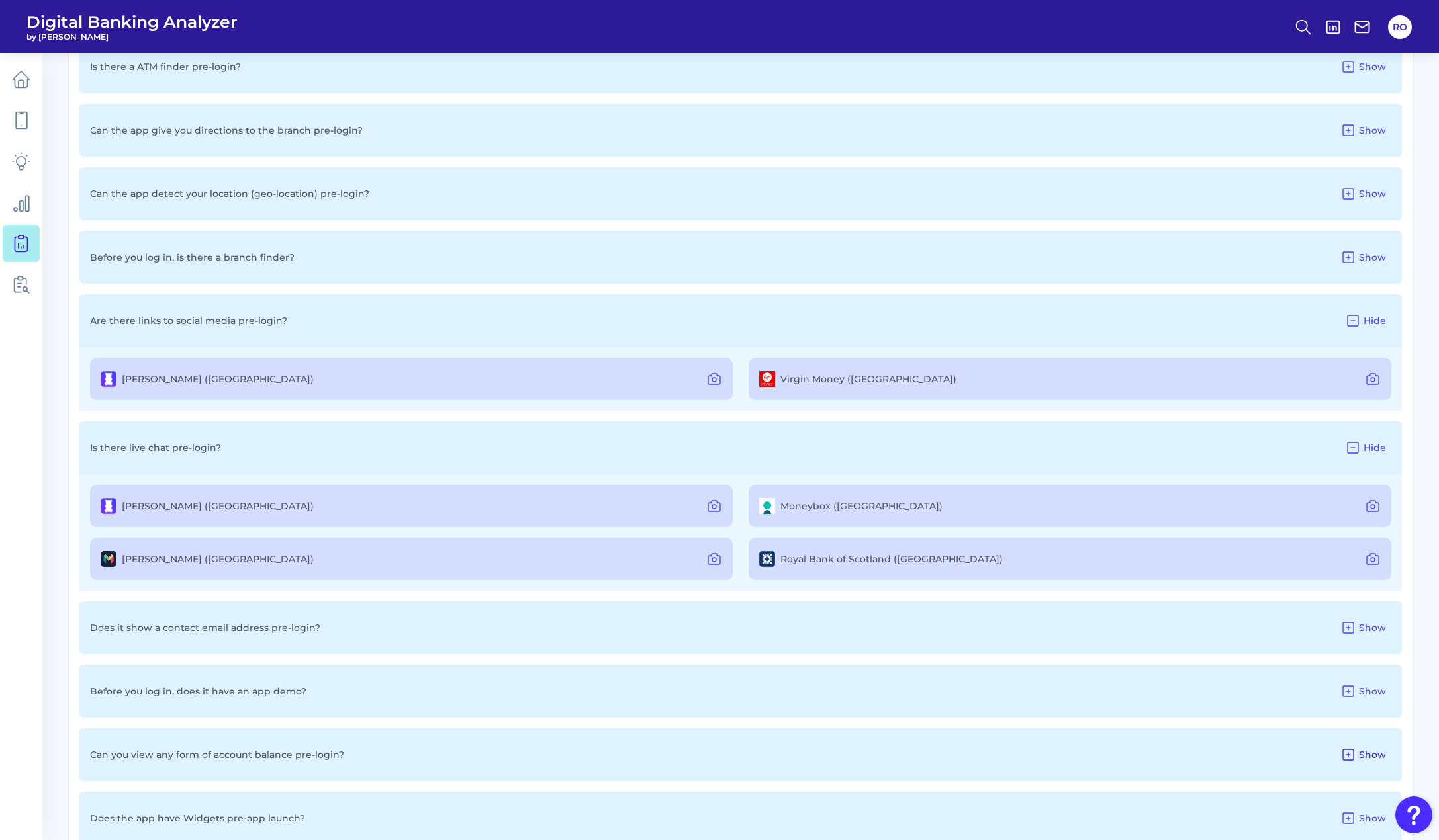
click at [1353, 759] on icon at bounding box center [1348, 755] width 16 height 16
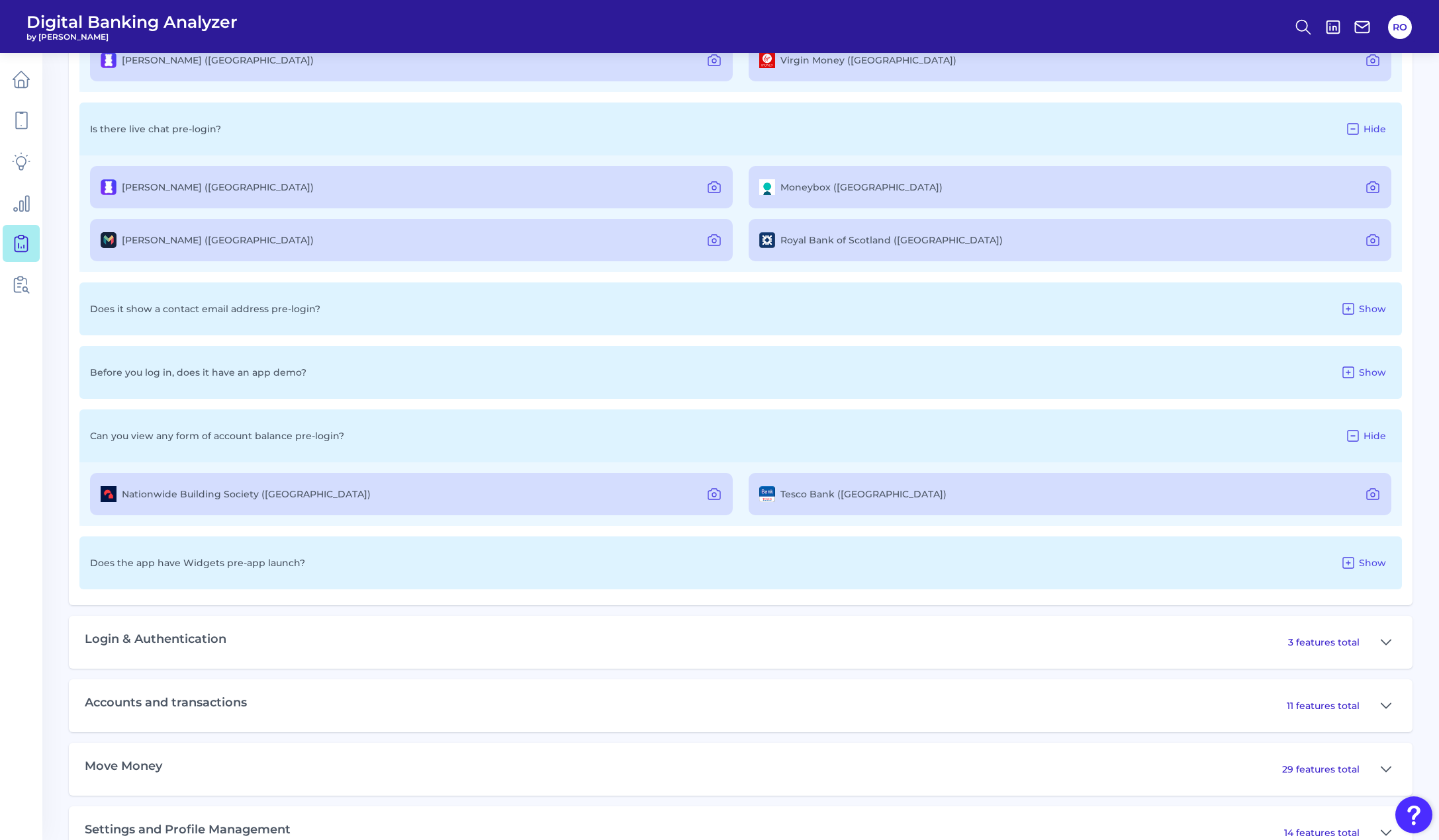
scroll to position [1292, 0]
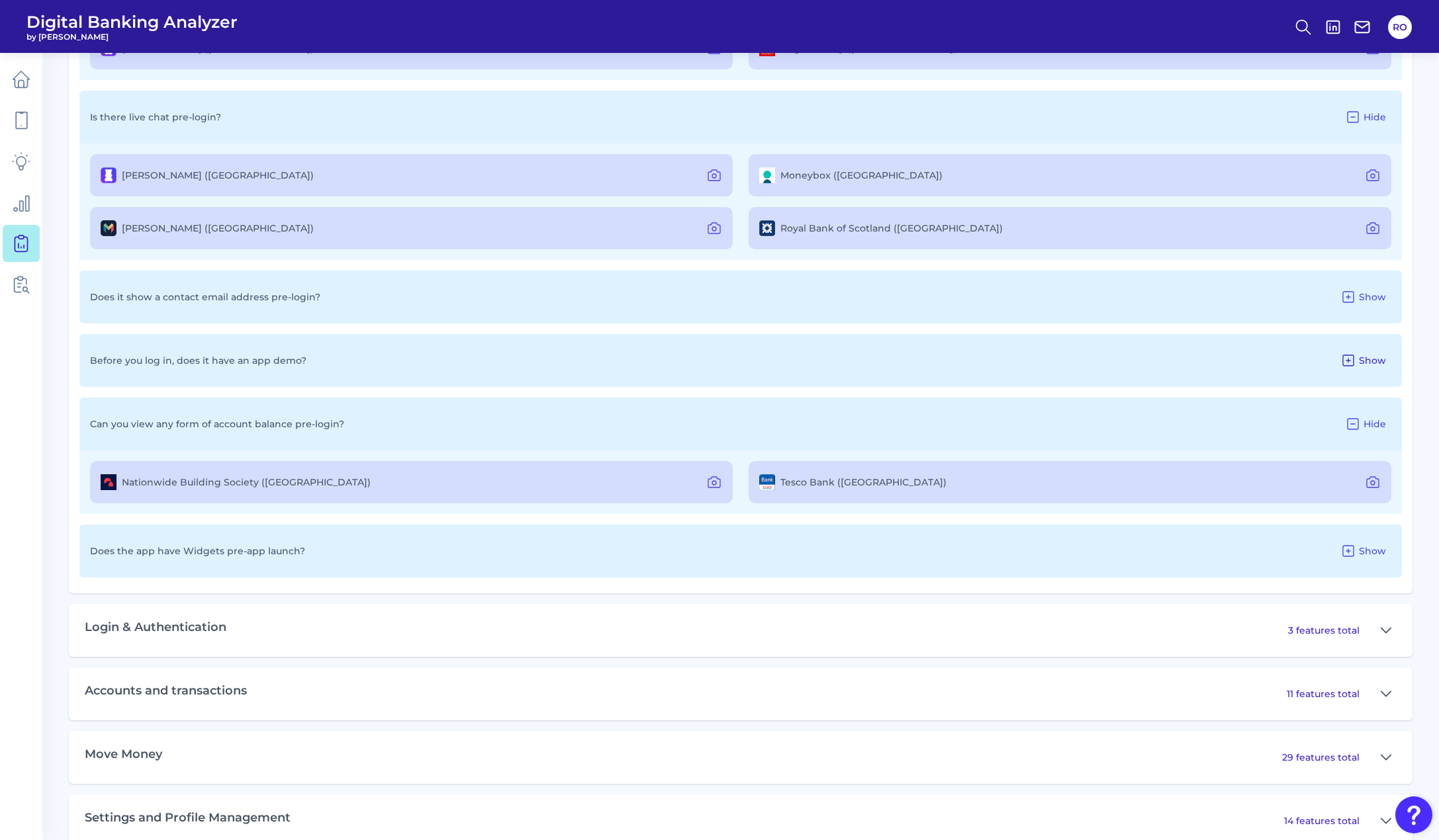
click at [1384, 365] on span "Show" at bounding box center [1373, 360] width 27 height 12
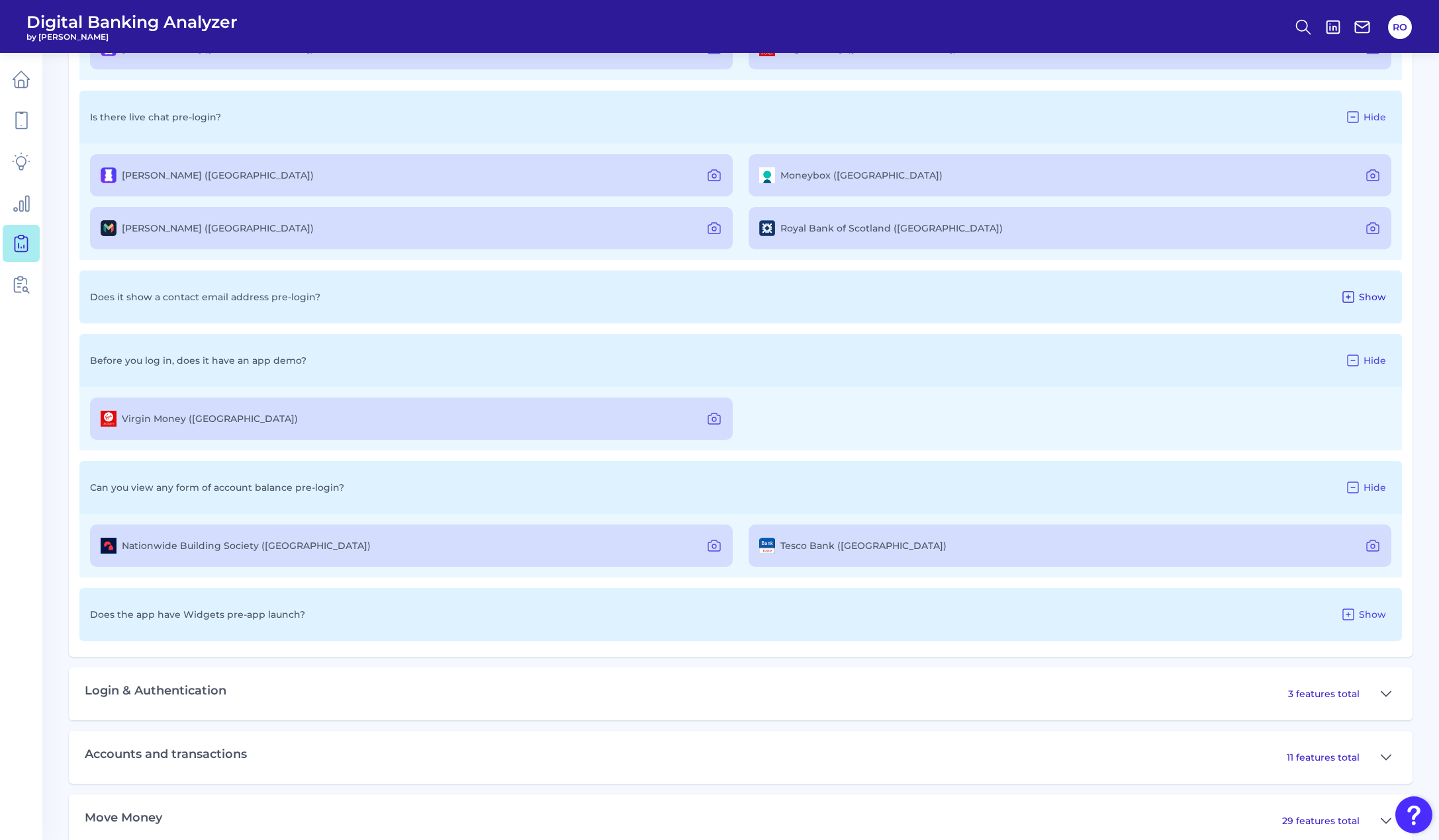
click at [1352, 300] on icon at bounding box center [1348, 297] width 16 height 16
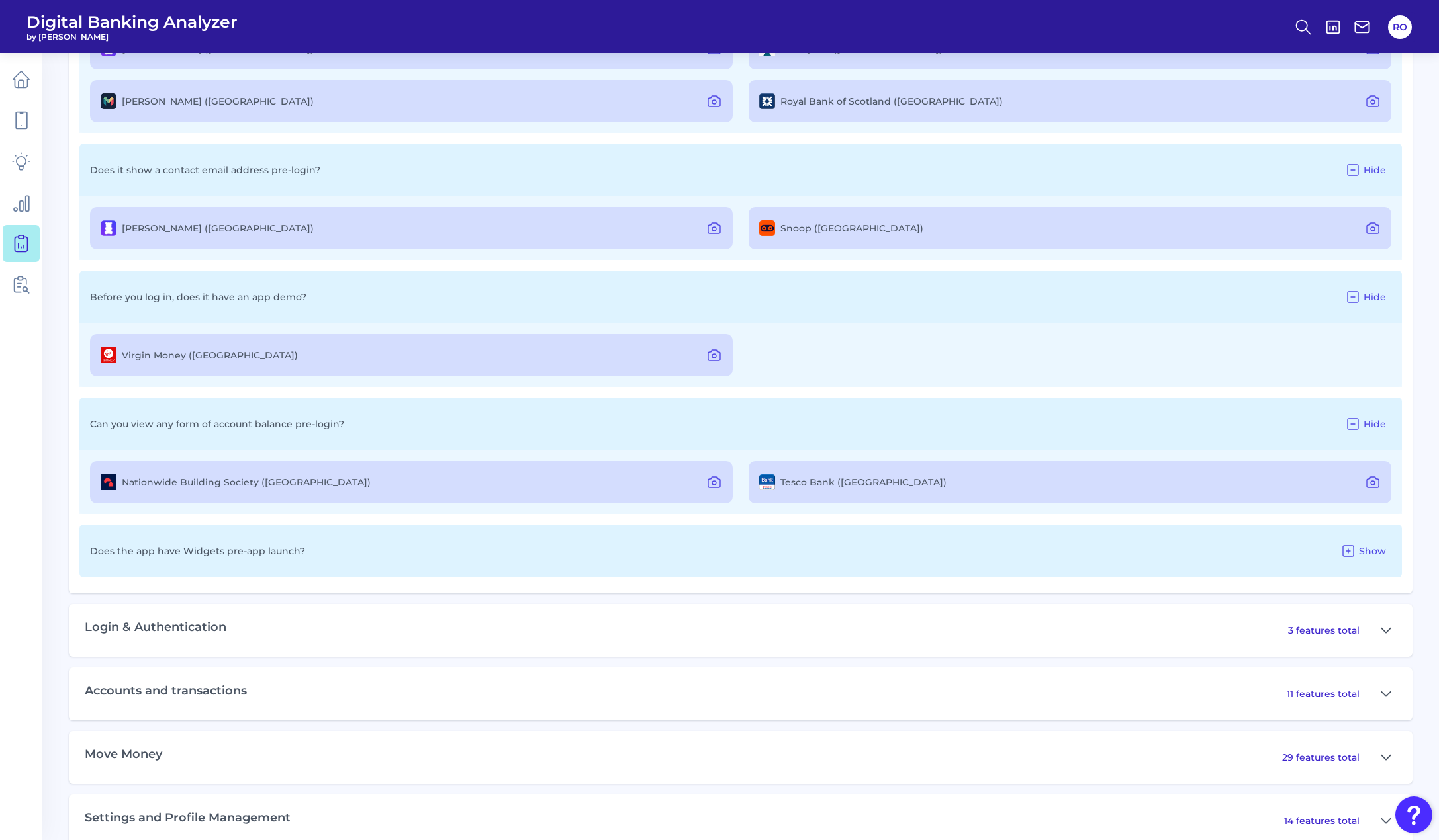
scroll to position [1424, 0]
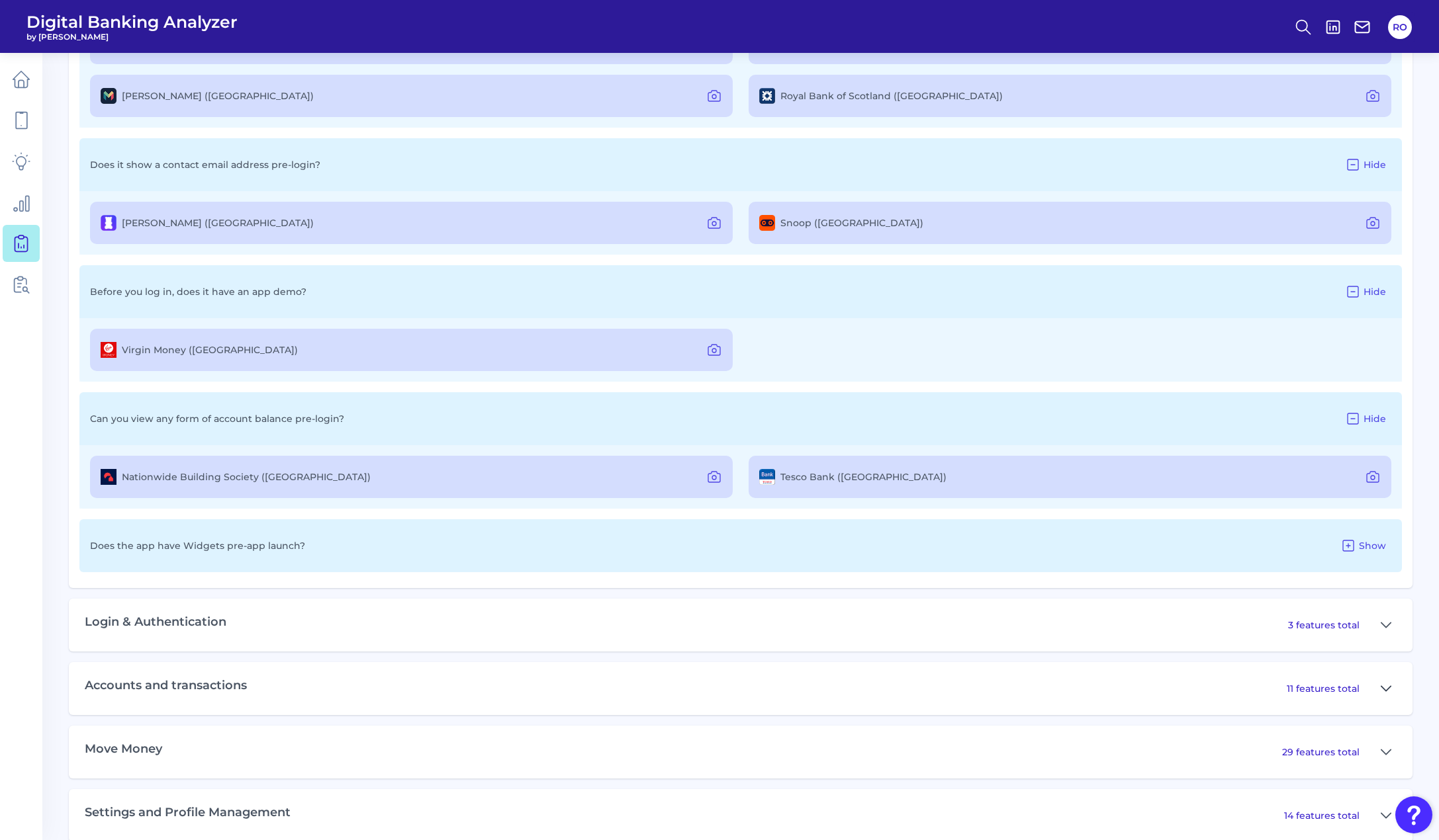
click at [1389, 686] on icon at bounding box center [1386, 688] width 10 height 16
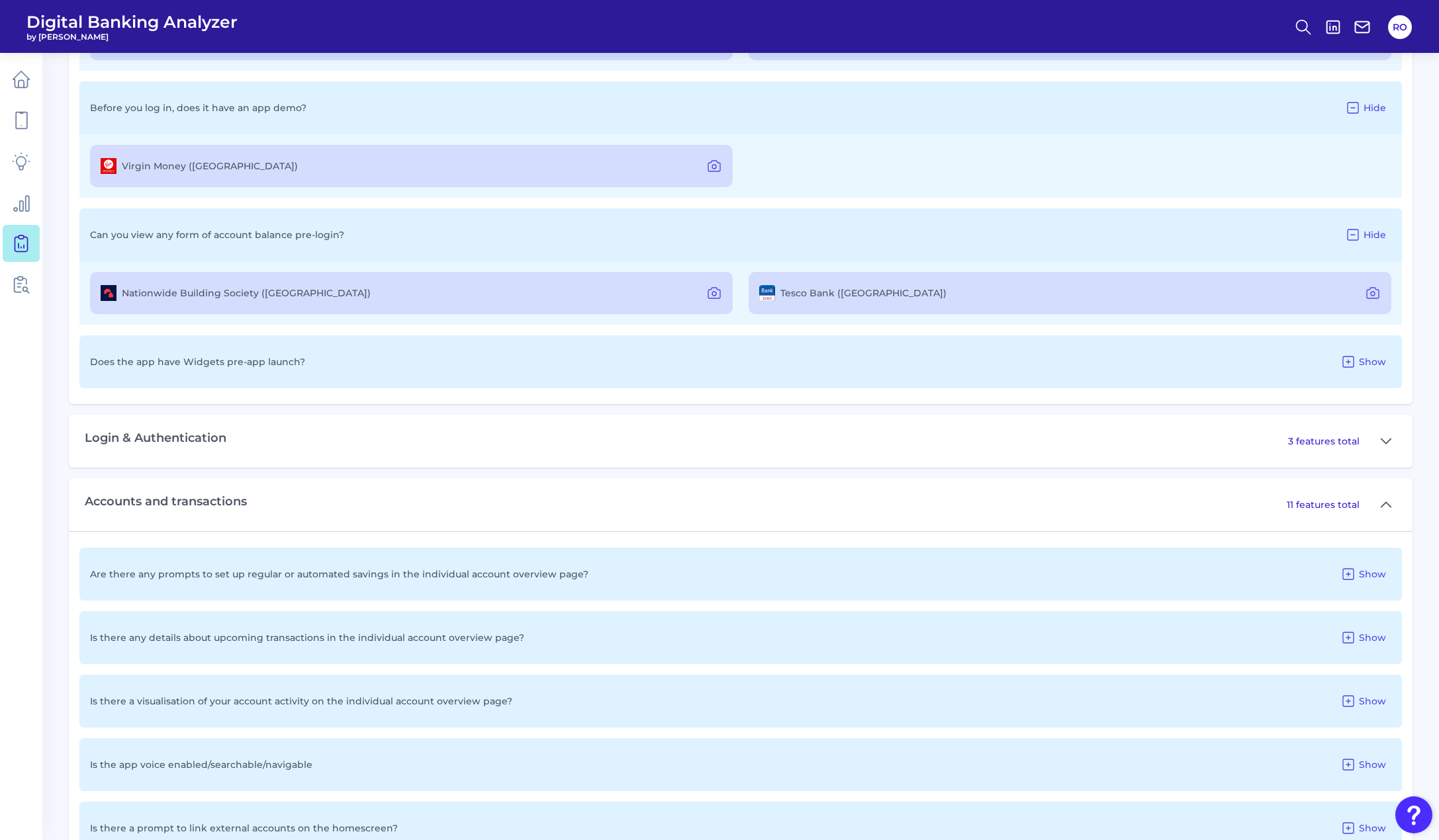
scroll to position [1623, 0]
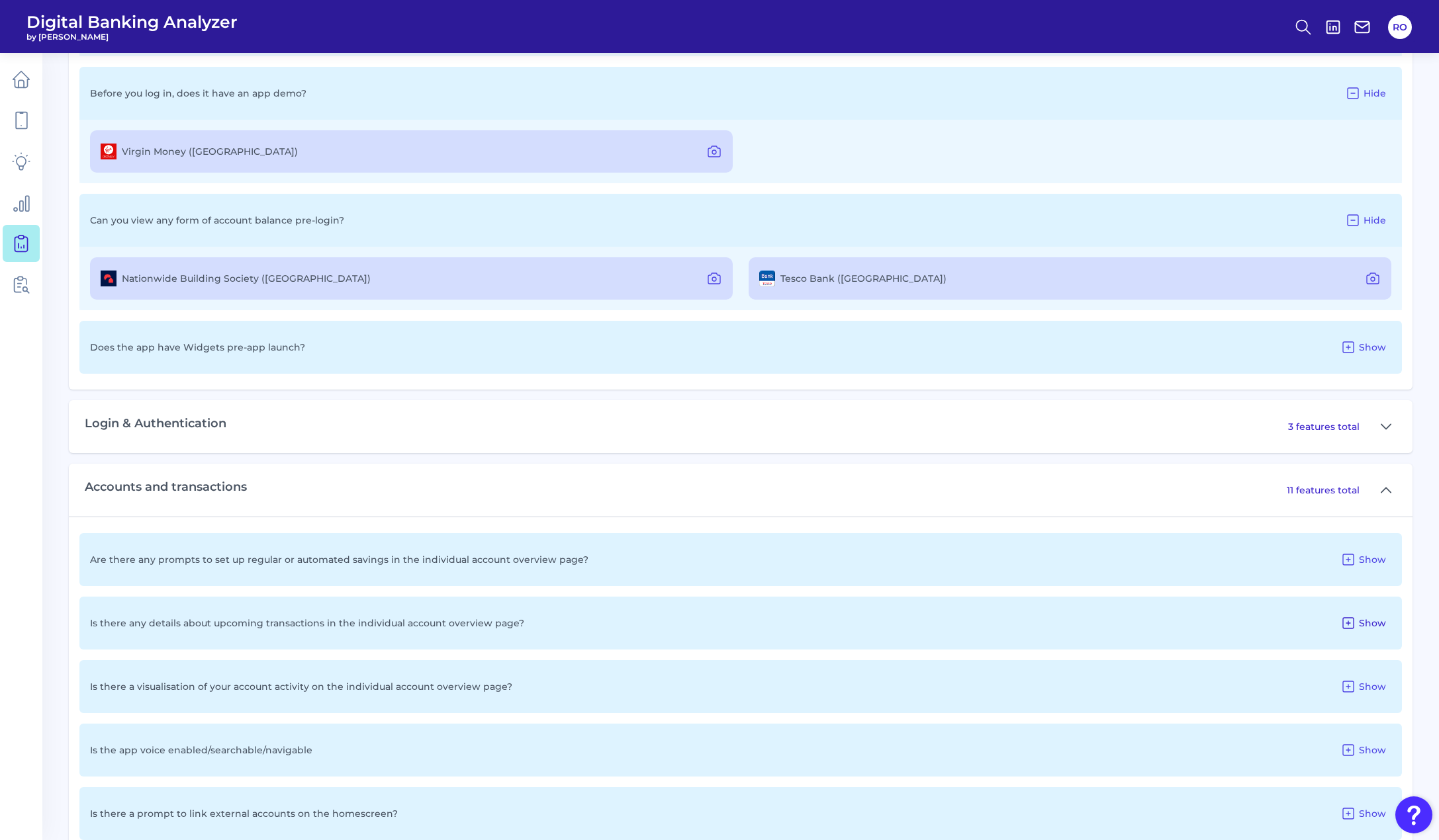
click at [1348, 624] on icon at bounding box center [1348, 623] width 16 height 16
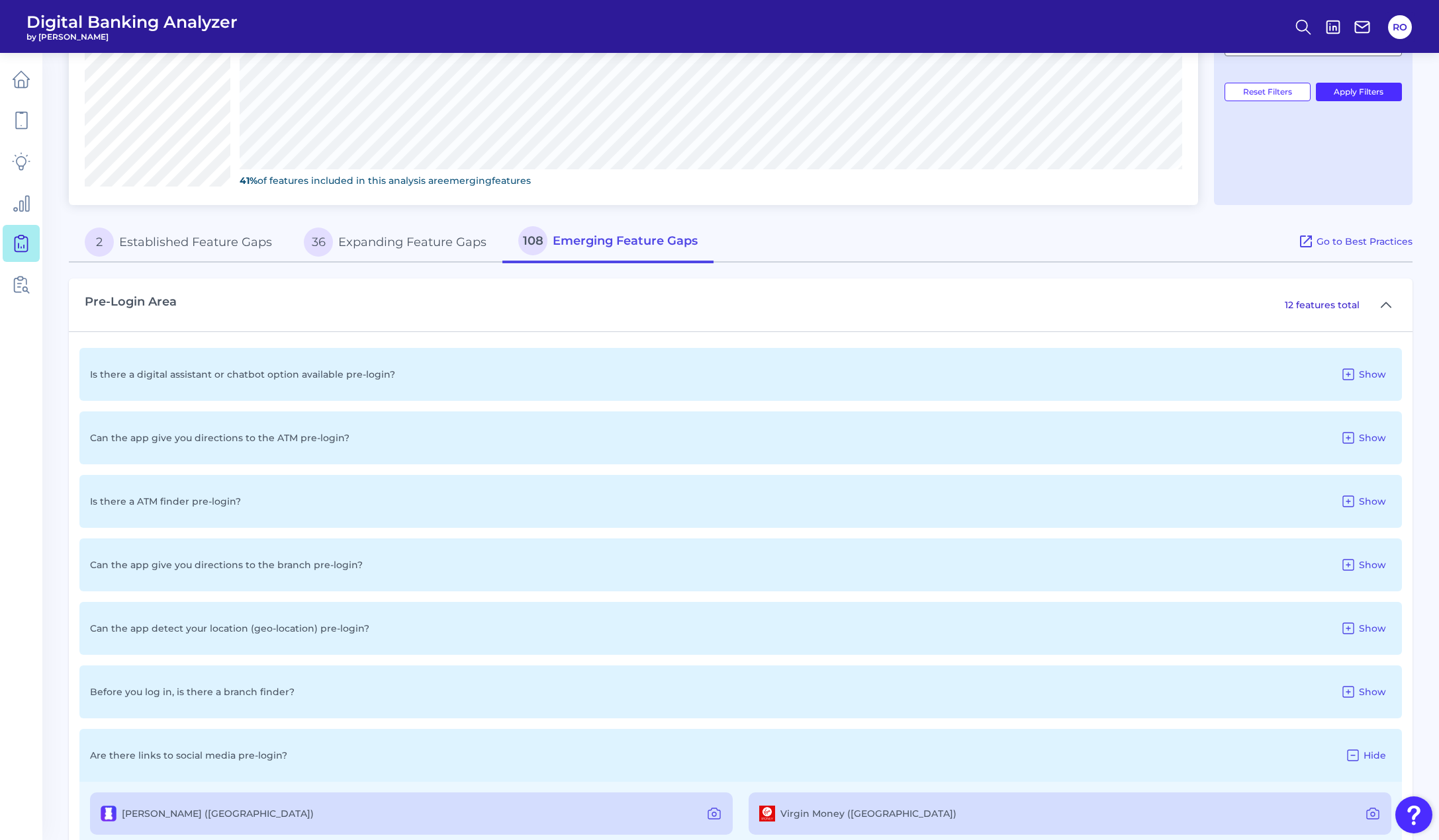
scroll to position [299, 0]
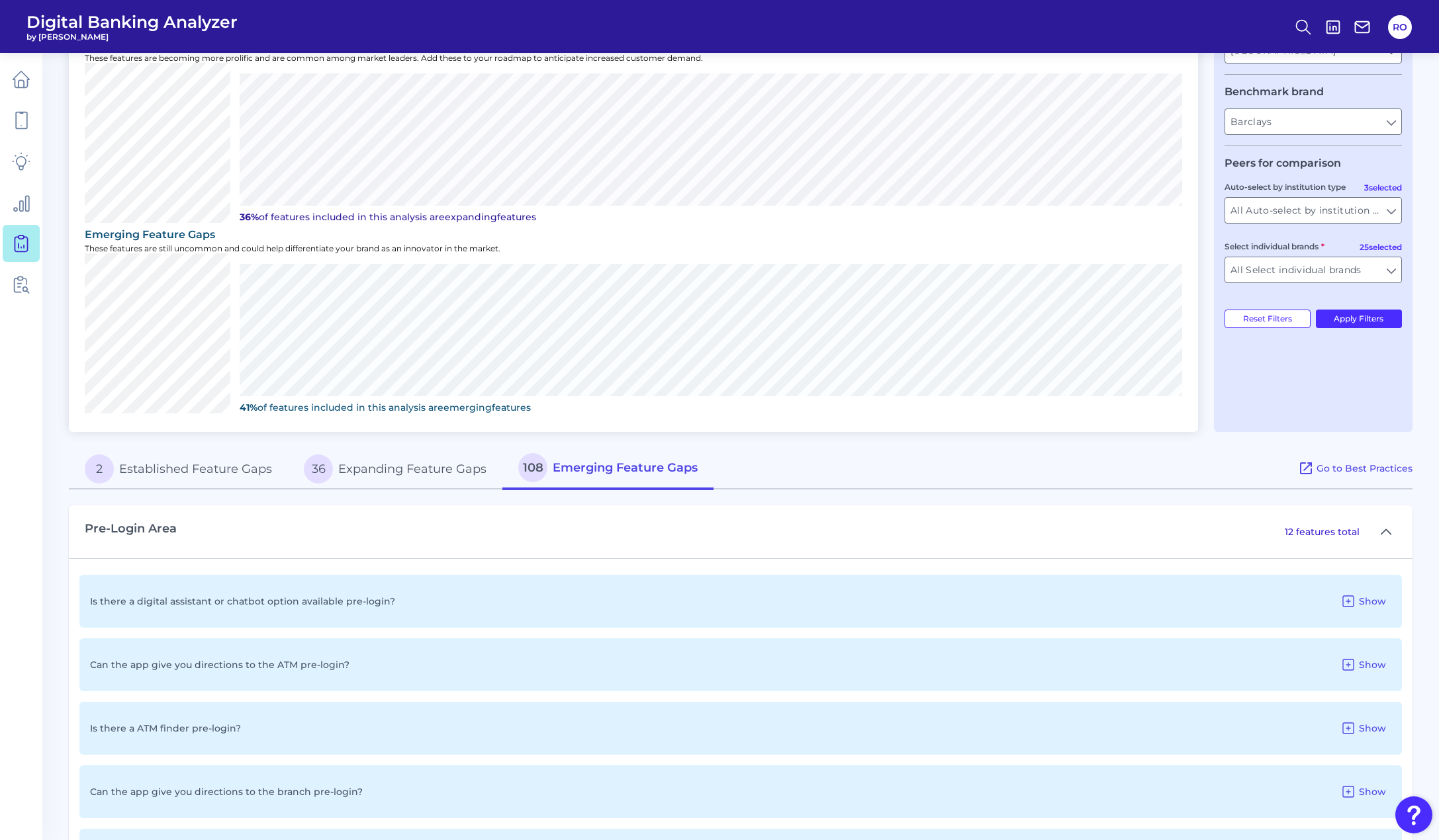
click at [158, 470] on button "2 Established Feature Gaps" at bounding box center [178, 468] width 219 height 42
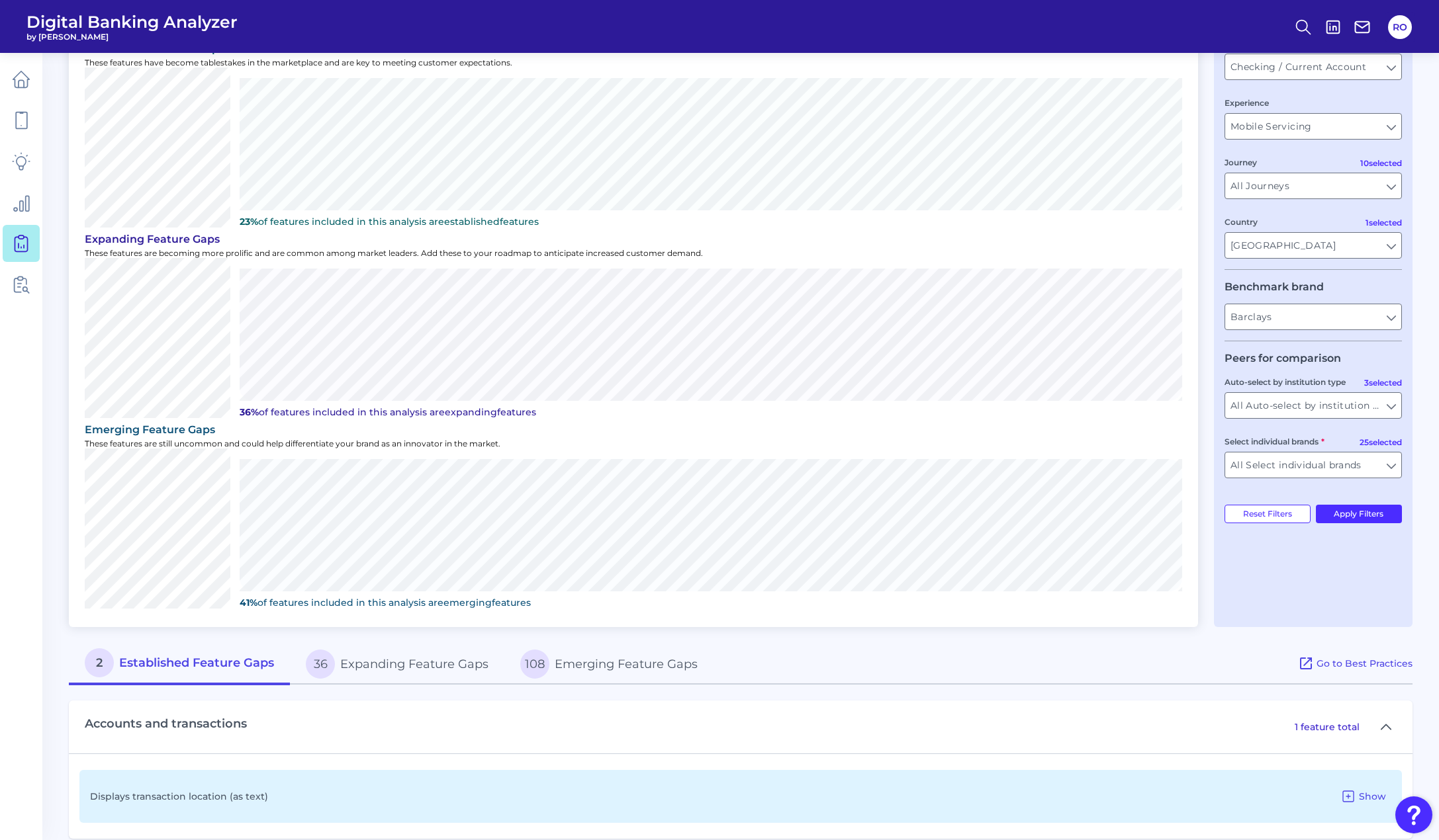
scroll to position [186, 0]
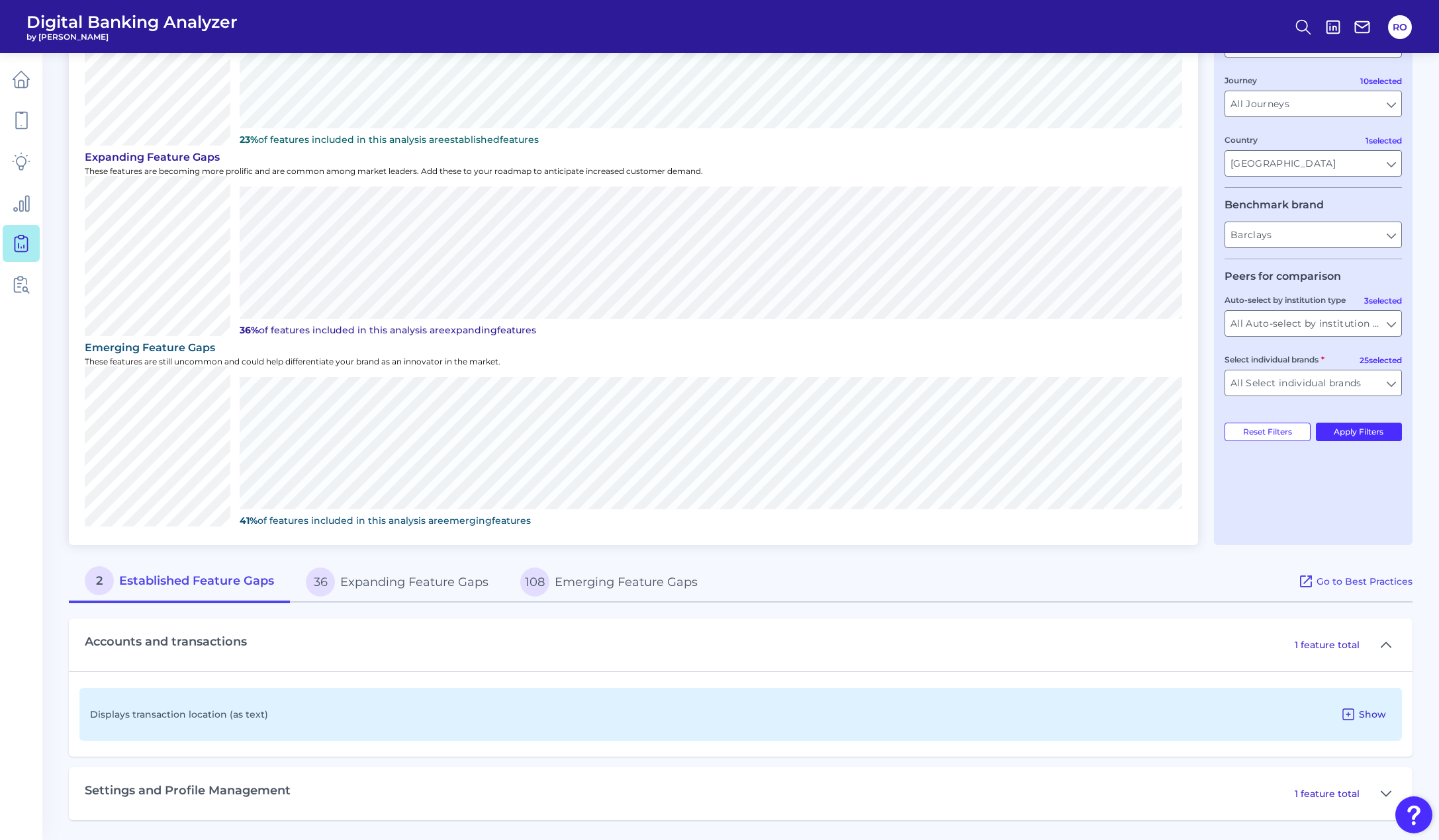
click at [1357, 712] on icon at bounding box center [1348, 714] width 16 height 16
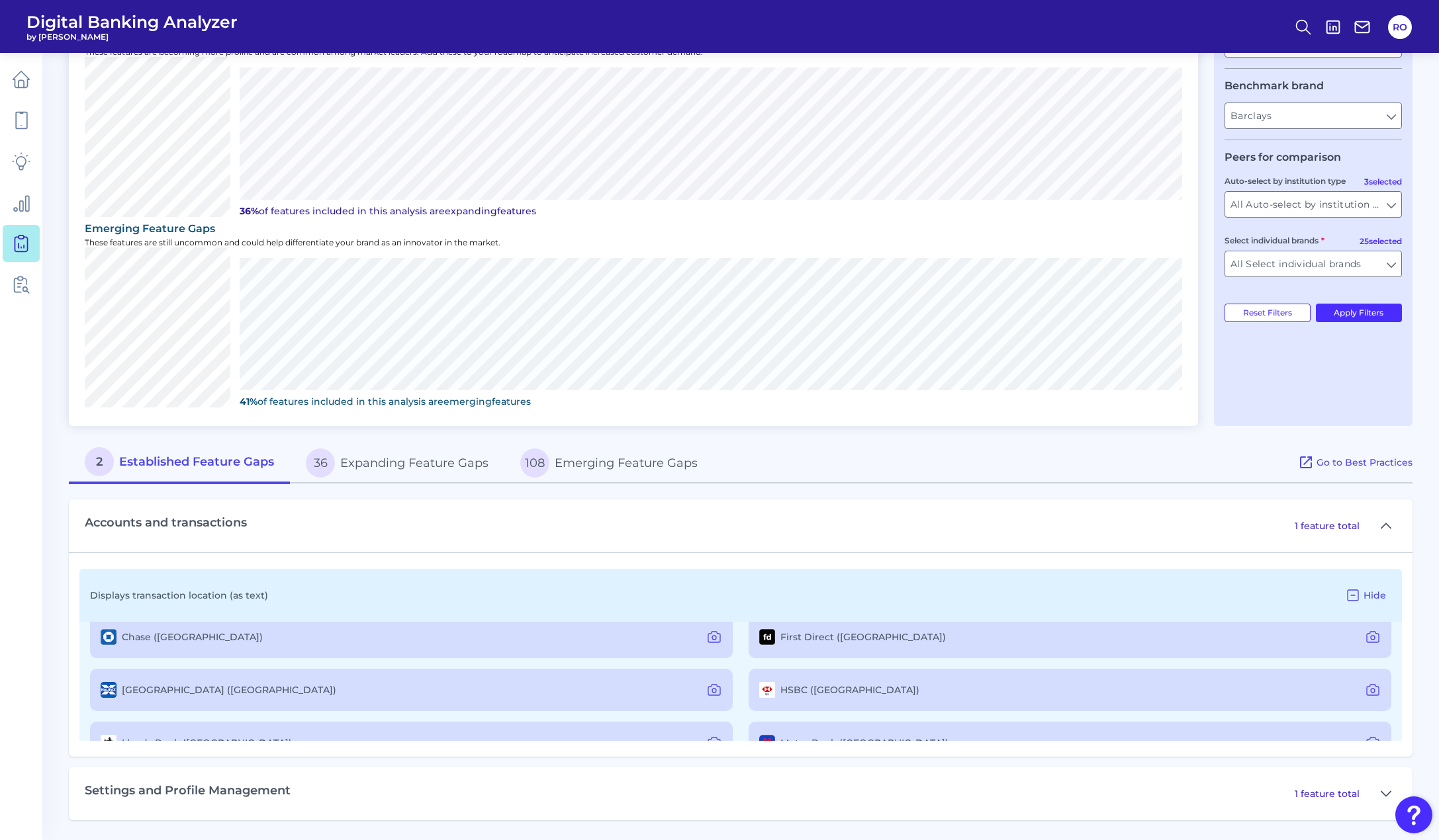
scroll to position [0, 0]
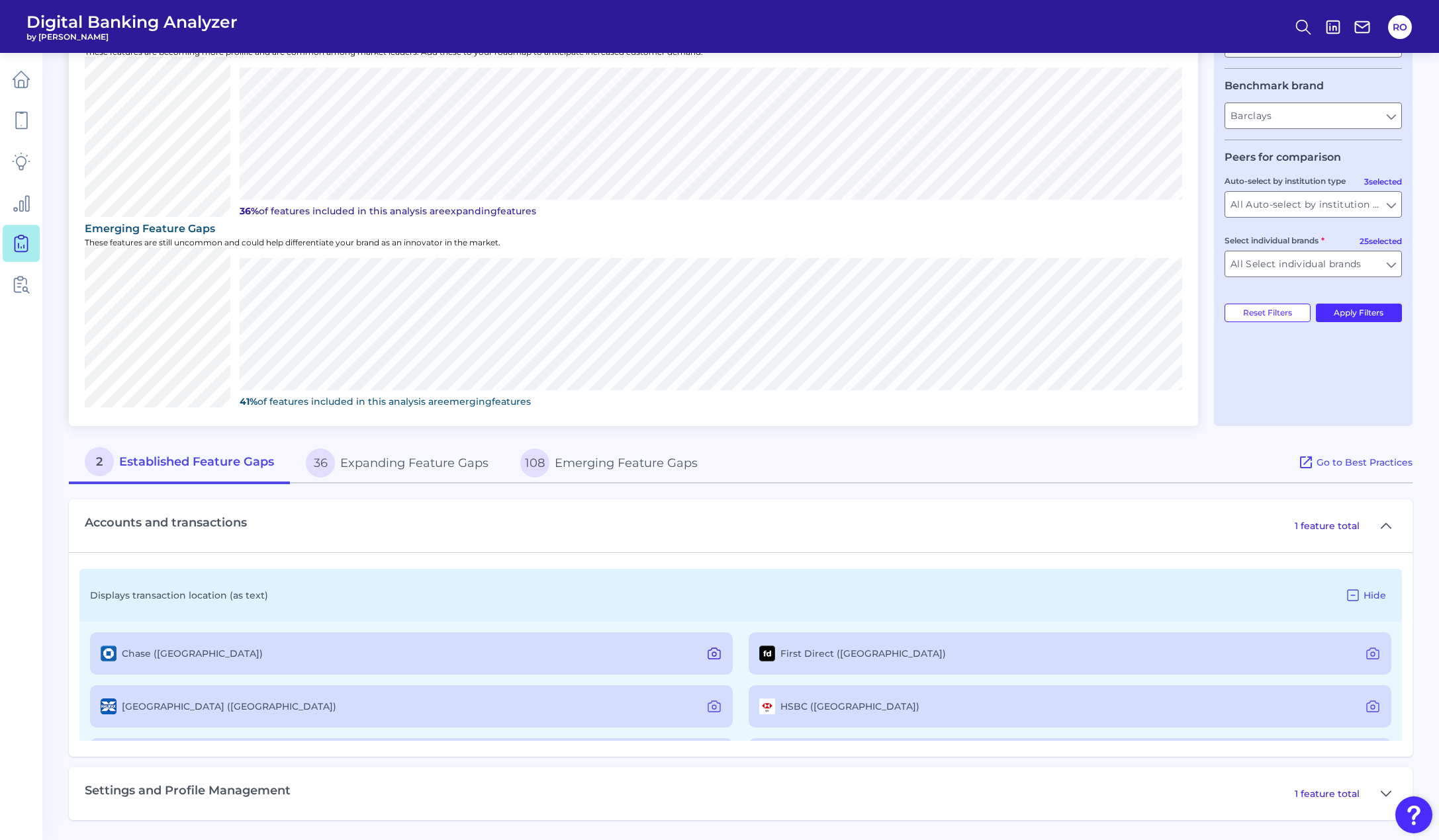
click at [708, 649] on icon at bounding box center [714, 653] width 16 height 16
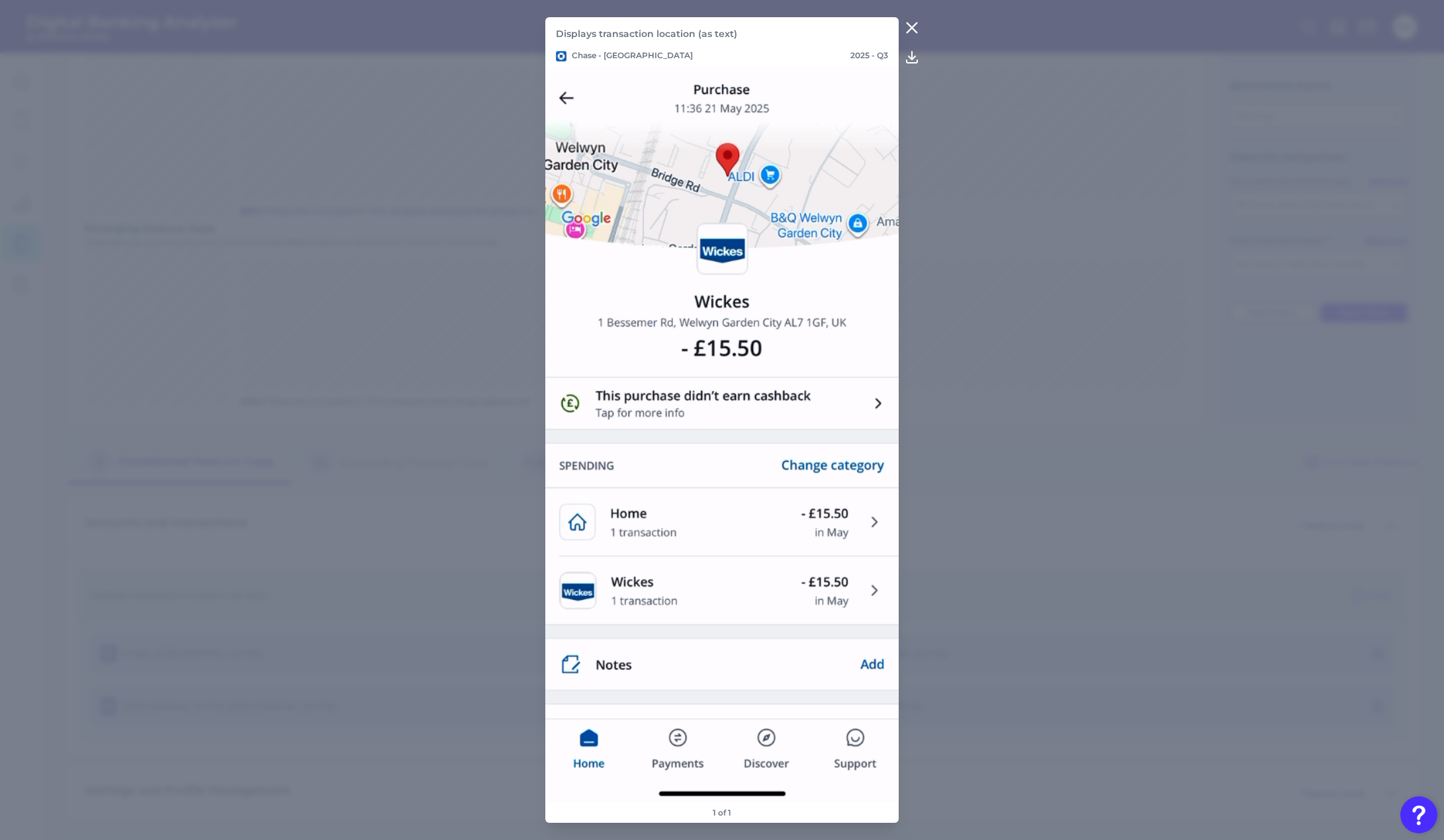
click at [913, 27] on icon at bounding box center [913, 28] width 10 height 10
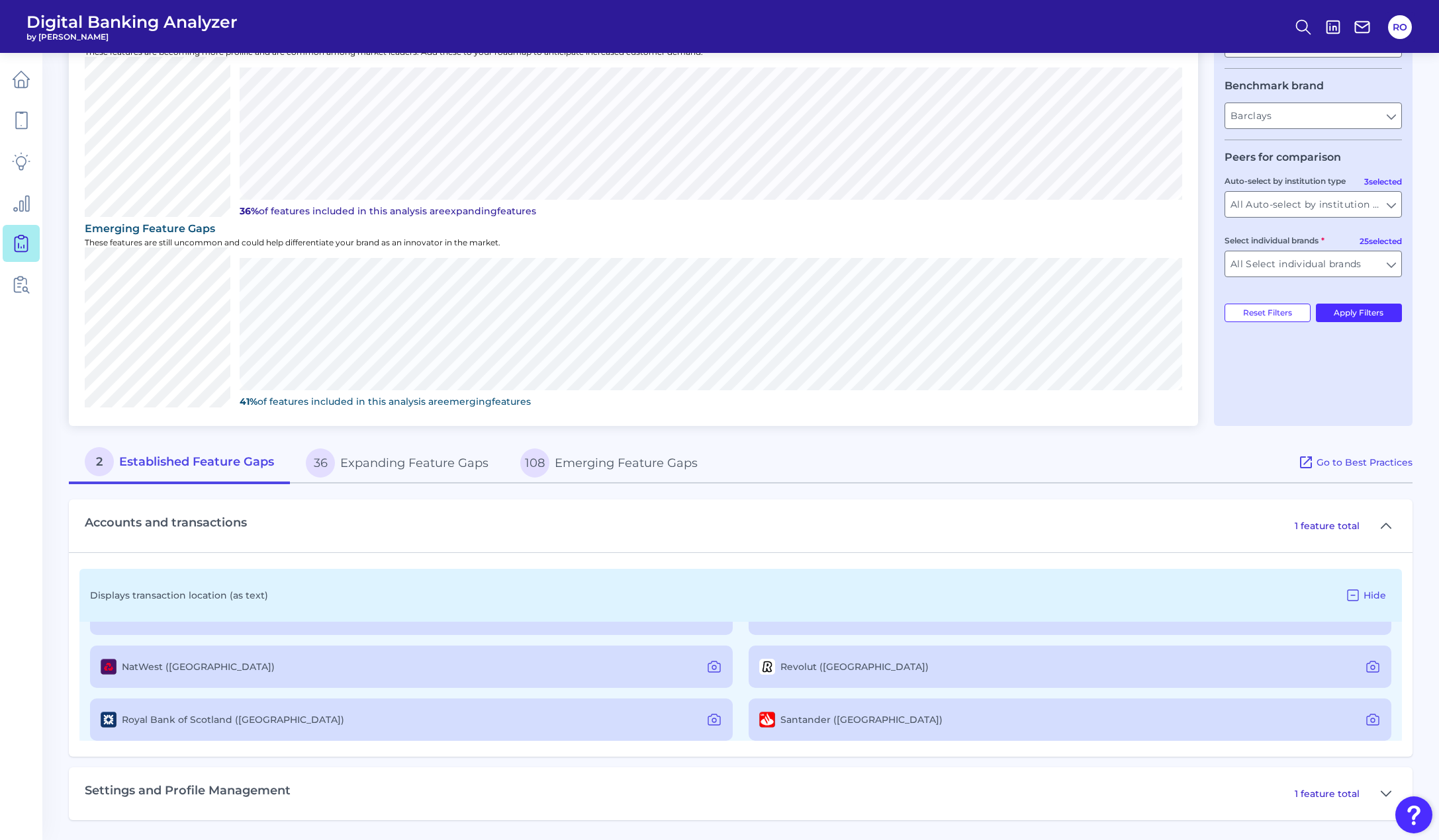
scroll to position [315, 0]
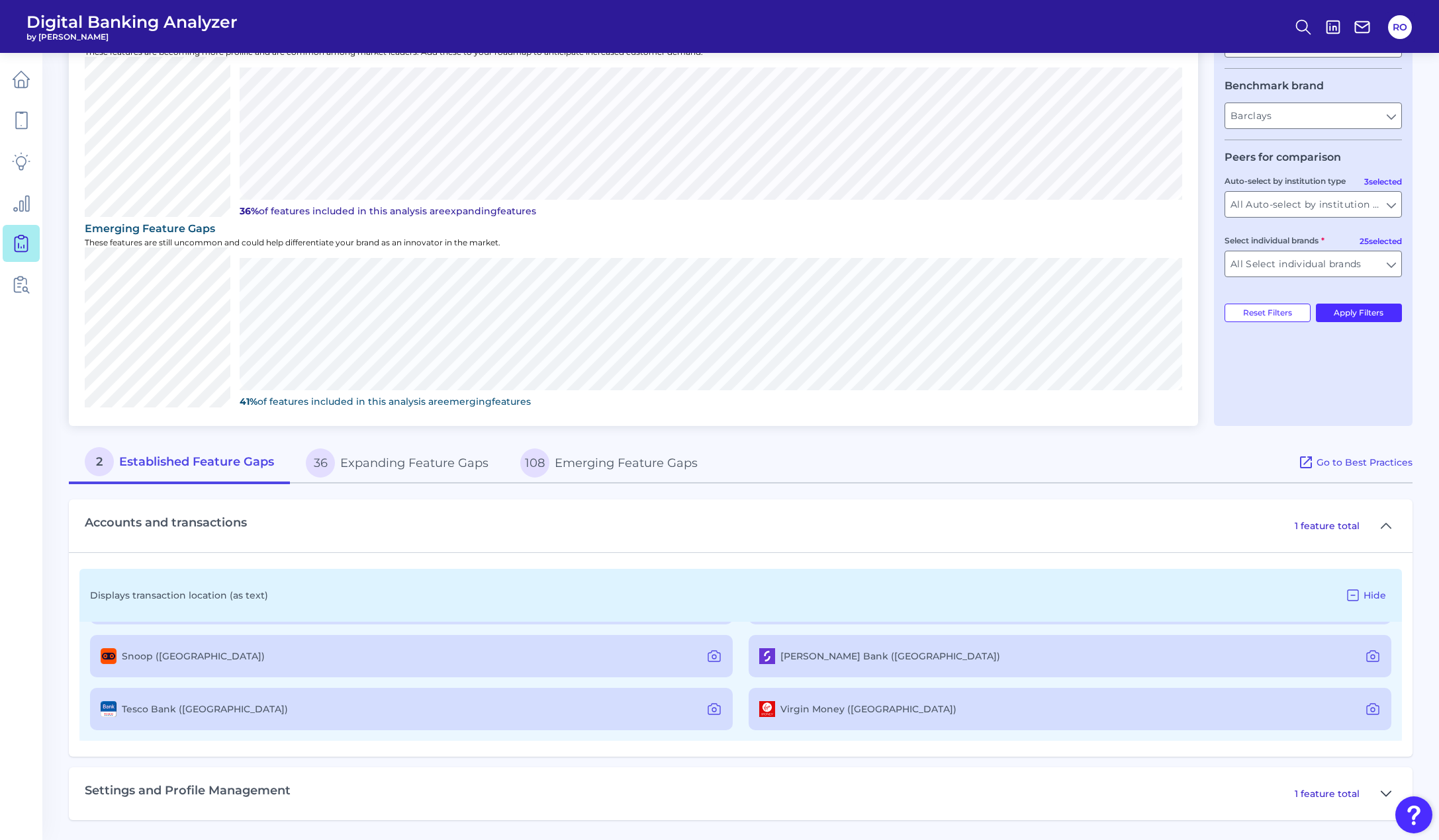
click at [1388, 795] on icon at bounding box center [1386, 793] width 9 height 4
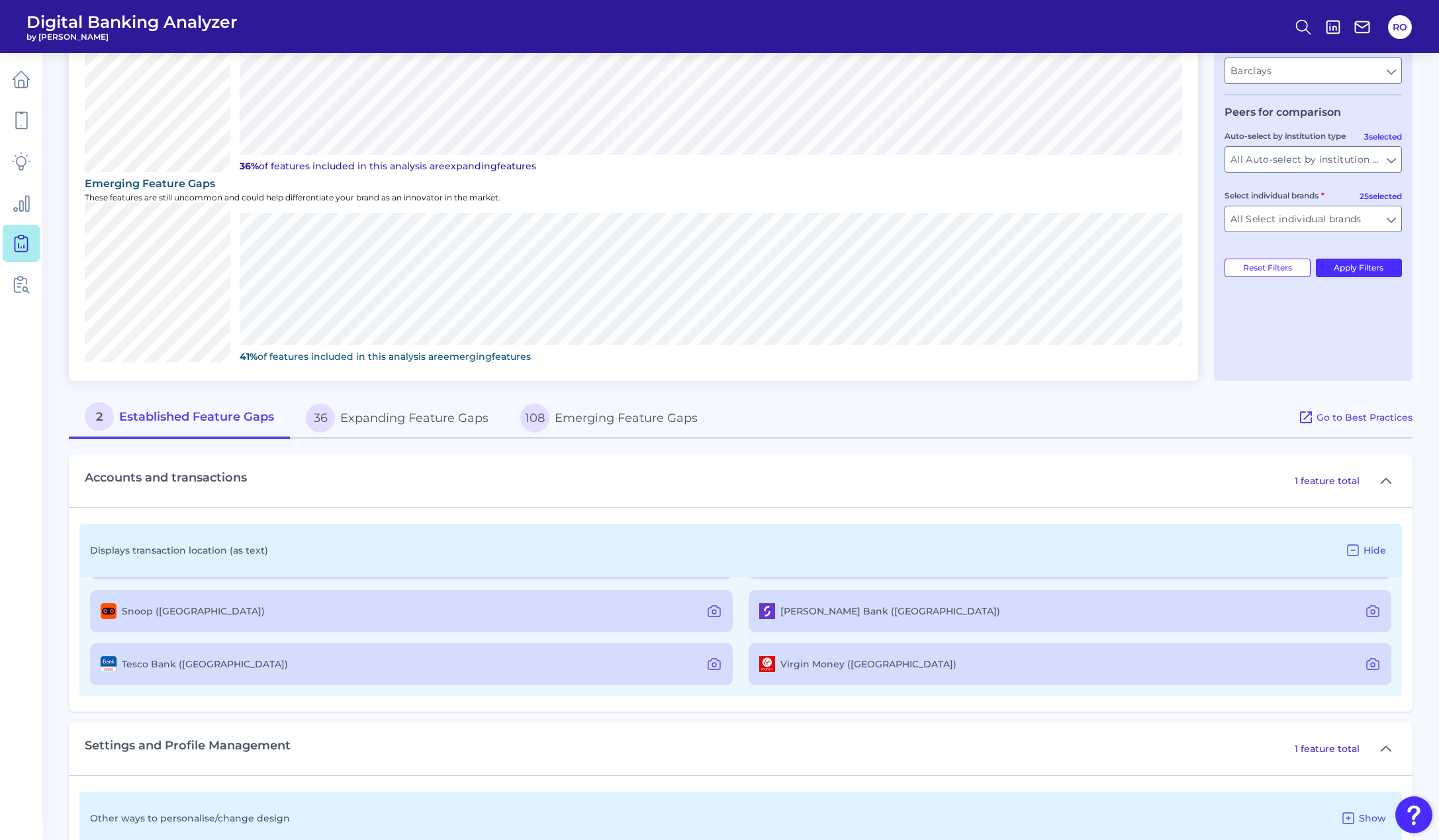
scroll to position [390, 0]
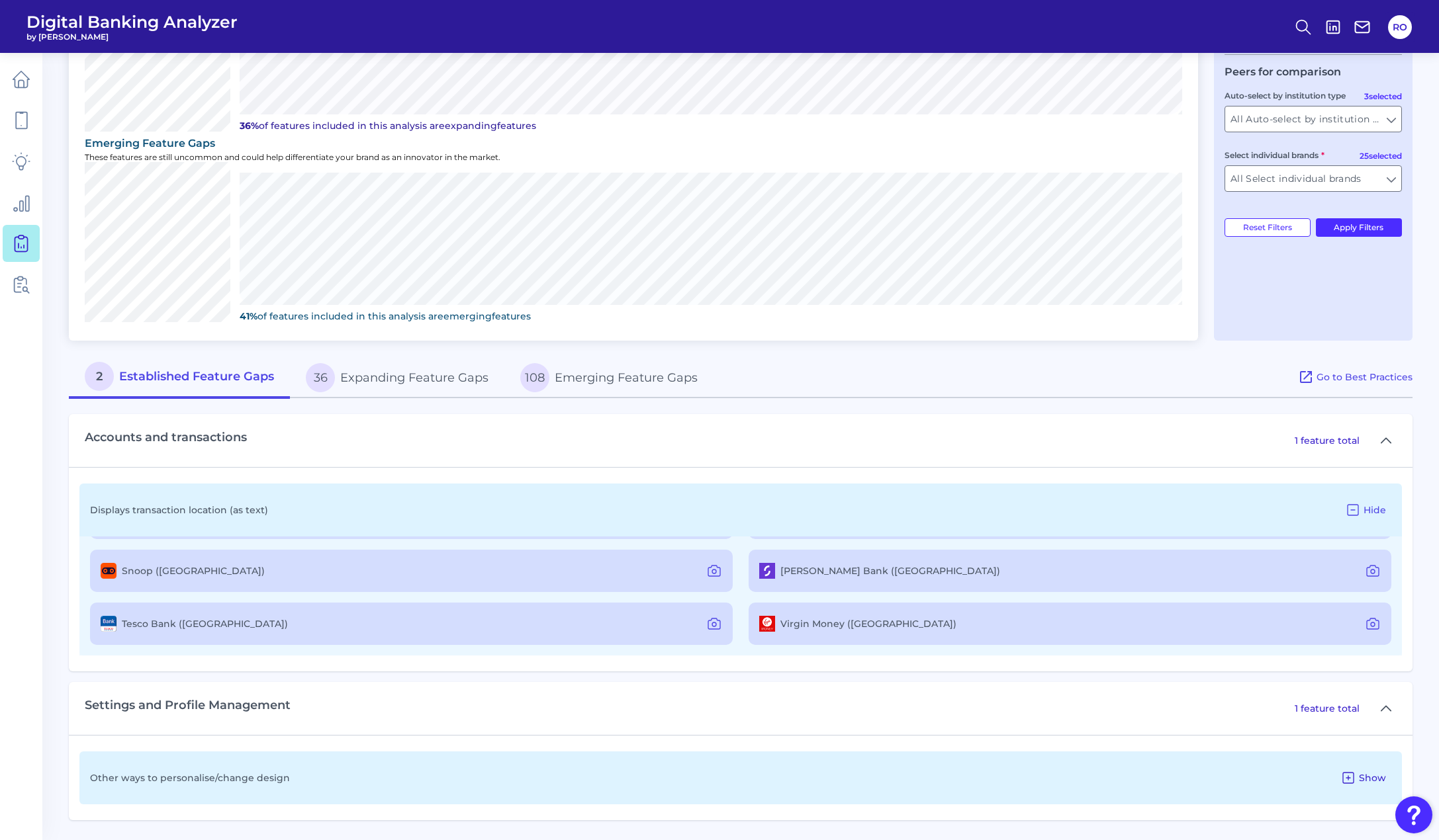
click at [1353, 779] on icon at bounding box center [1348, 778] width 10 height 10
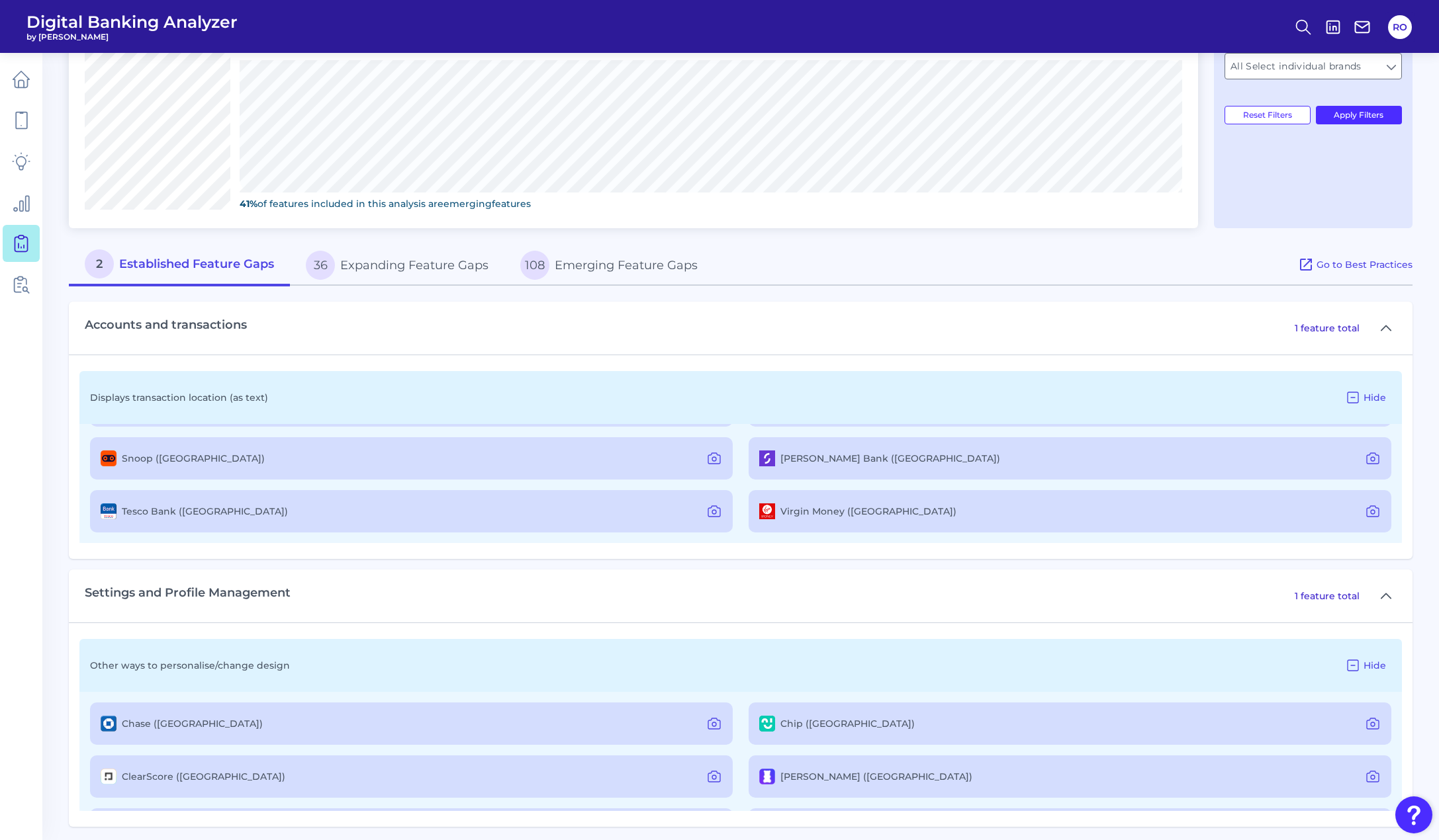
scroll to position [509, 0]
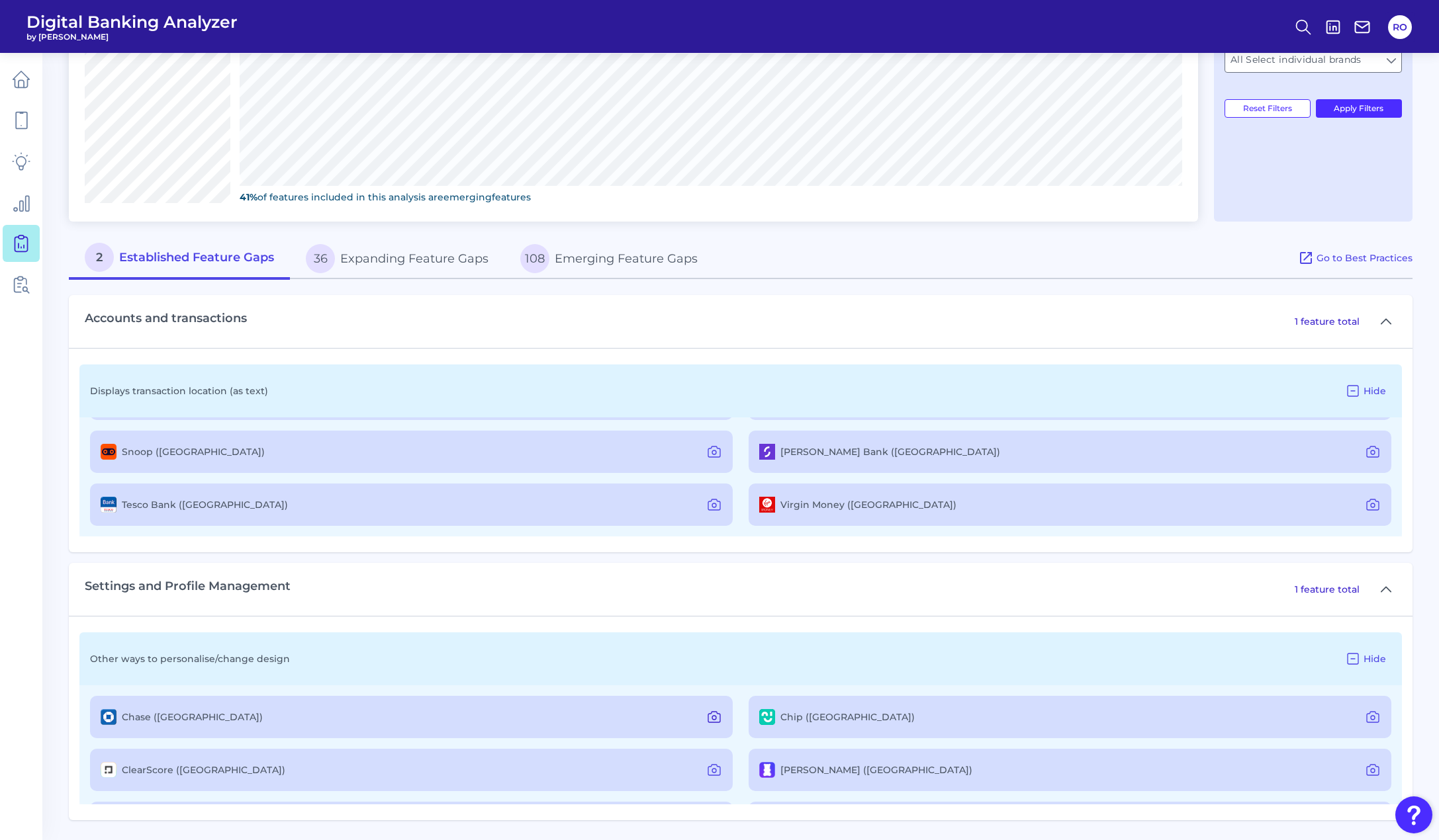
click at [708, 715] on icon at bounding box center [714, 718] width 12 height 10
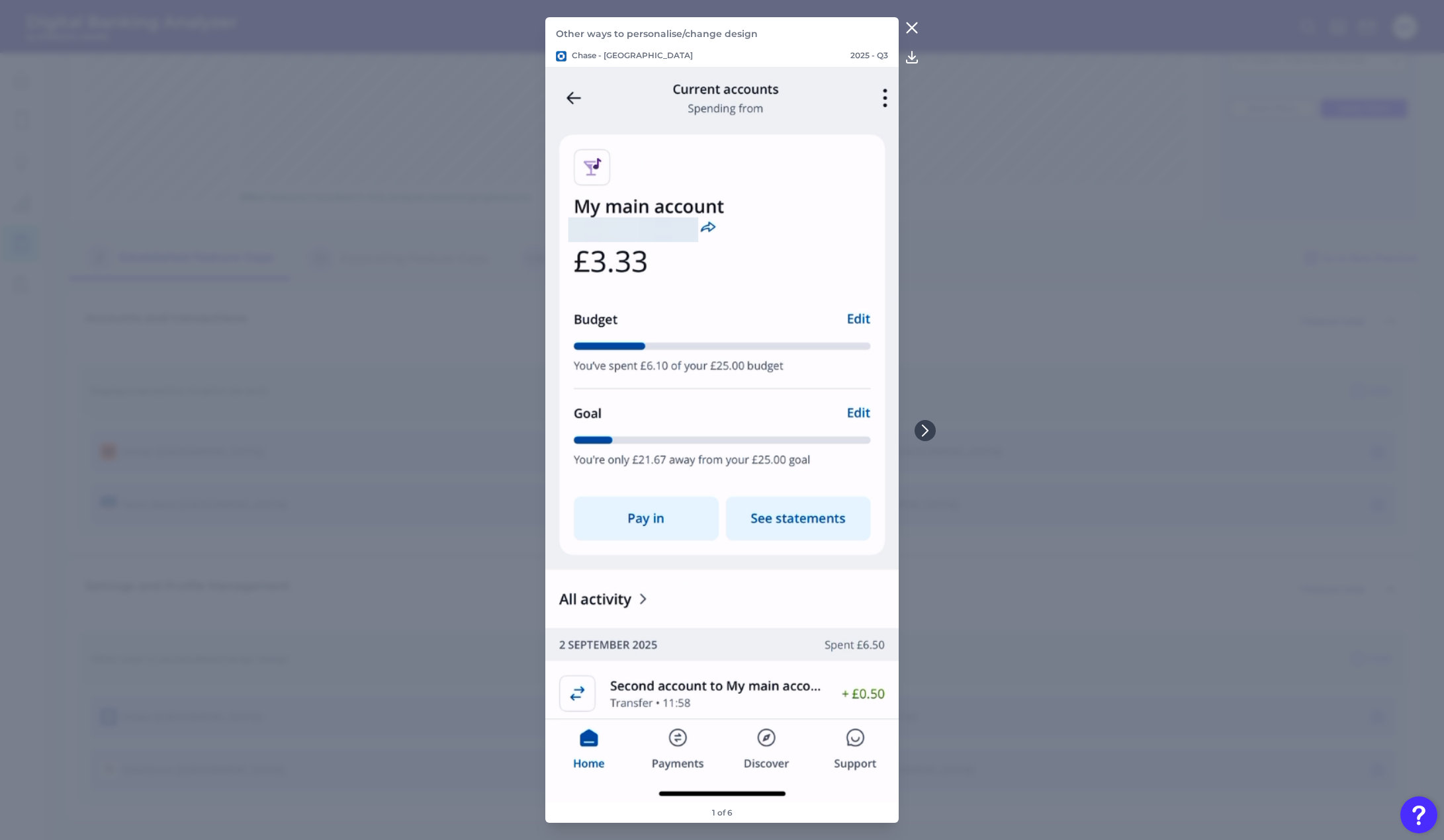
click at [915, 25] on icon at bounding box center [913, 28] width 10 height 10
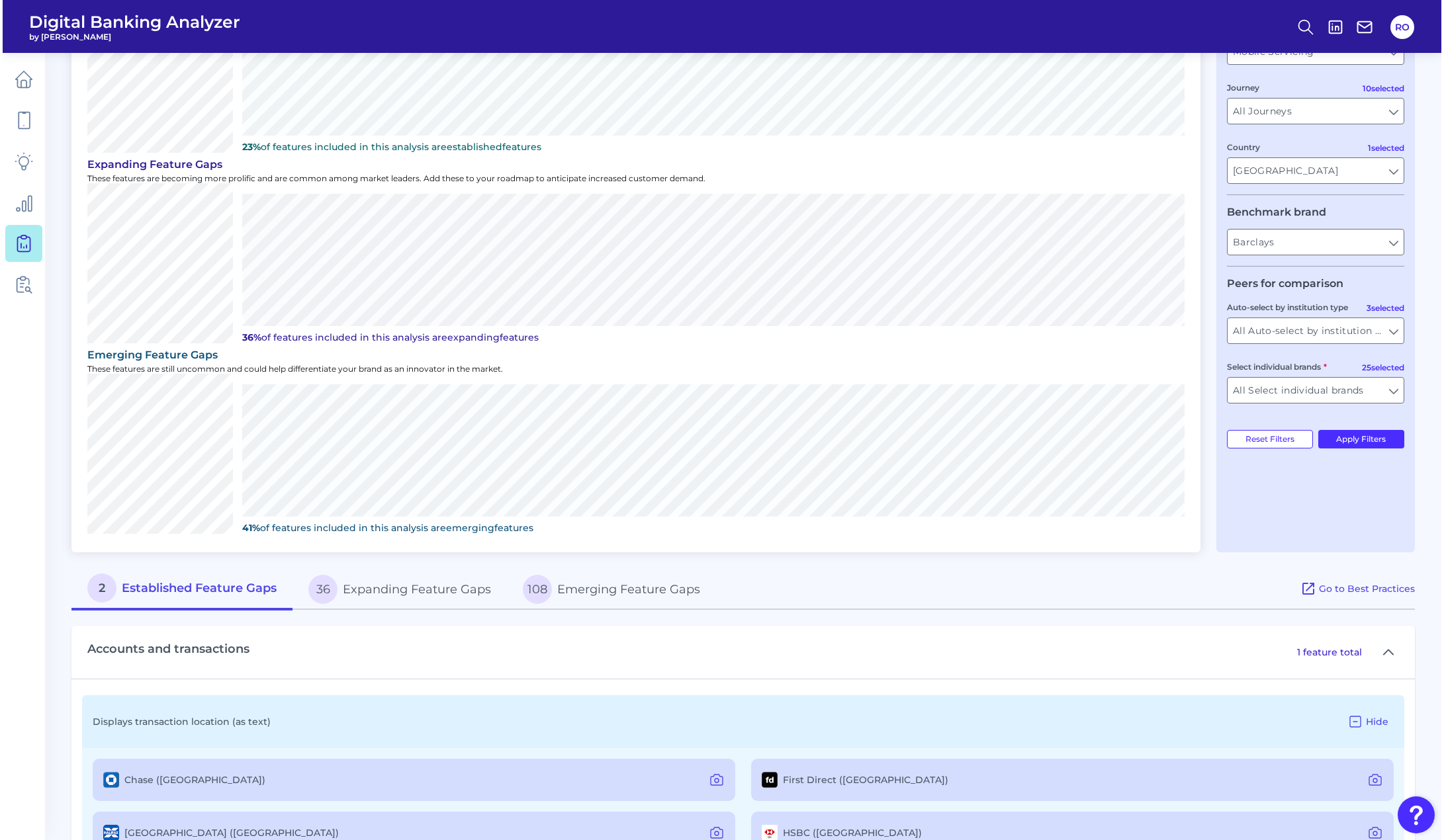
scroll to position [0, 0]
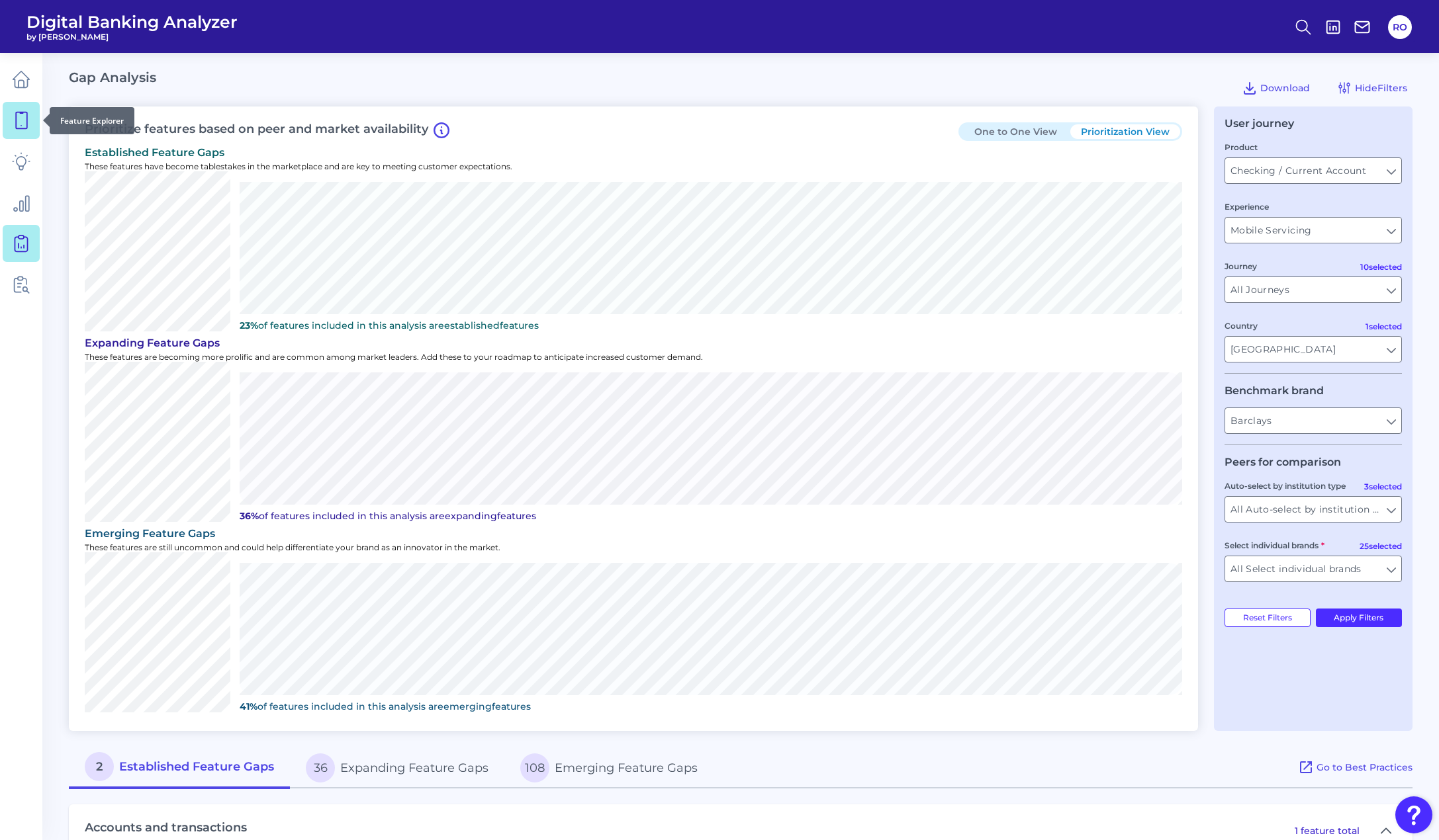
click at [24, 110] on link at bounding box center [21, 120] width 37 height 37
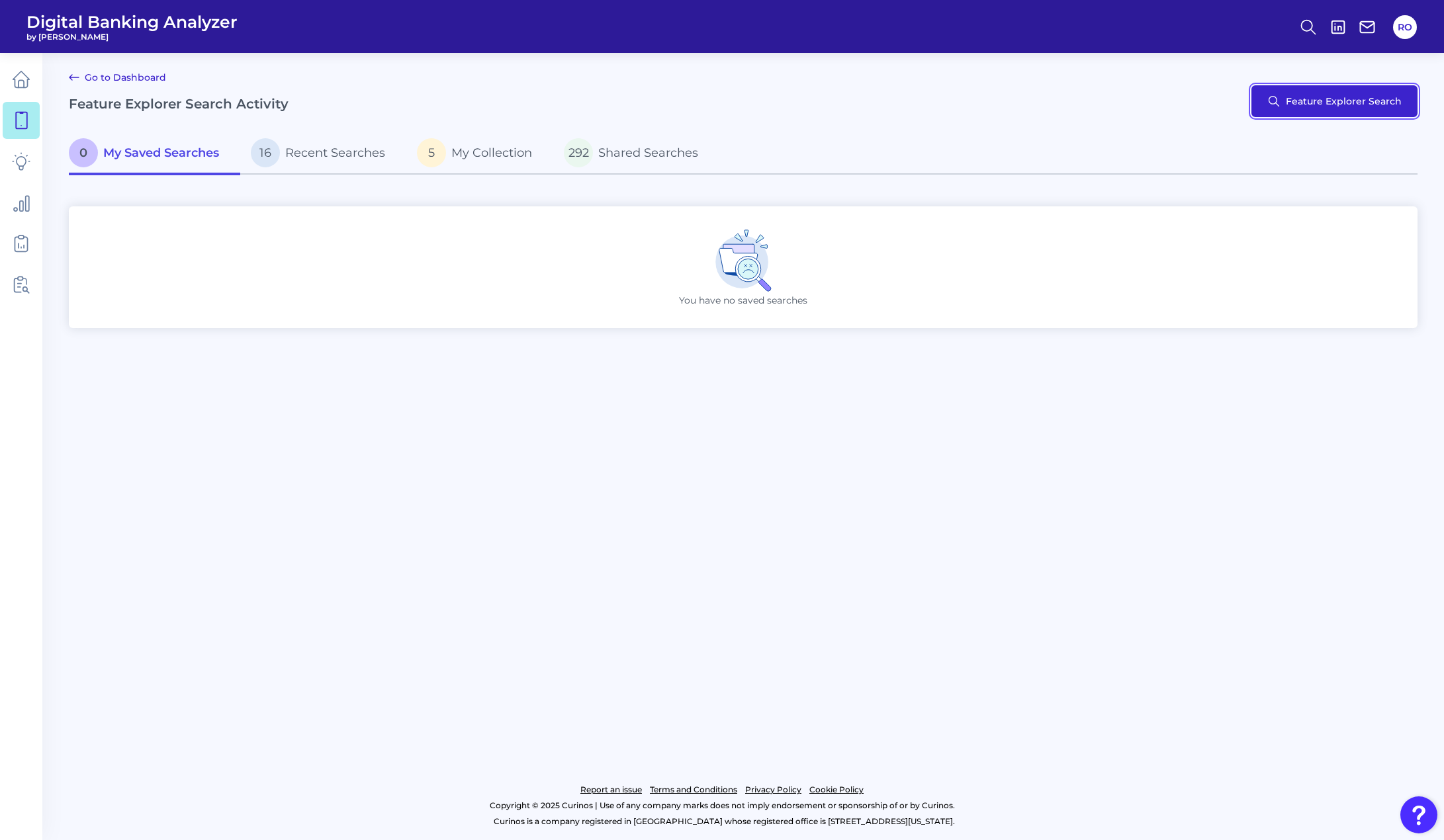
click at [1322, 104] on button "Feature Explorer Search" at bounding box center [1334, 101] width 166 height 32
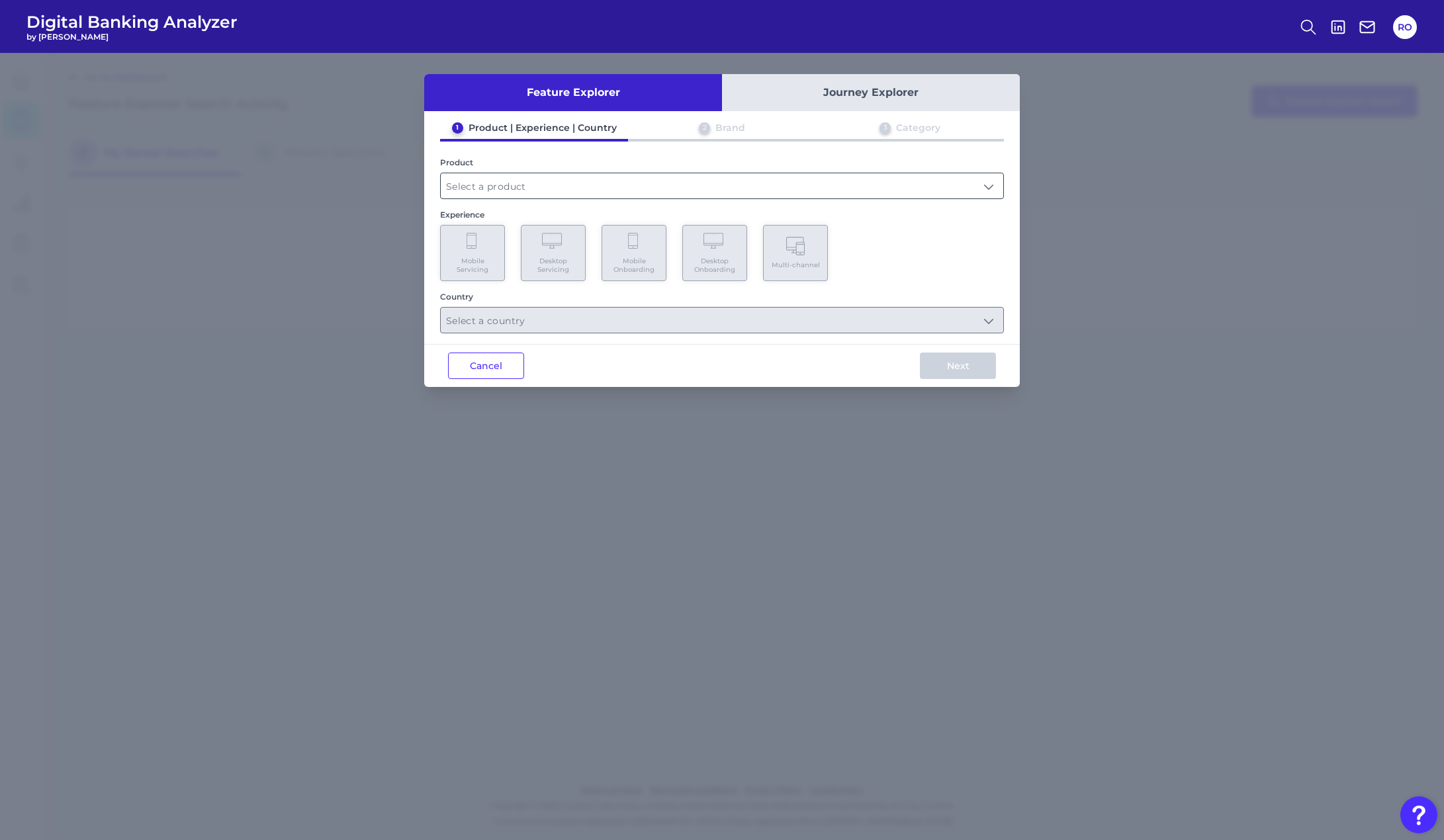
click at [607, 192] on input "text" at bounding box center [722, 185] width 563 height 25
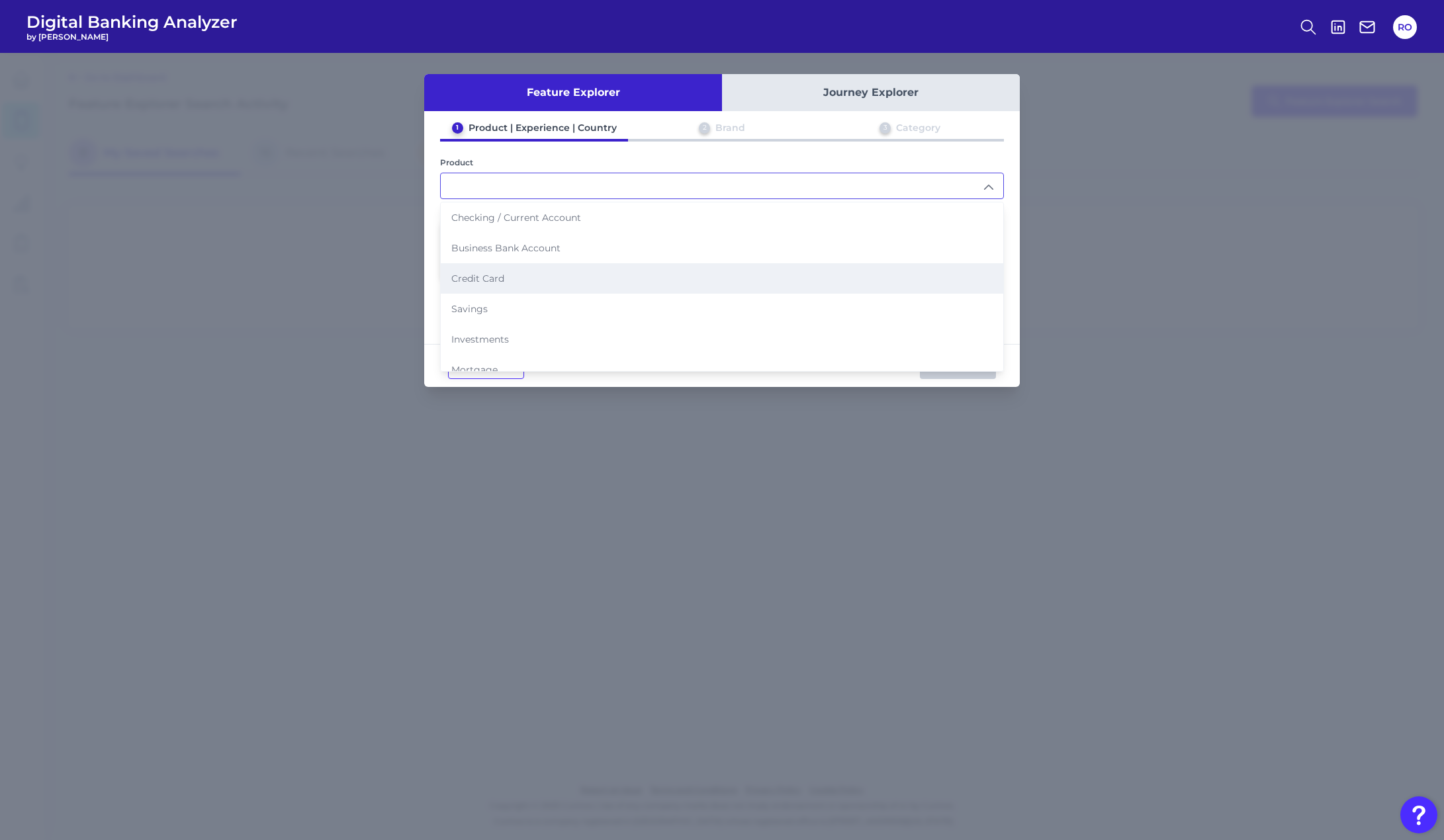
click at [504, 279] on span "Credit Card" at bounding box center [478, 278] width 53 height 12
type input "Credit Card"
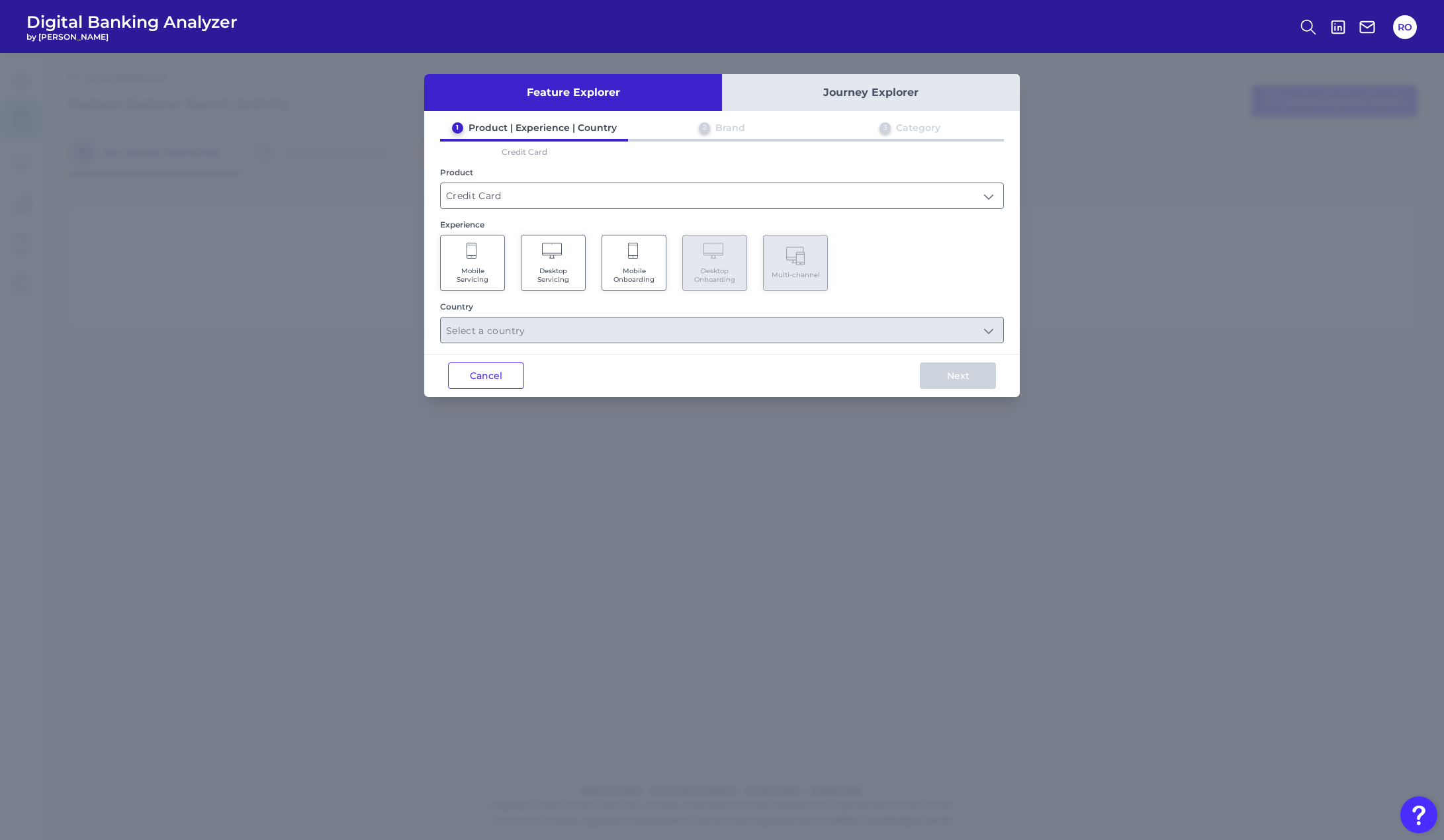
click at [487, 256] on Servicing "Mobile Servicing" at bounding box center [473, 263] width 65 height 57
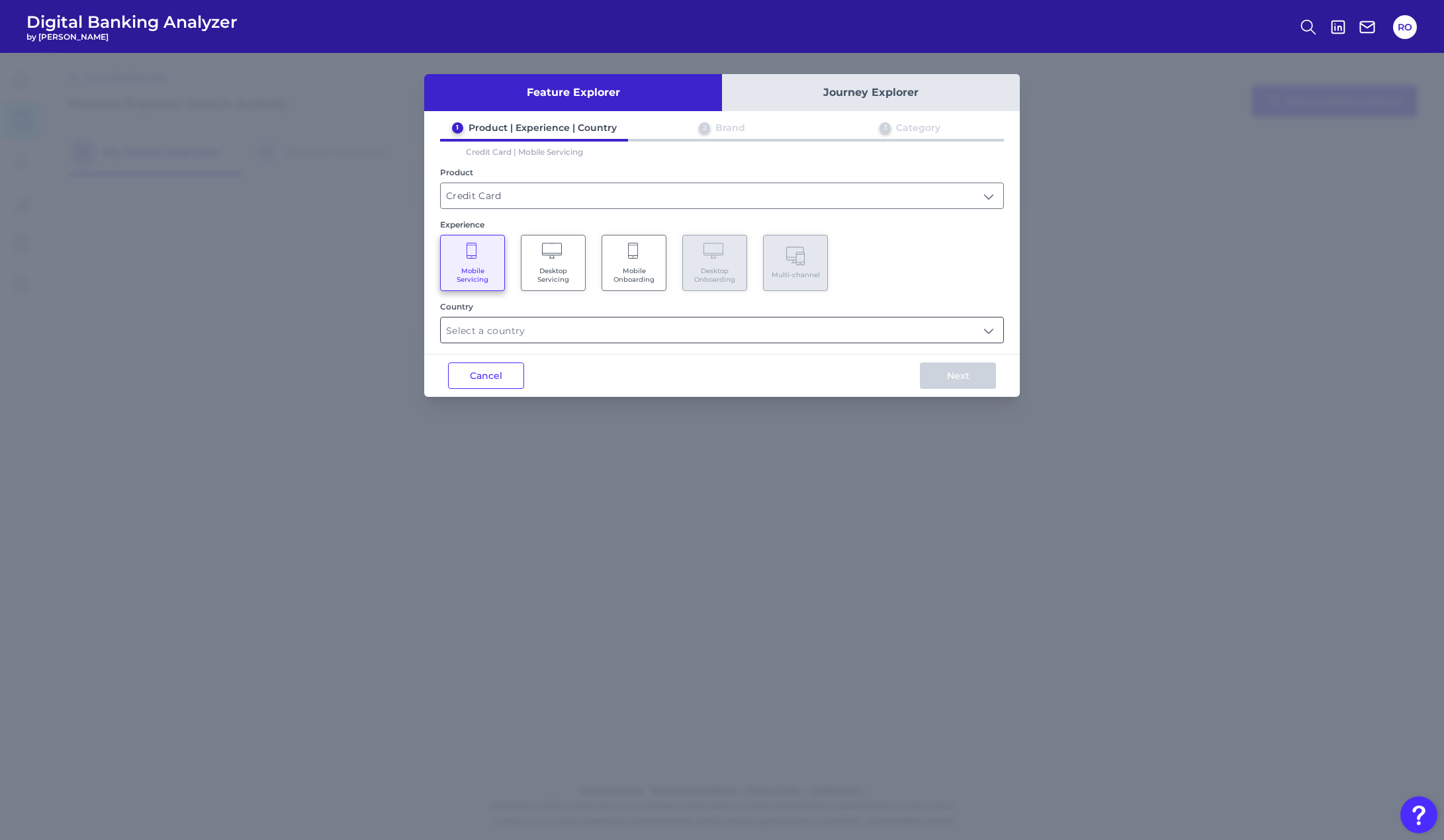
click at [534, 340] on input "text" at bounding box center [722, 330] width 563 height 25
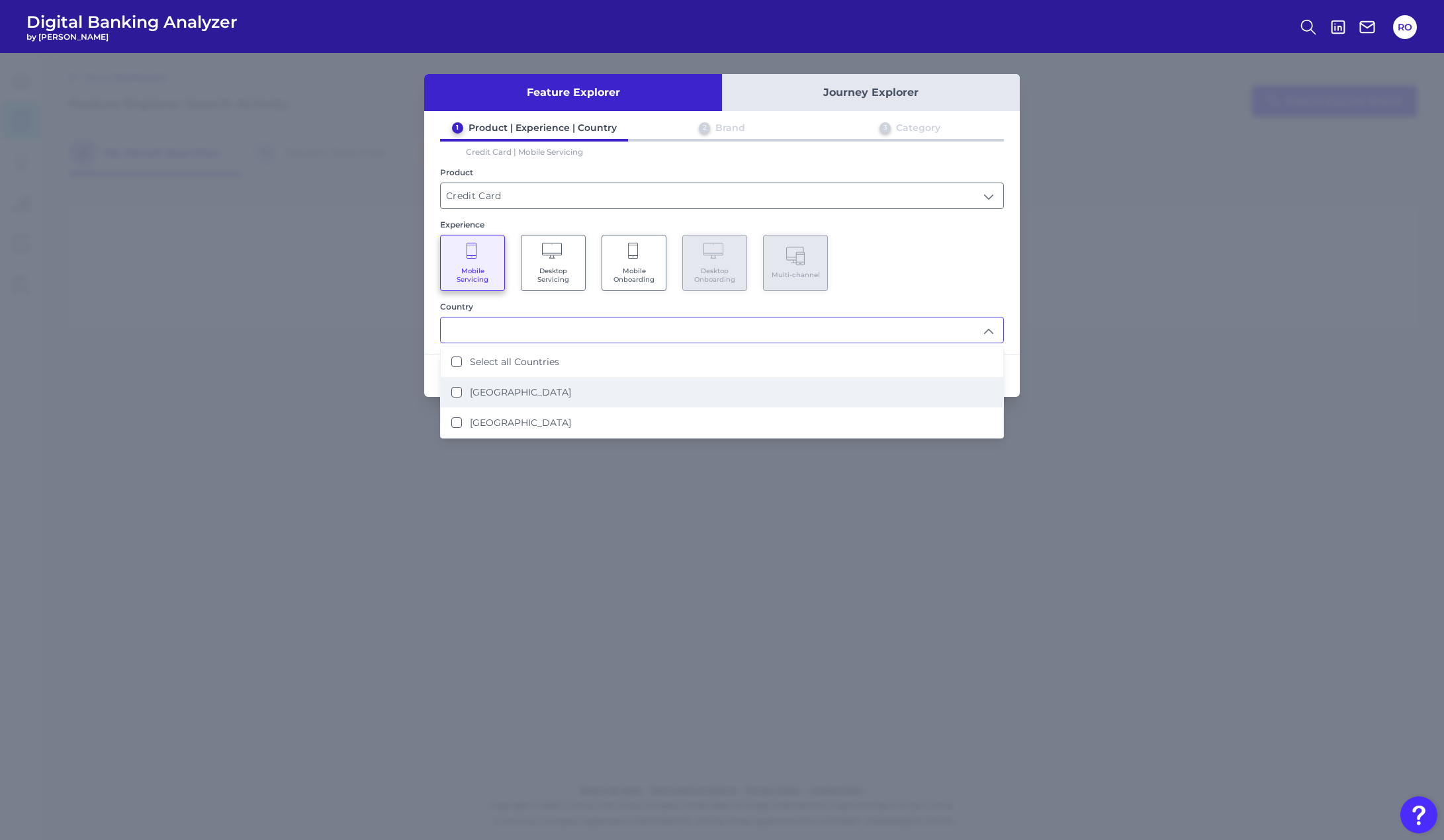
drag, startPoint x: 538, startPoint y: 384, endPoint x: 596, endPoint y: 380, distance: 58.1
click at [546, 384] on li "United Kingdom" at bounding box center [722, 393] width 563 height 31
type input "United Kingdom"
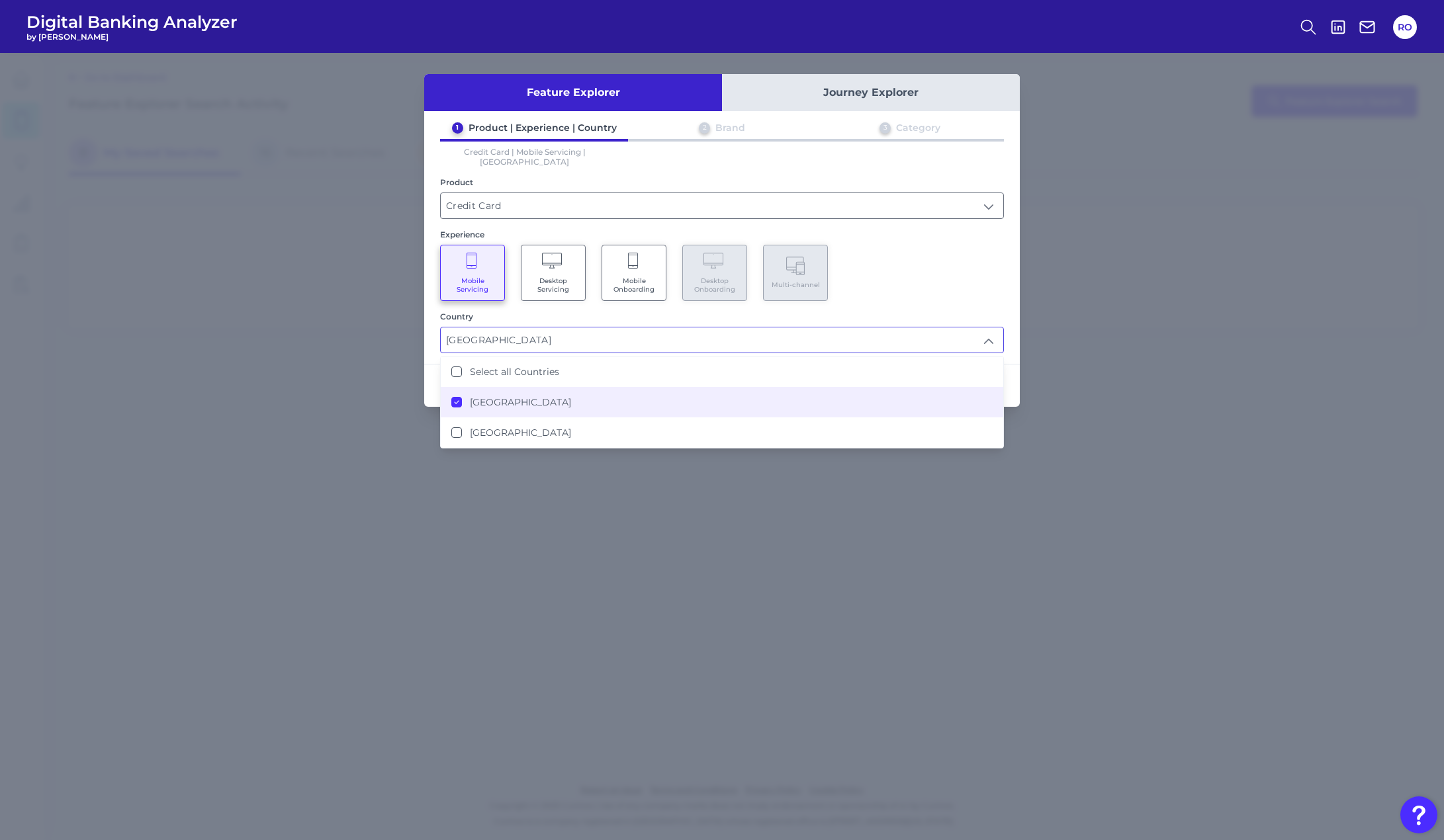
click at [964, 312] on div "Country" at bounding box center [722, 317] width 564 height 10
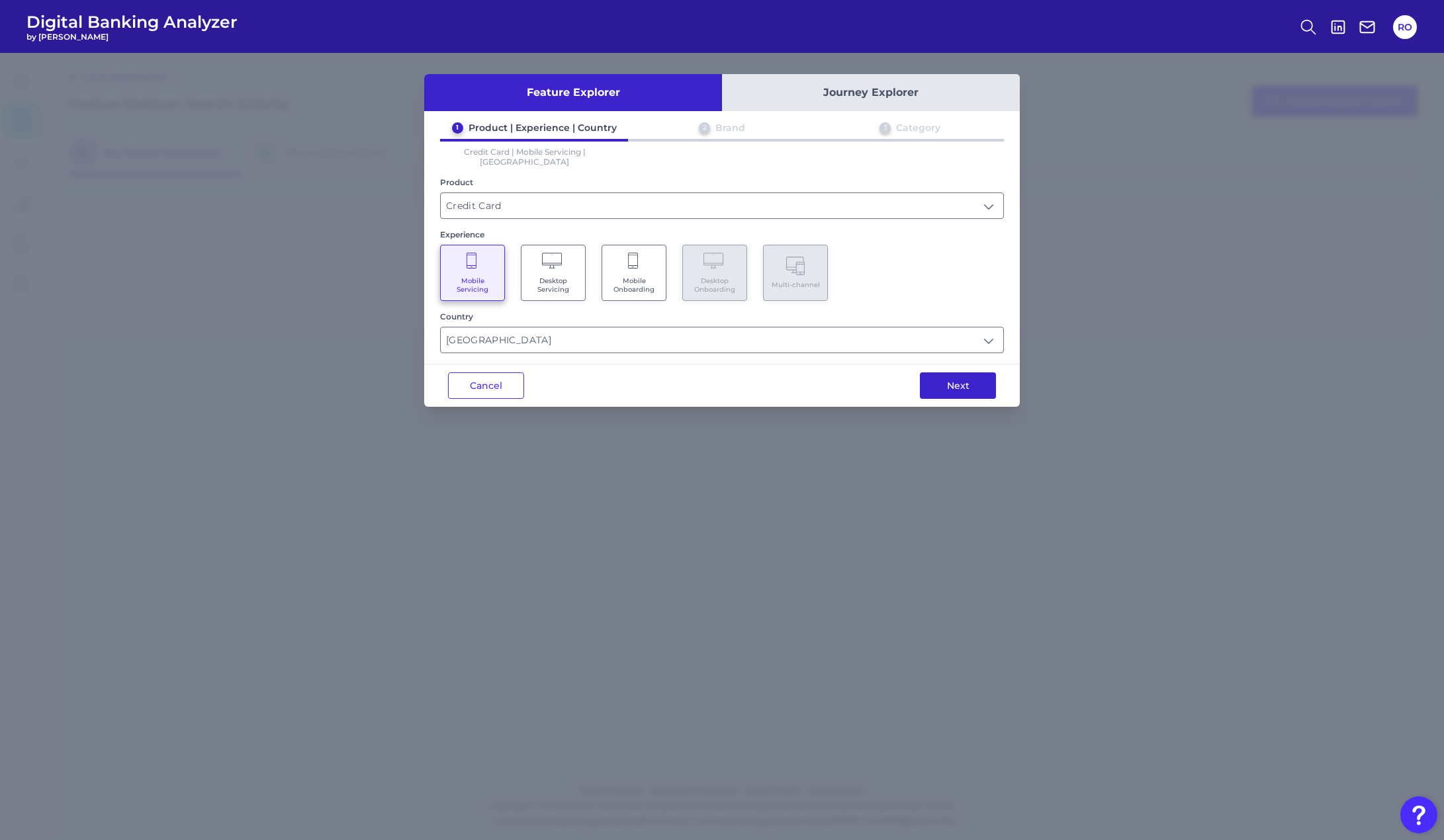
click at [972, 374] on button "Next" at bounding box center [958, 385] width 76 height 27
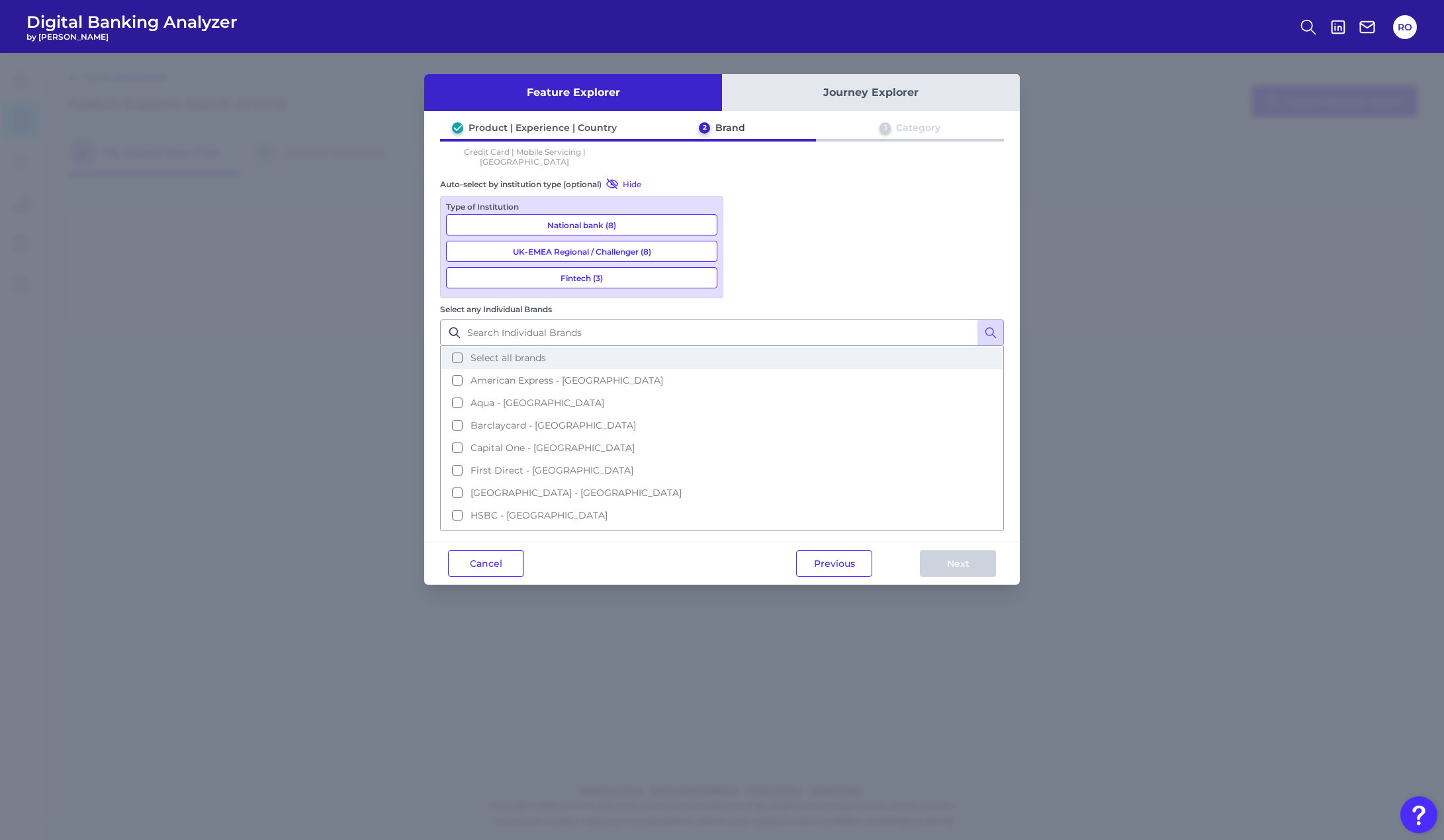
click at [763, 347] on button "Select all brands" at bounding box center [721, 358] width 561 height 22
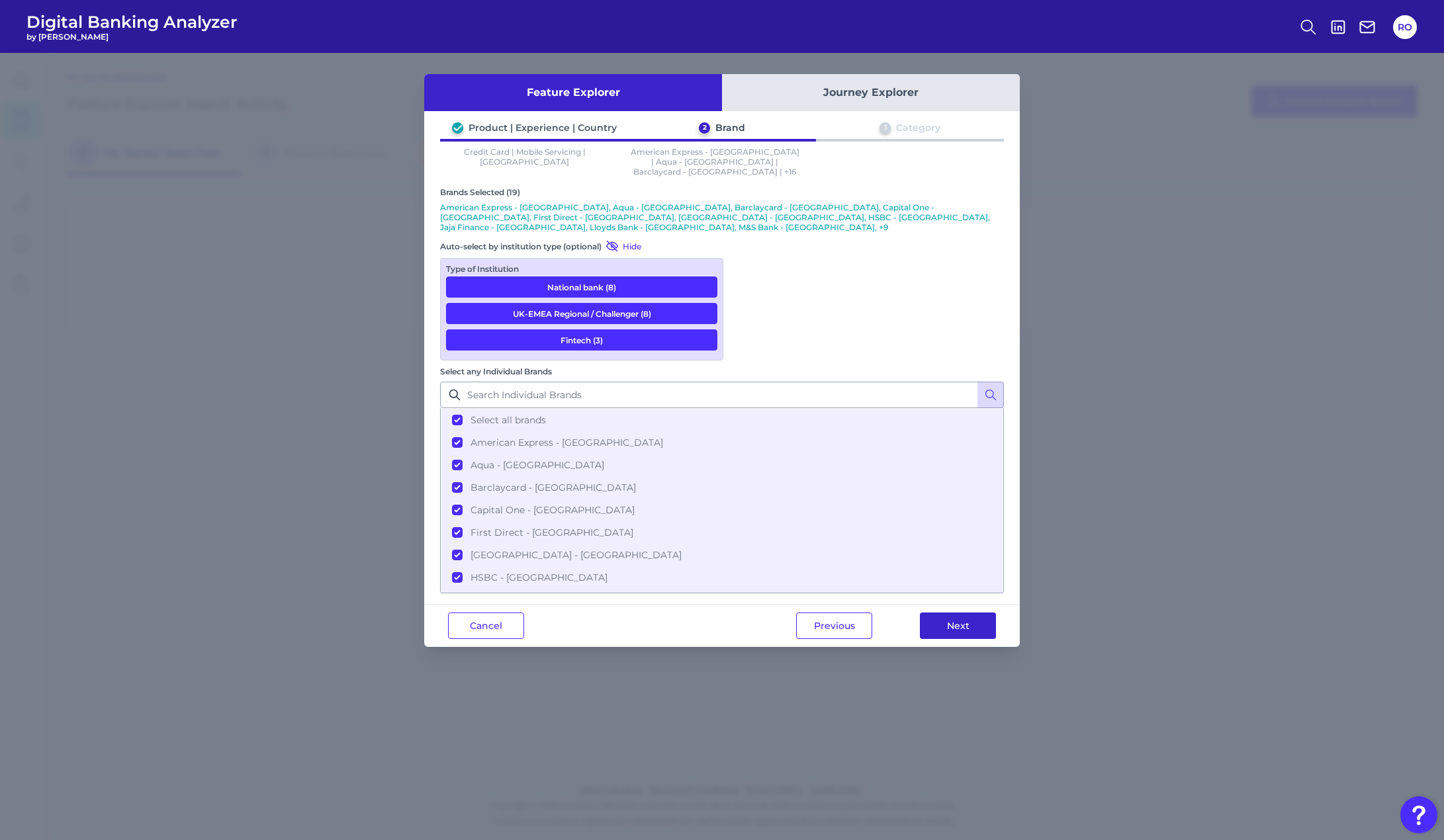
click at [942, 613] on button "Next" at bounding box center [958, 626] width 76 height 27
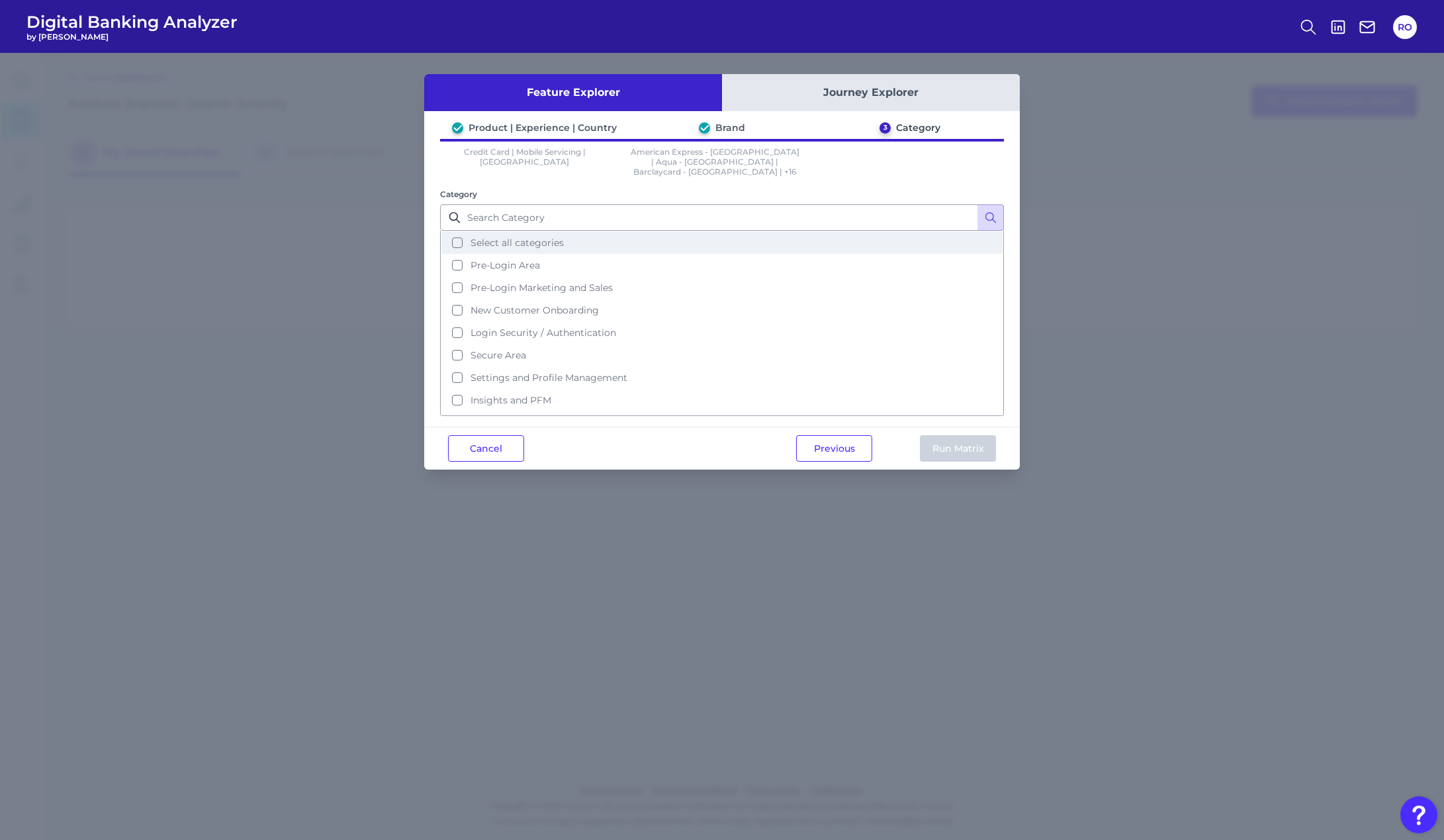
click at [513, 231] on button "Select all categories" at bounding box center [721, 242] width 561 height 22
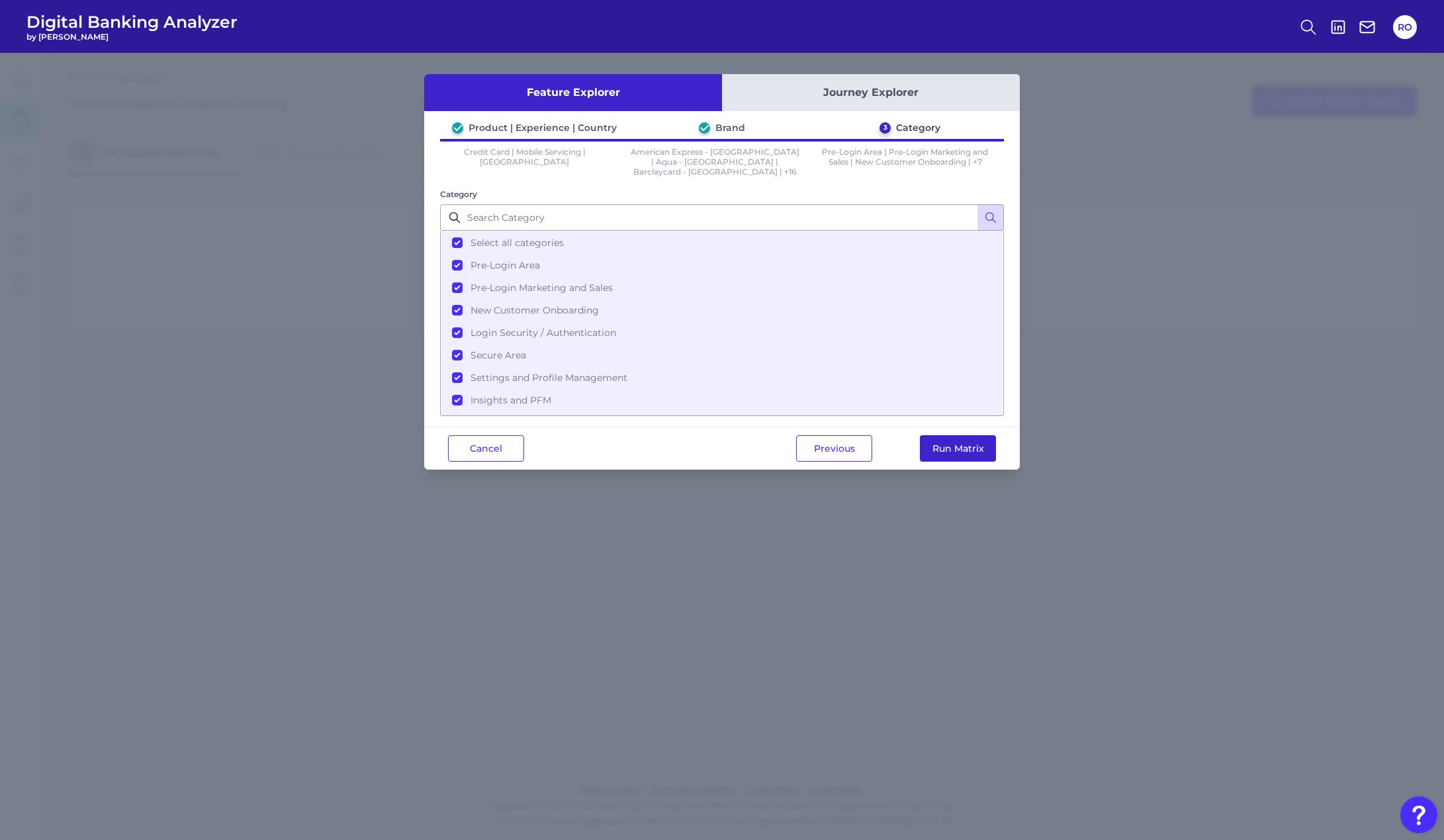
click at [960, 444] on button "Run Matrix" at bounding box center [958, 449] width 76 height 27
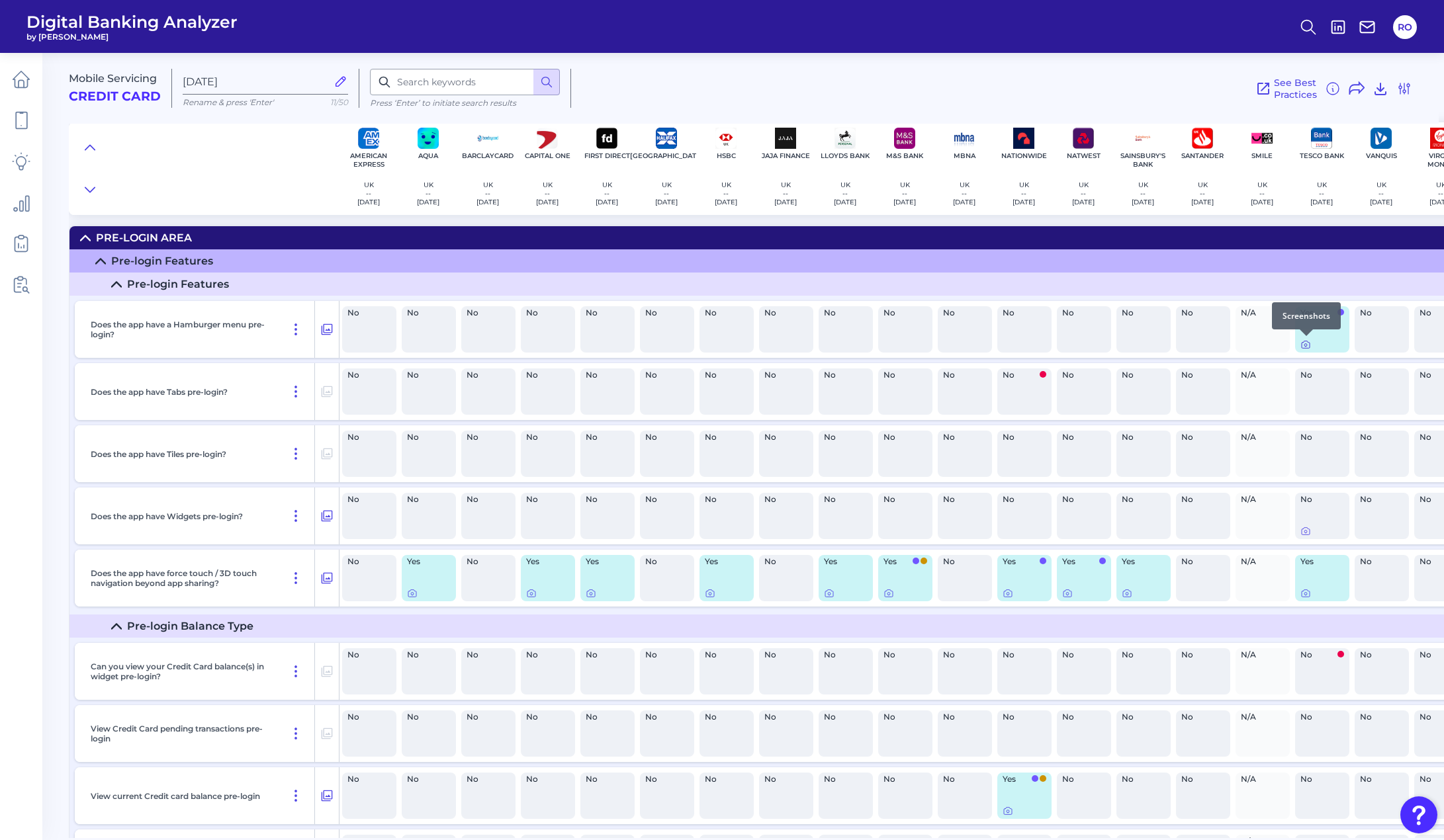
click at [1303, 345] on icon at bounding box center [1306, 344] width 10 height 10
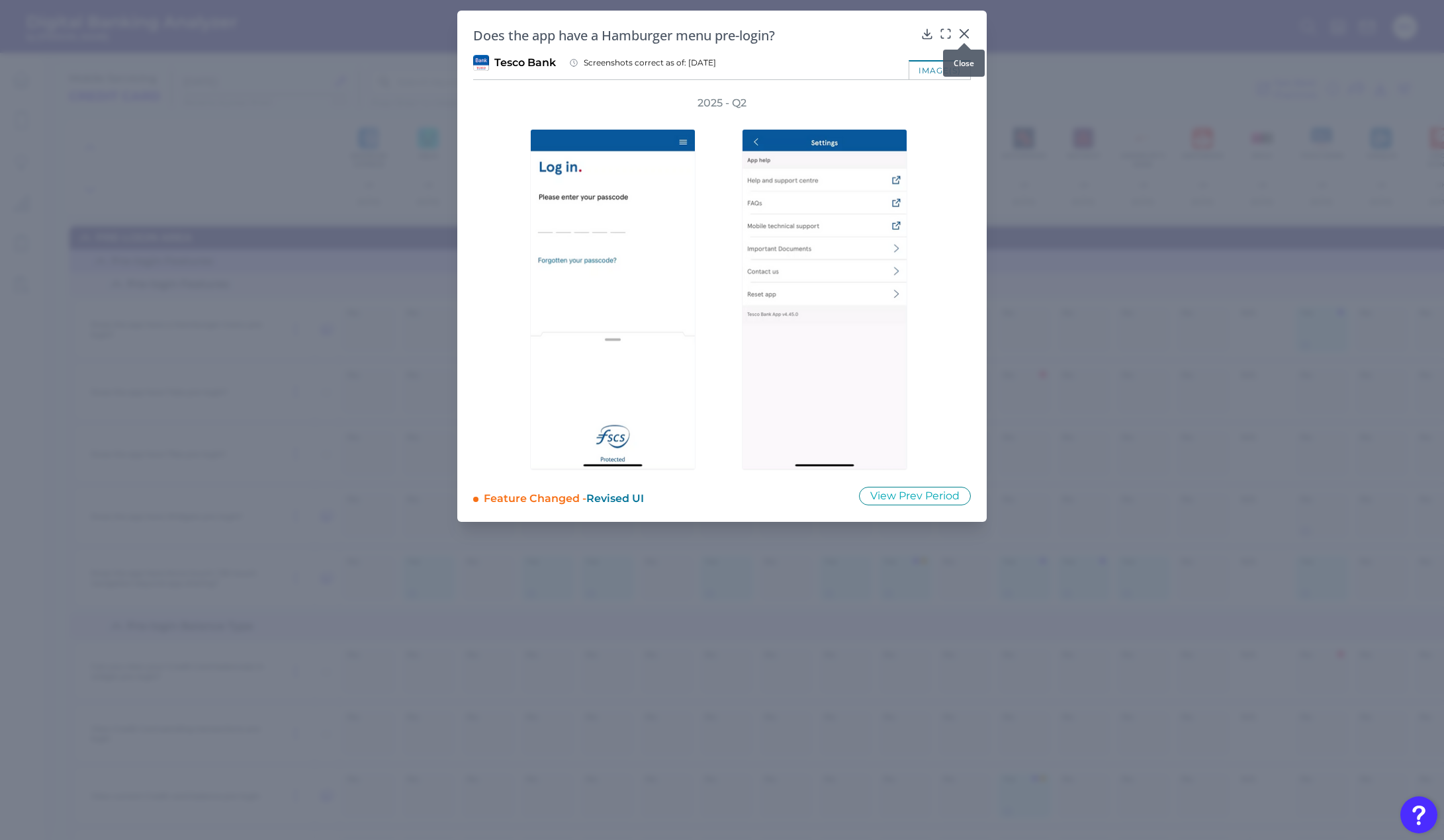
click at [970, 35] on icon at bounding box center [964, 33] width 13 height 13
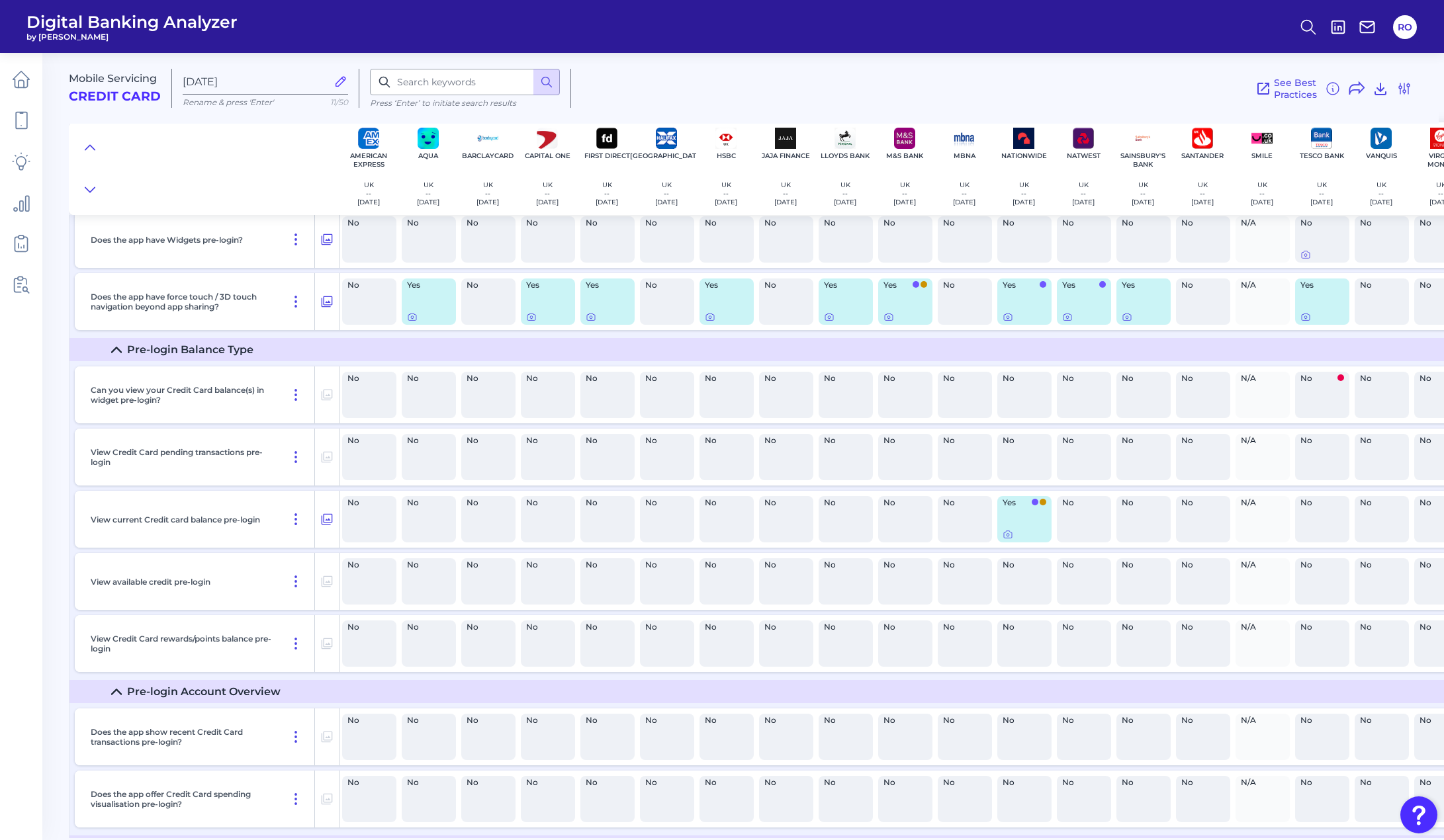
scroll to position [265, 0]
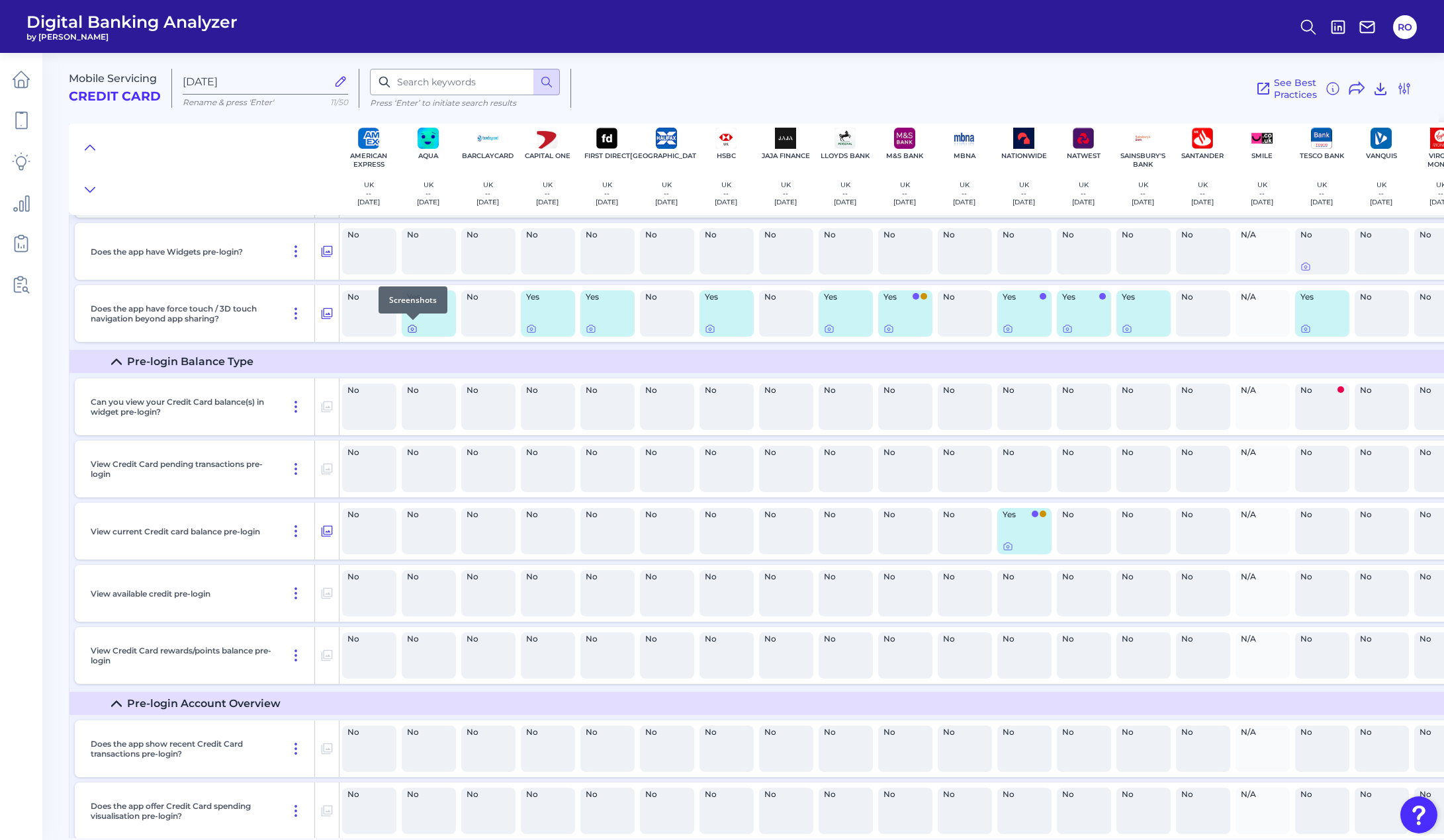
click at [408, 333] on icon at bounding box center [412, 329] width 10 height 10
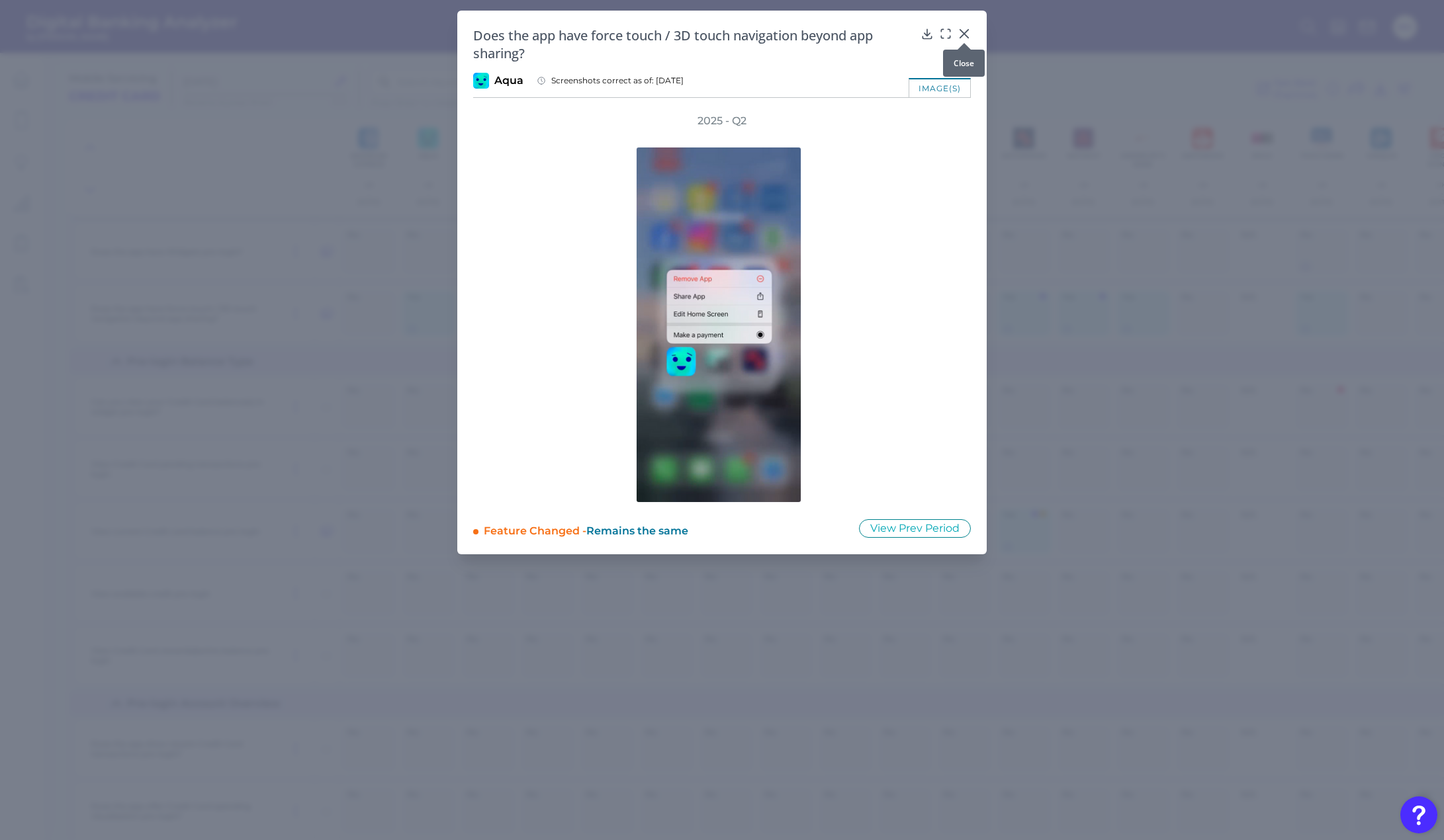
click at [969, 36] on icon at bounding box center [964, 33] width 13 height 13
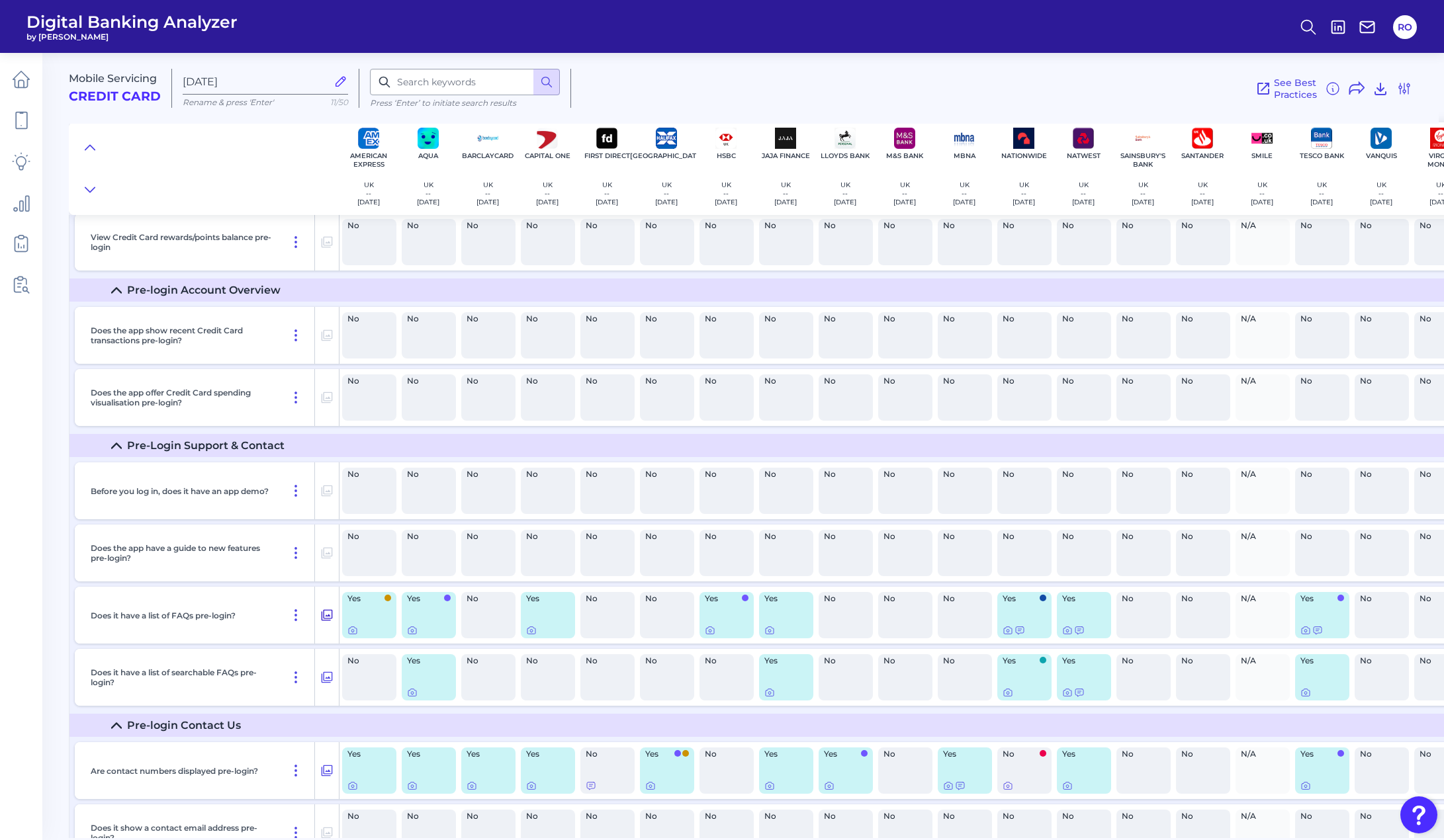
scroll to position [794, 0]
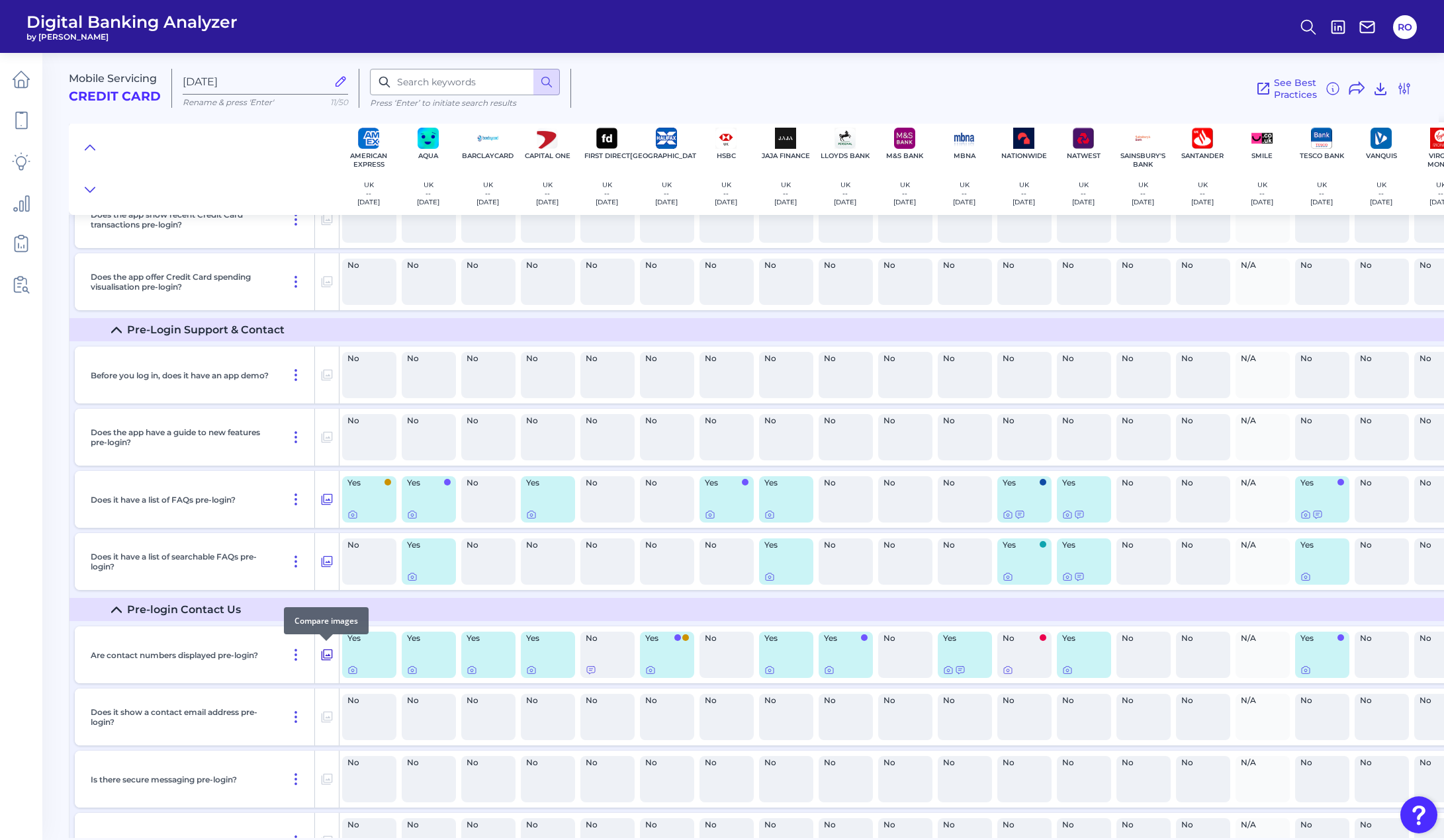
click at [325, 652] on icon at bounding box center [326, 655] width 13 height 16
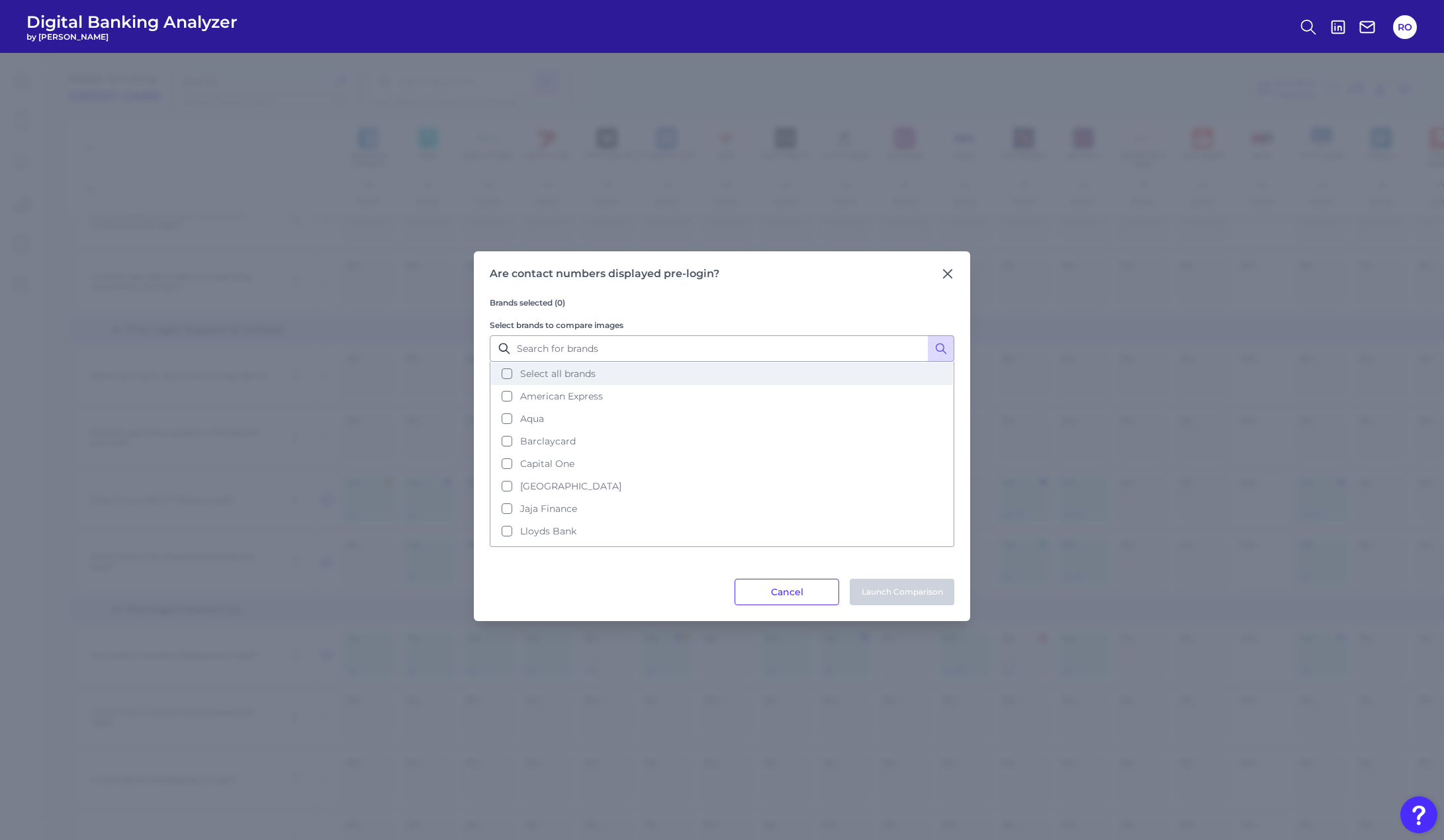
click at [572, 374] on span "Select all brands" at bounding box center [558, 374] width 75 height 12
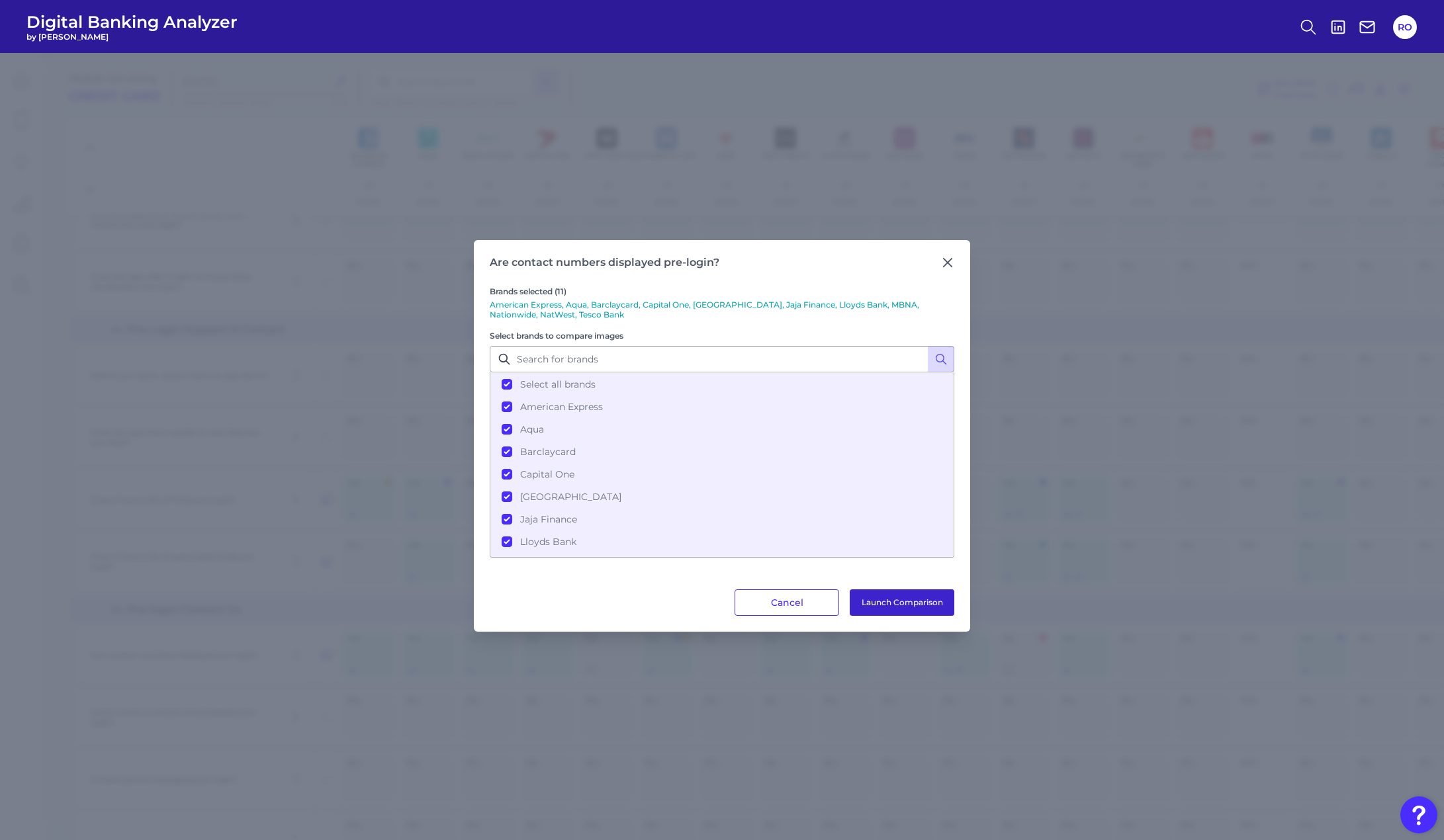
drag, startPoint x: 900, startPoint y: 604, endPoint x: 903, endPoint y: 595, distance: 9.5
click at [900, 602] on button "Launch Comparison" at bounding box center [902, 603] width 104 height 27
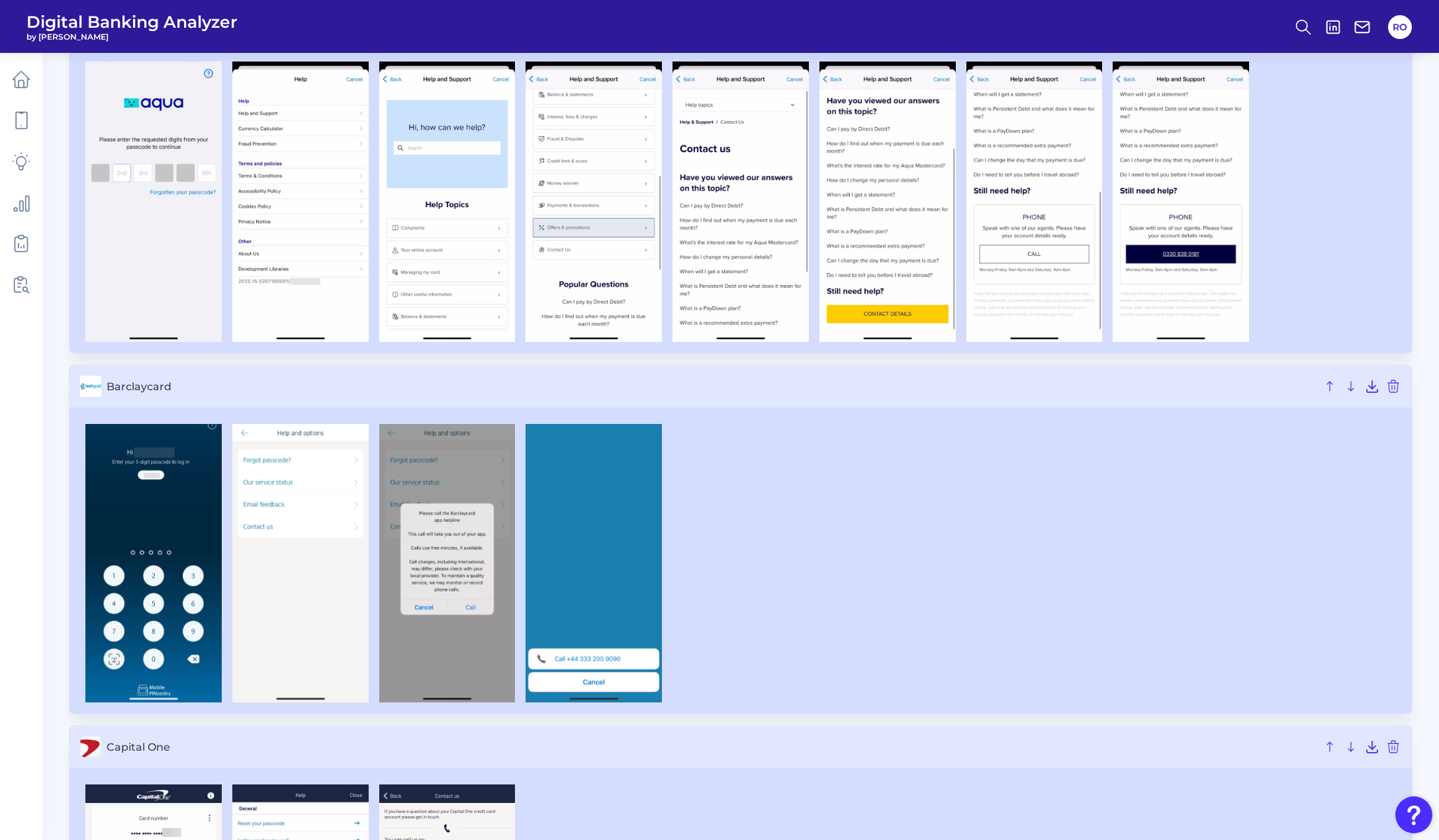
scroll to position [529, 0]
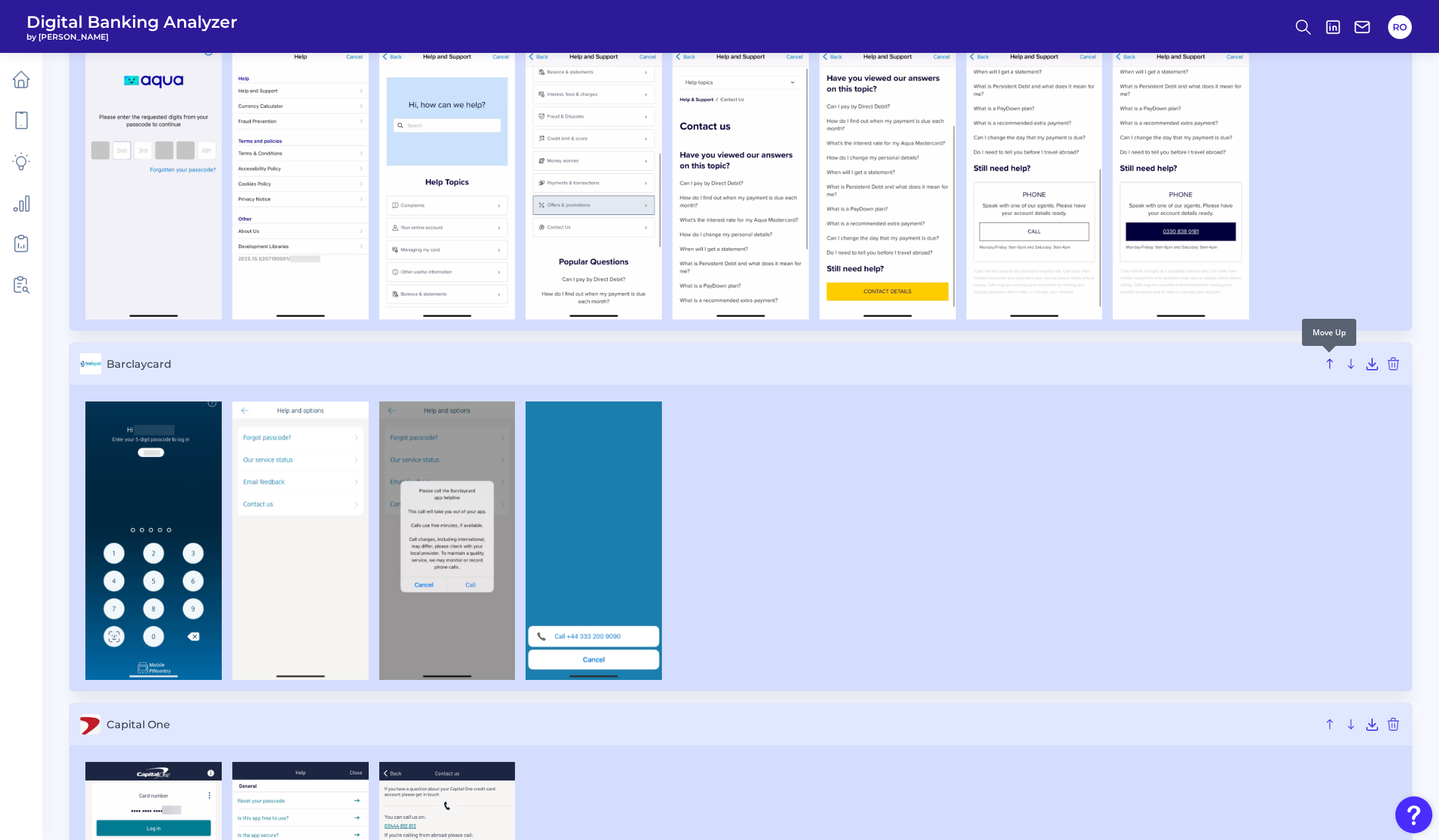
click at [1328, 360] on icon at bounding box center [1329, 364] width 16 height 16
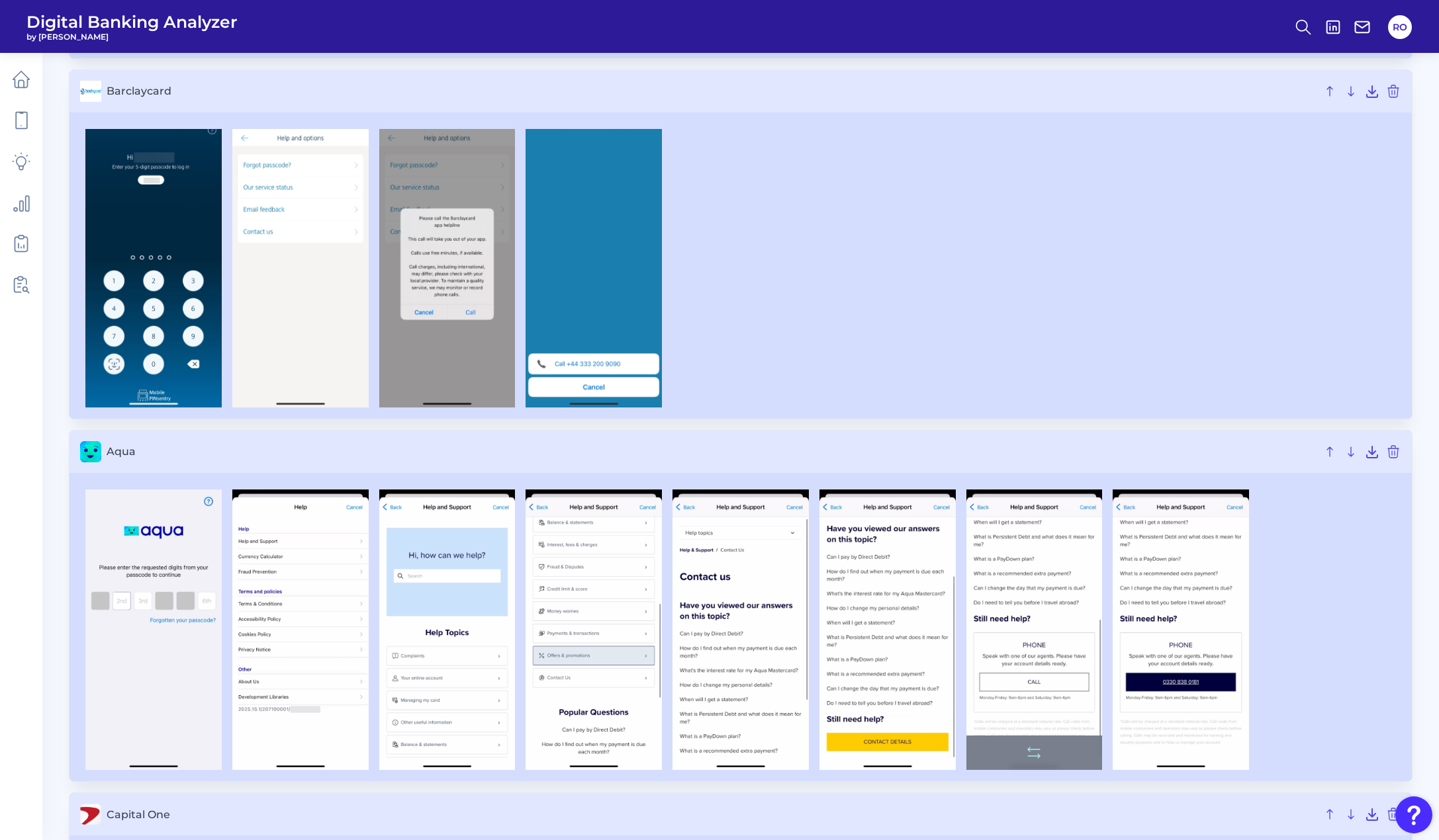
scroll to position [463, 0]
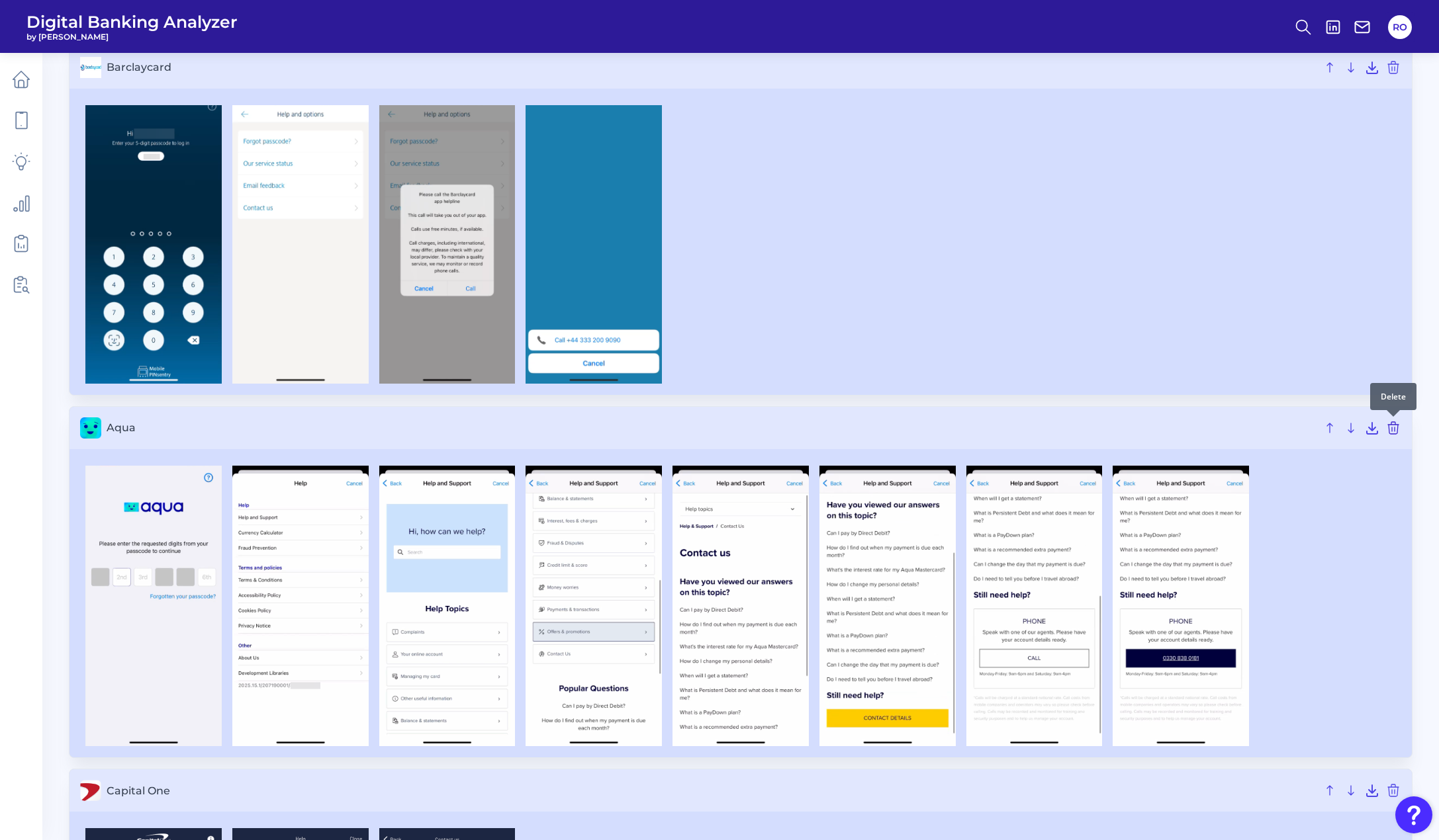
click at [1396, 430] on icon at bounding box center [1394, 428] width 16 height 16
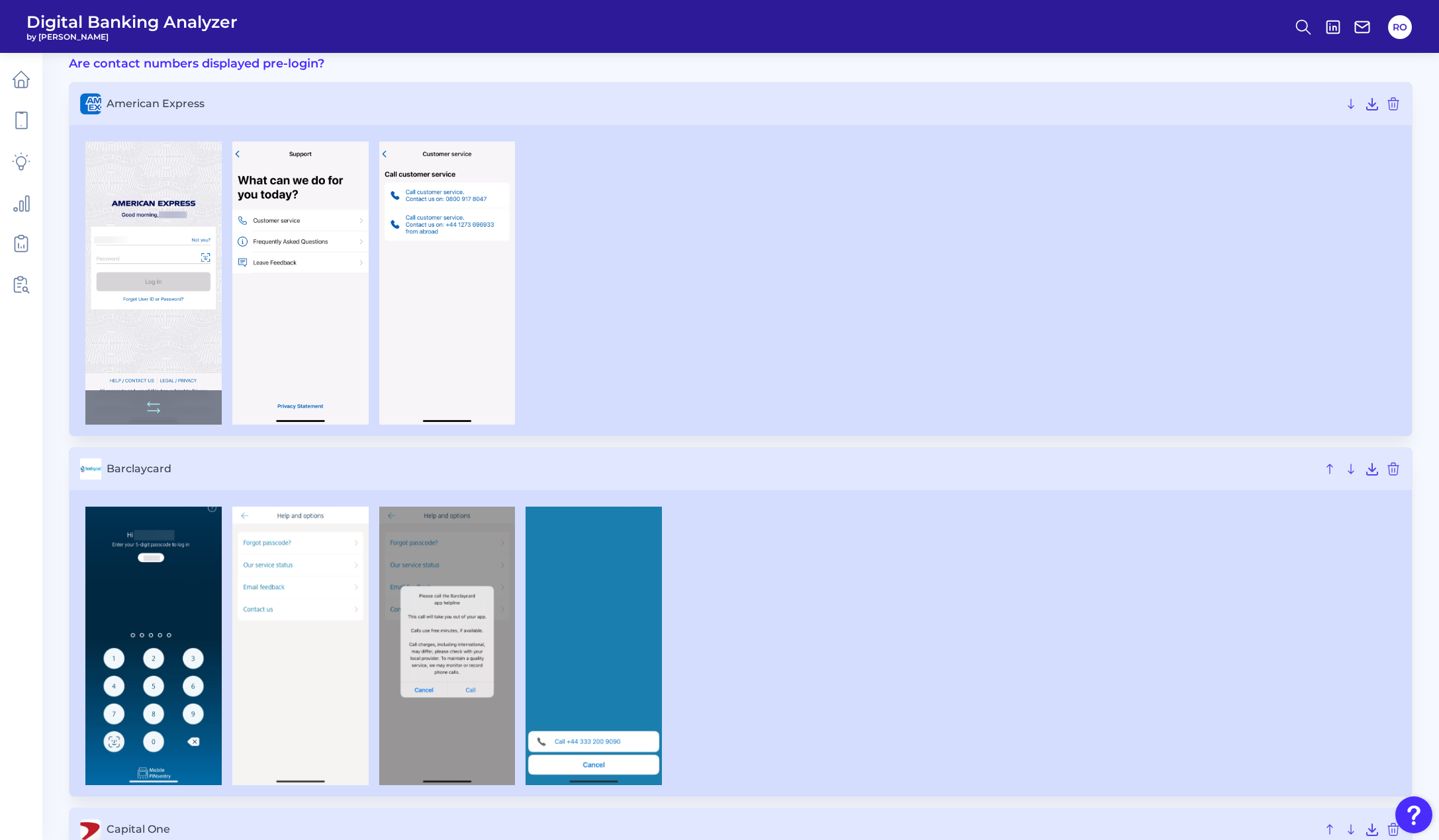
scroll to position [0, 0]
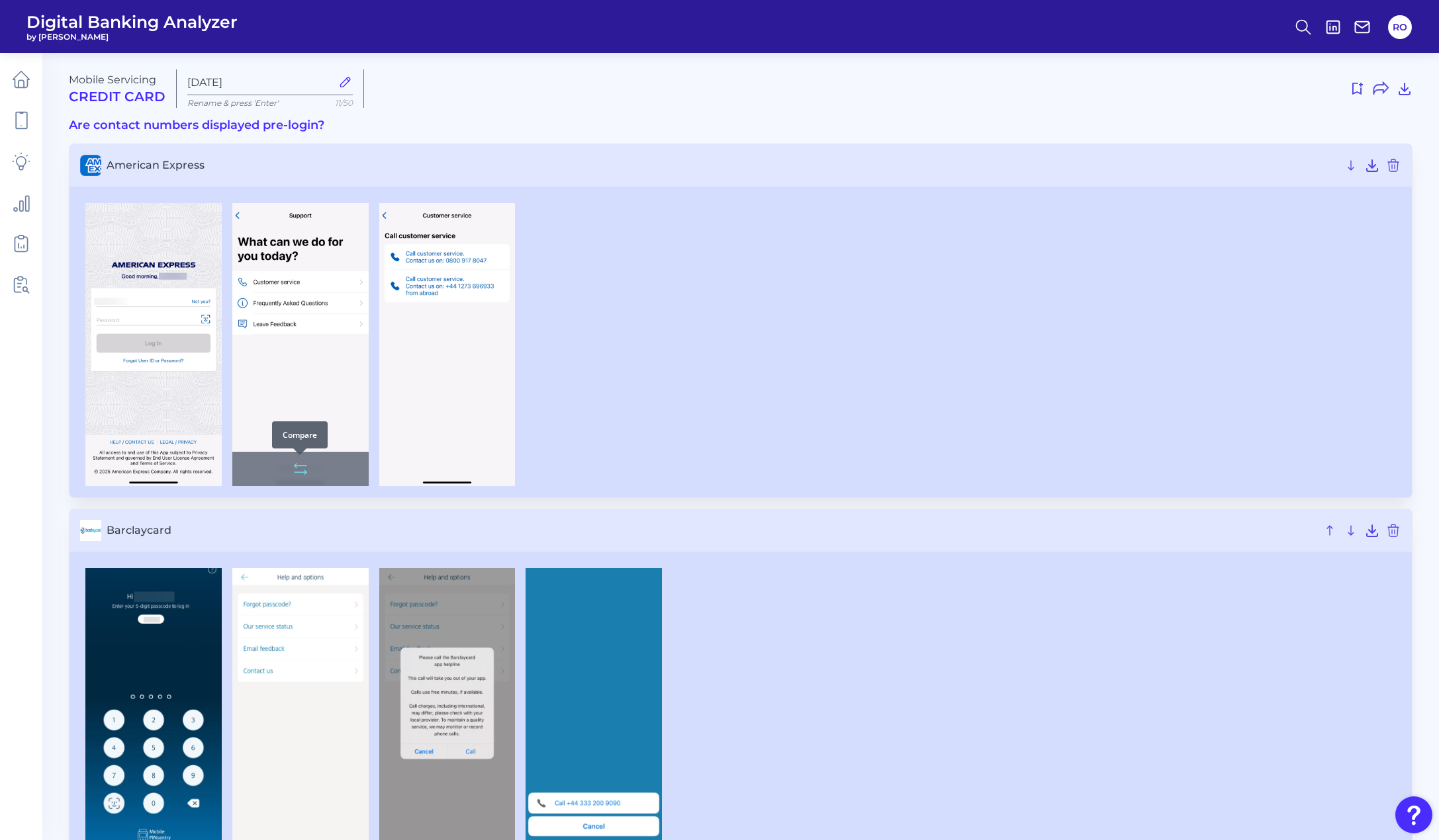
click at [296, 470] on icon at bounding box center [301, 469] width 16 height 16
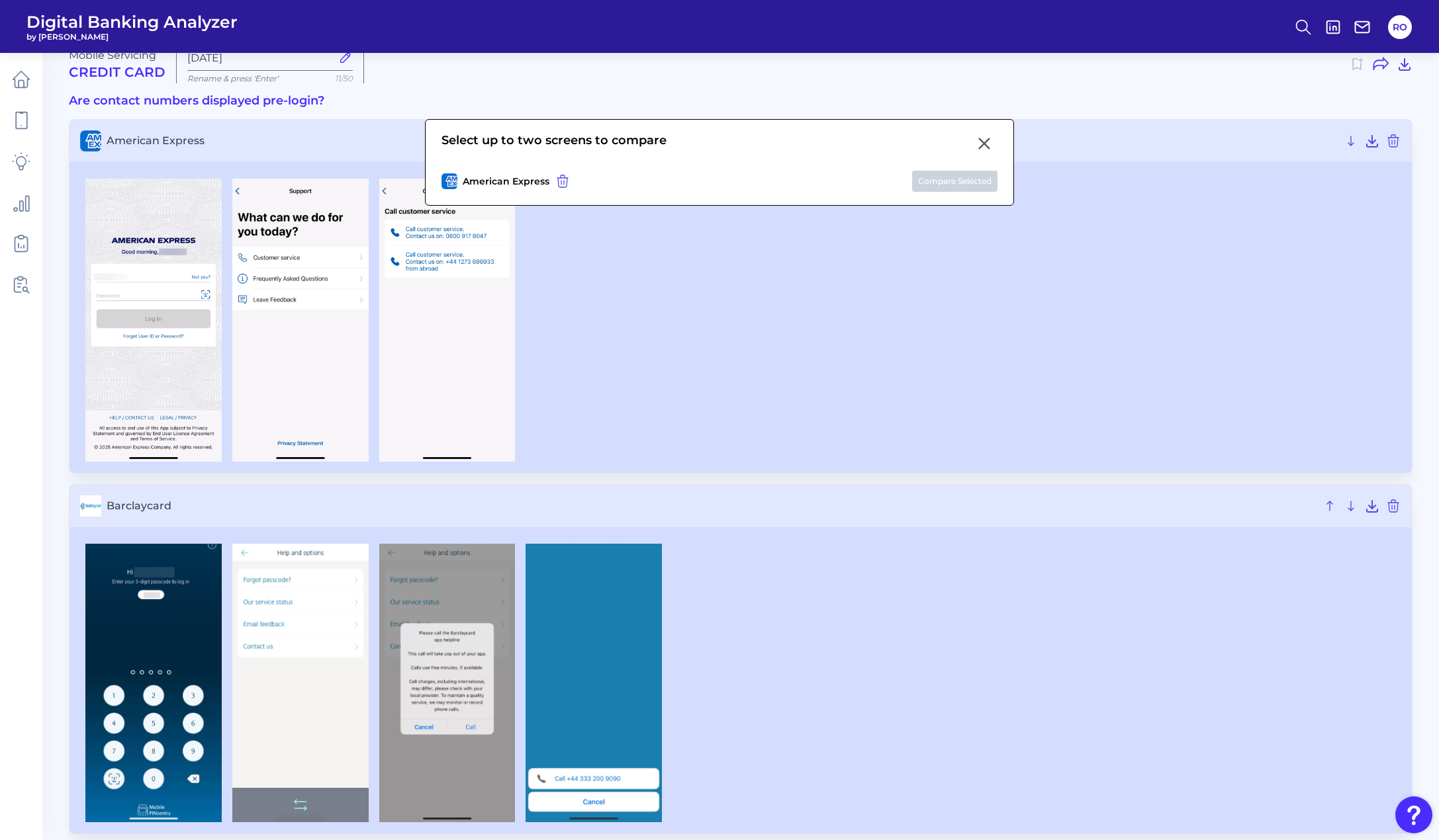
scroll to position [66, 0]
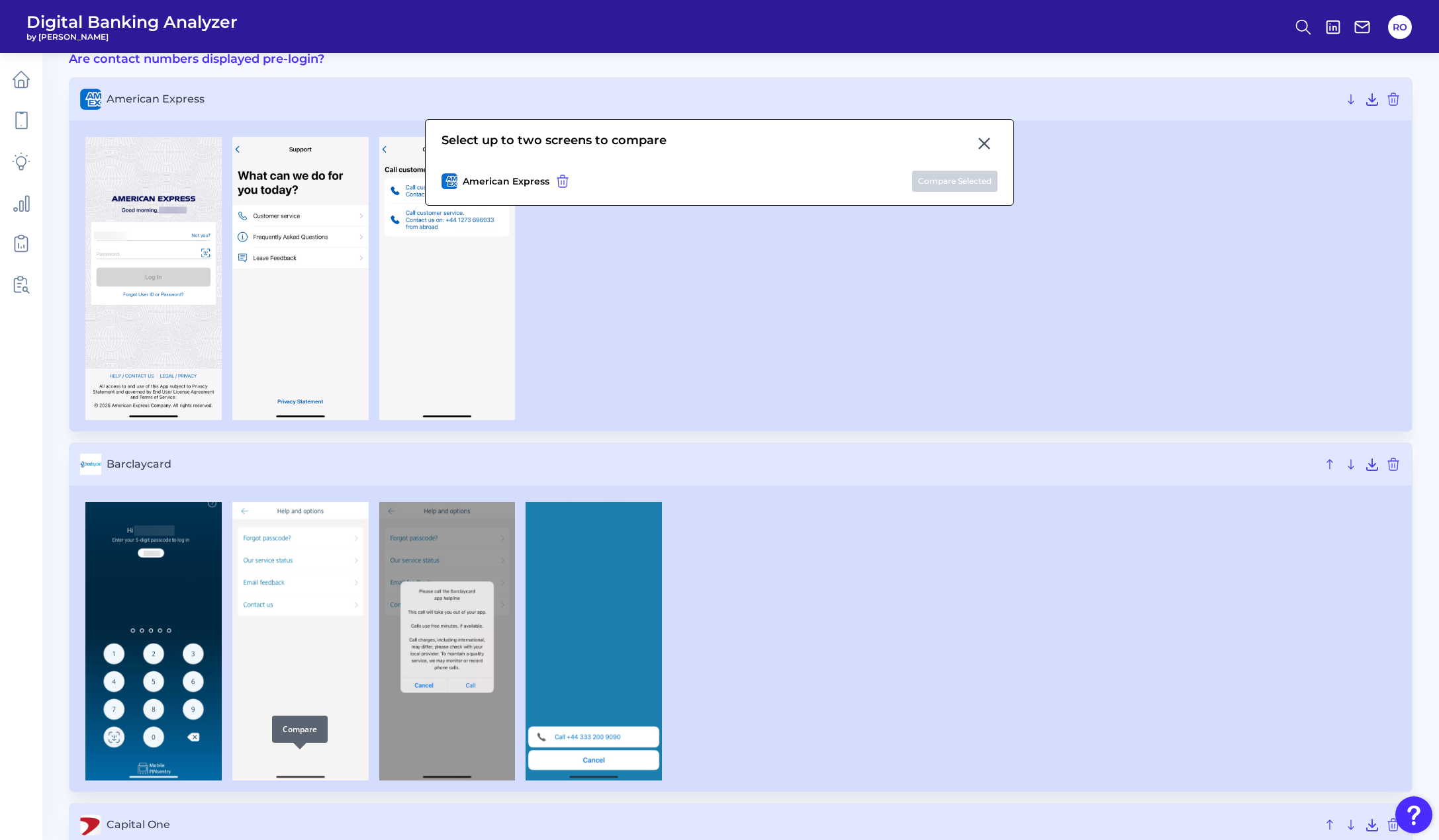
click at [0, 0] on icon at bounding box center [0, 0] width 0 height 0
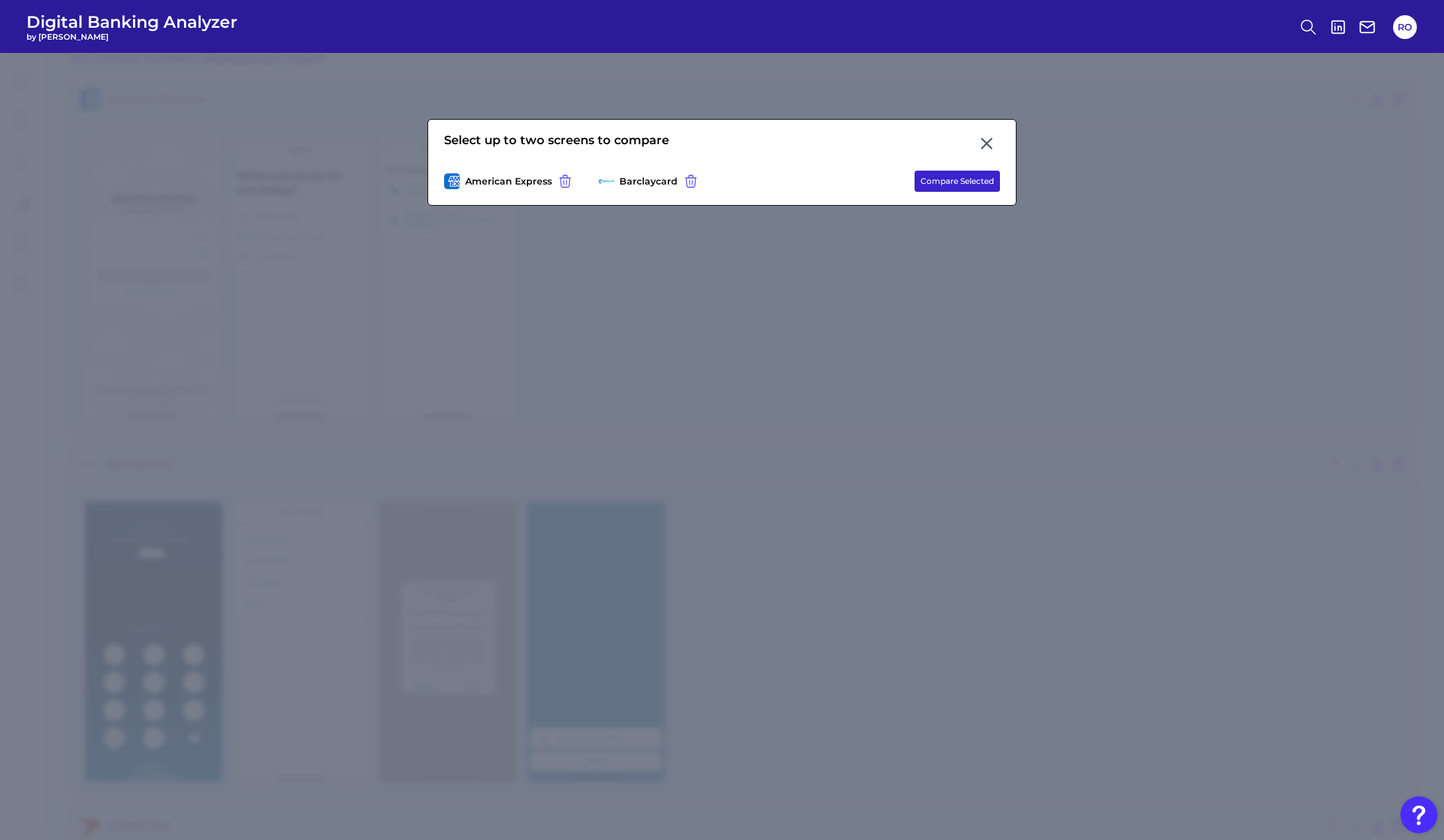
click at [940, 179] on button "Compare Selected" at bounding box center [958, 181] width 86 height 21
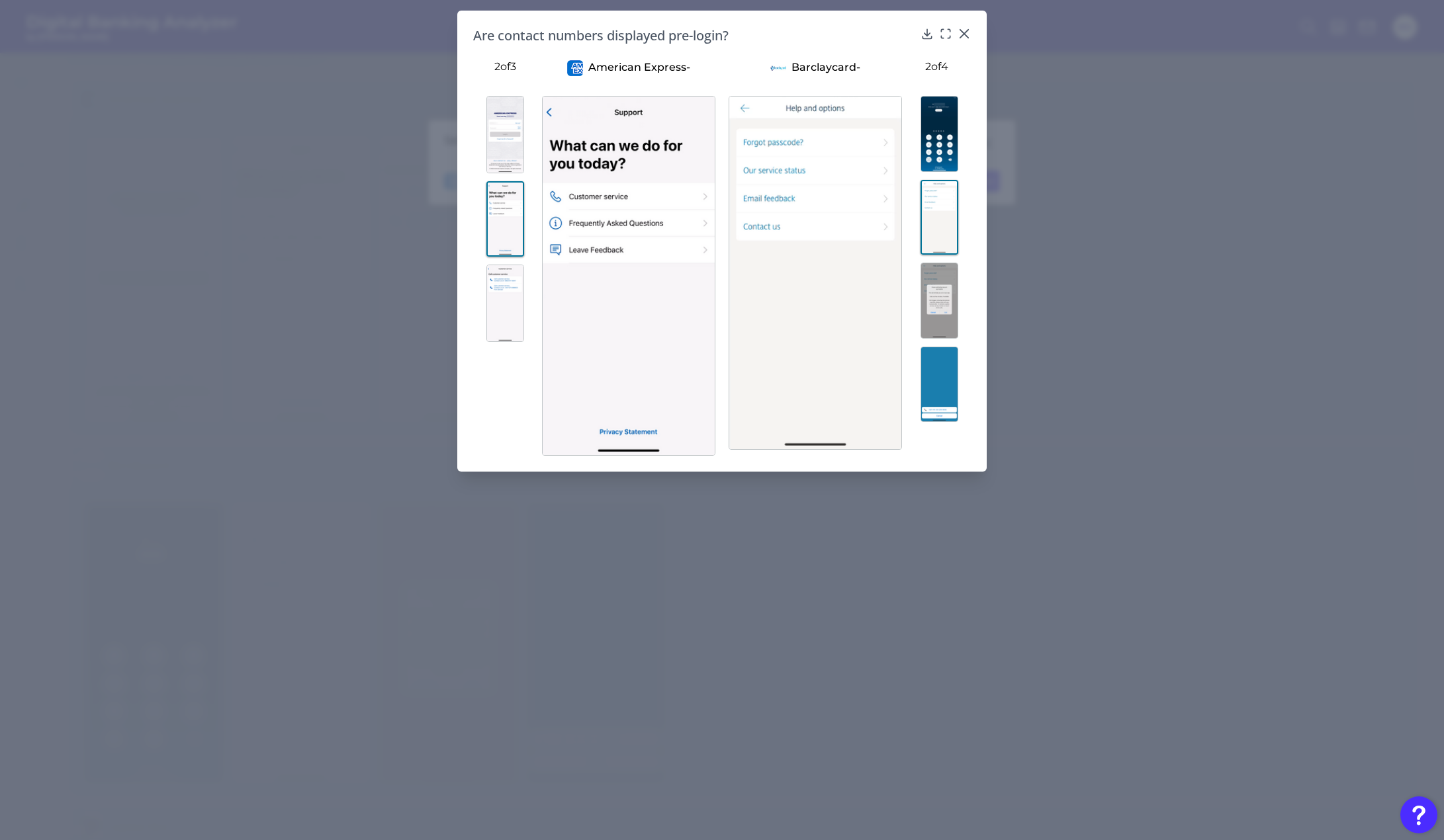
click at [938, 146] on img at bounding box center [940, 134] width 38 height 76
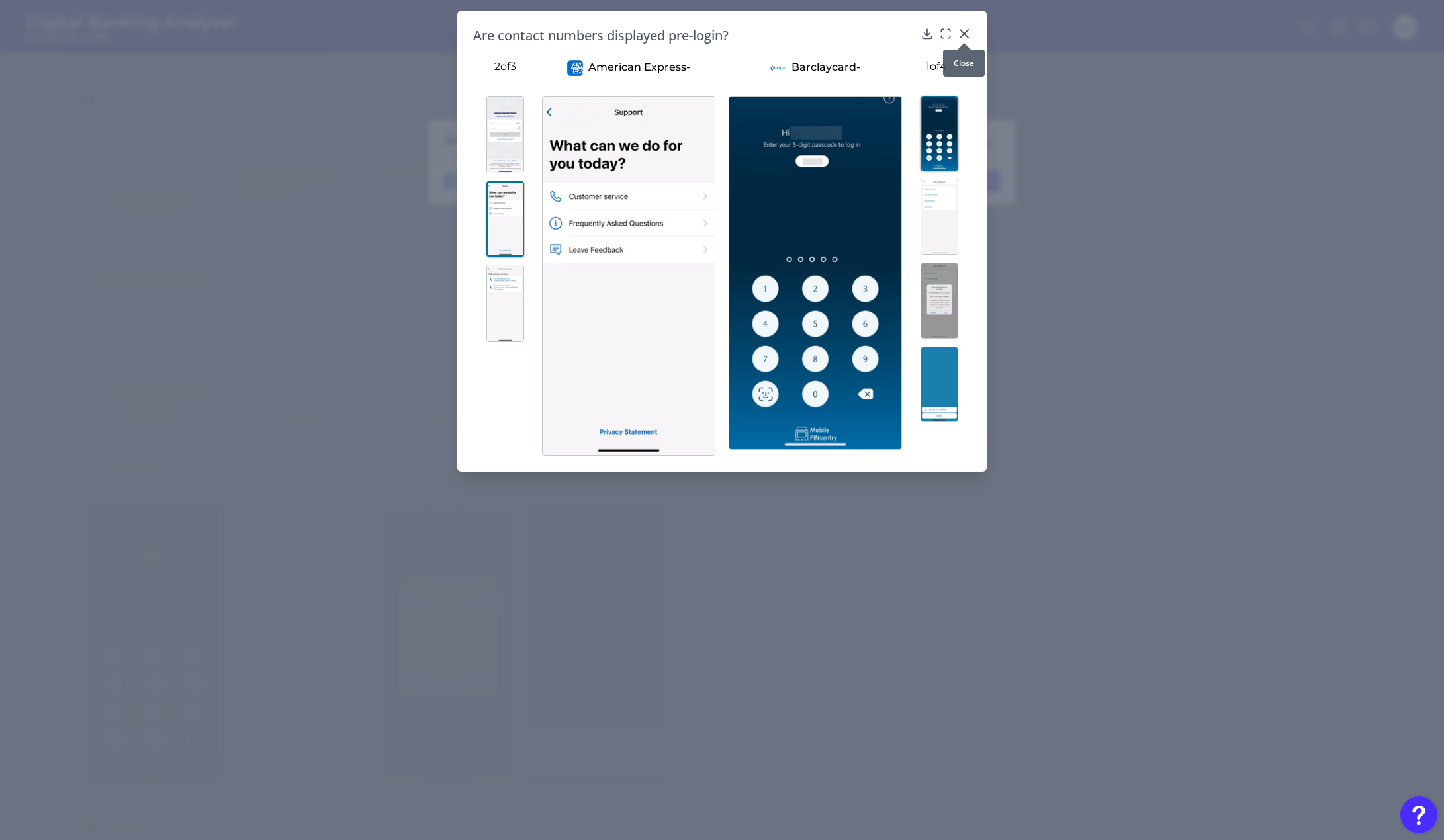
click at [963, 31] on icon at bounding box center [964, 33] width 13 height 13
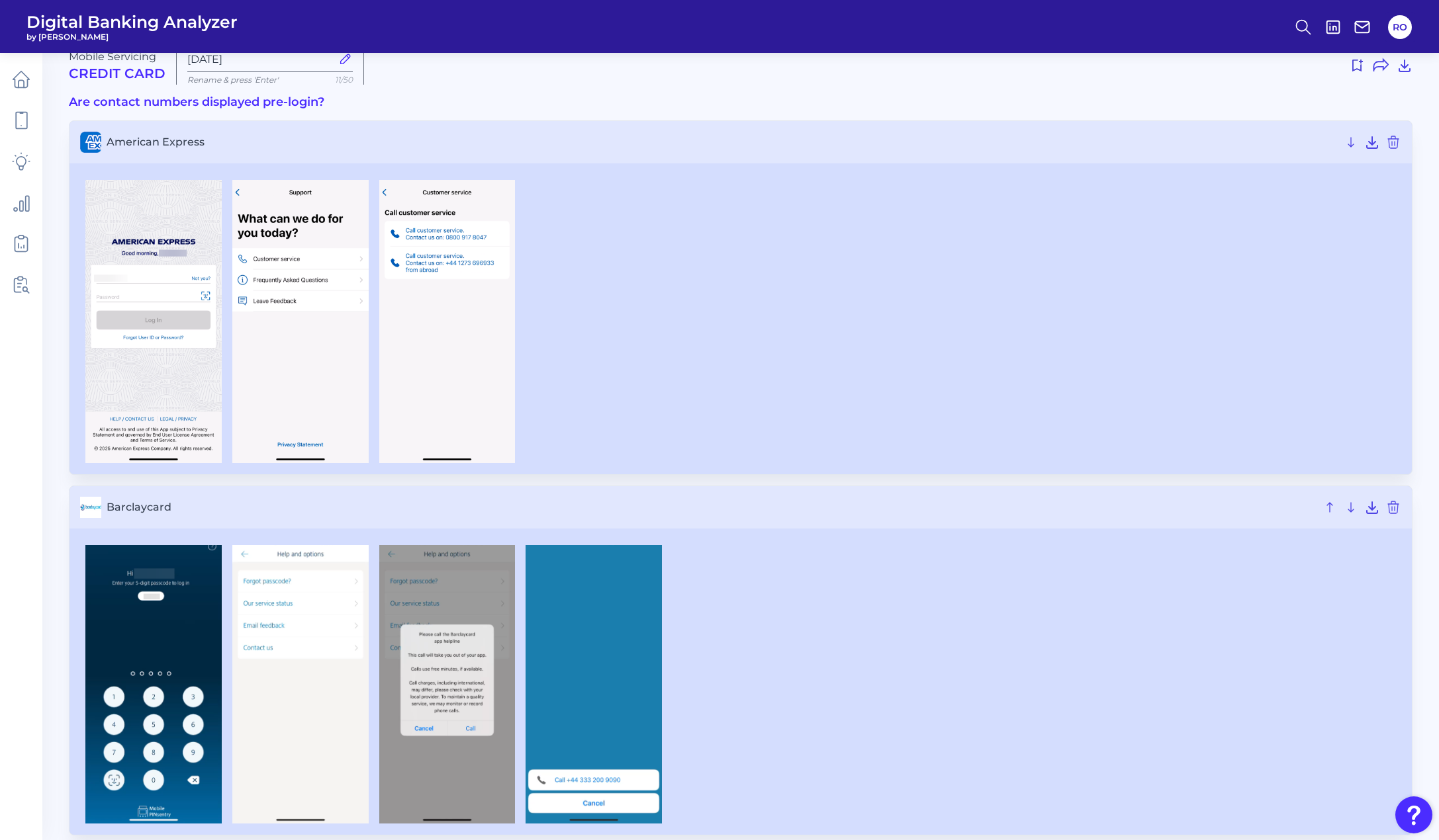
scroll to position [0, 0]
